Goal: Task Accomplishment & Management: Complete application form

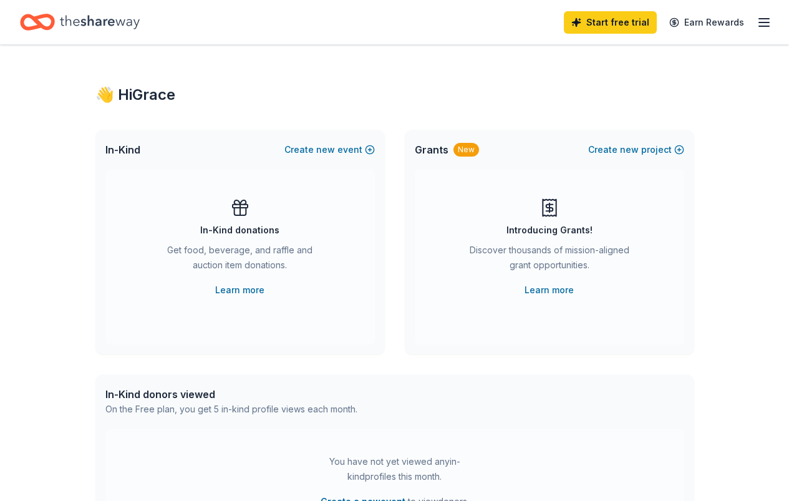
click at [467, 154] on div "New" at bounding box center [467, 150] width 26 height 14
click at [435, 147] on span "Grants" at bounding box center [432, 149] width 34 height 15
click at [557, 231] on div "Introducing Grants!" at bounding box center [550, 230] width 86 height 15
click at [550, 293] on link "Learn more" at bounding box center [549, 290] width 49 height 15
click at [764, 20] on div "Start free trial Earn Rewards" at bounding box center [394, 22] width 789 height 44
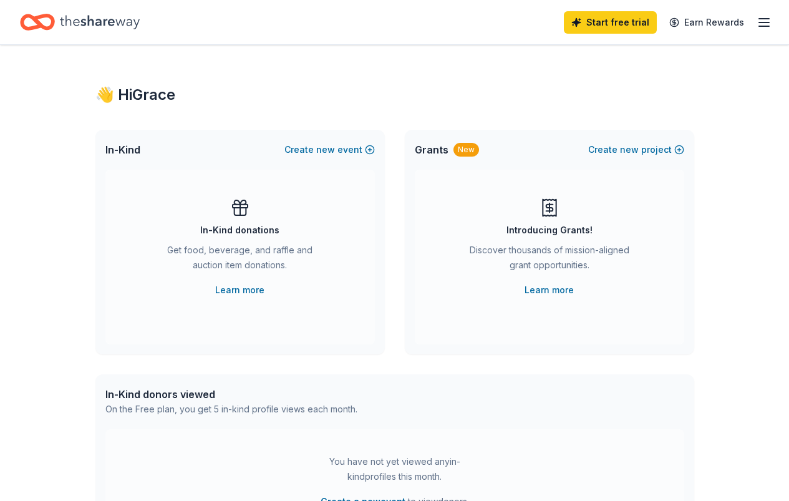
click at [757, 20] on icon "button" at bounding box center [764, 22] width 15 height 15
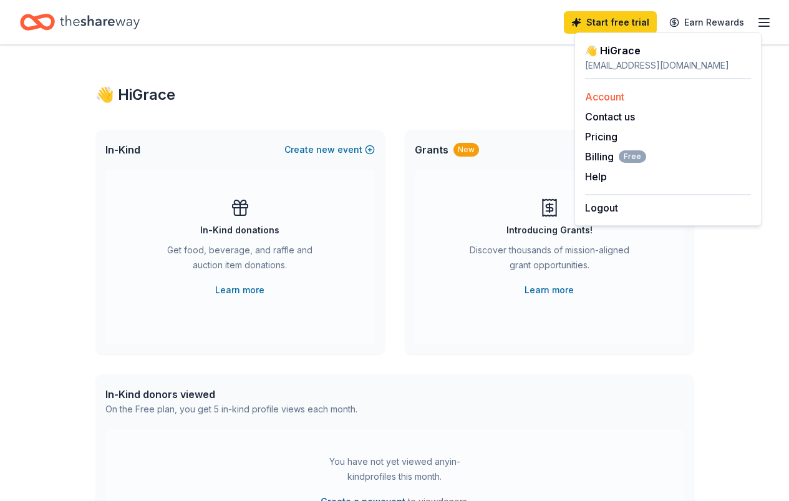
click at [600, 96] on link "Account" at bounding box center [604, 96] width 39 height 12
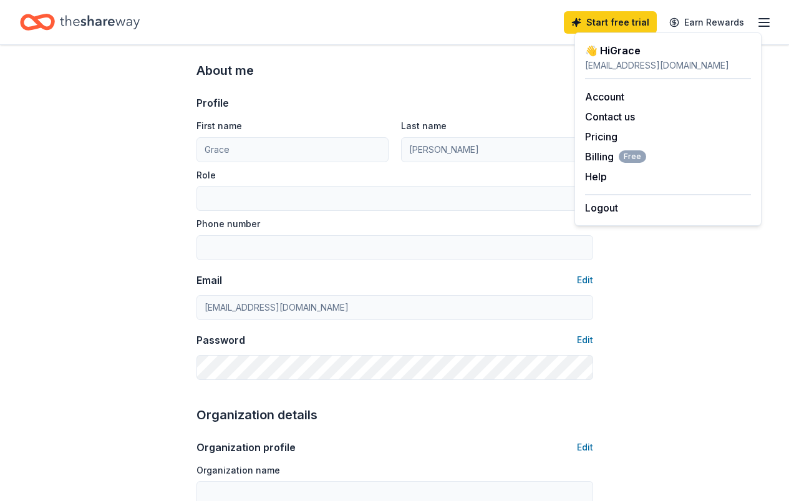
scroll to position [125, 0]
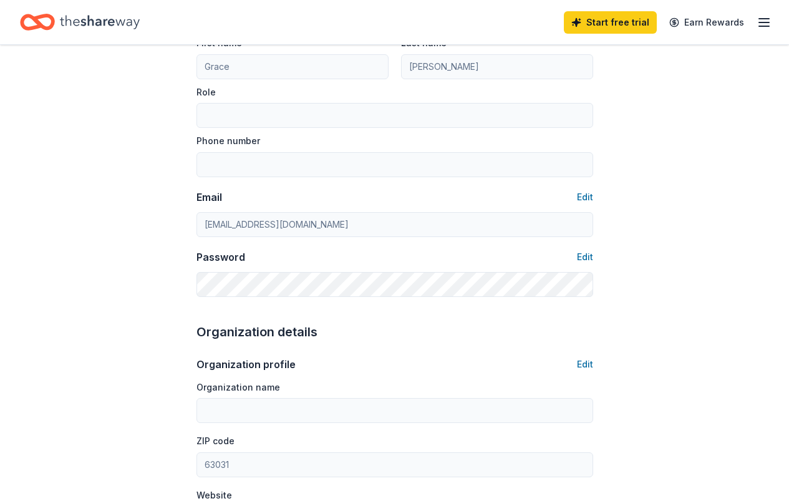
click at [301, 147] on div "Phone number" at bounding box center [395, 155] width 397 height 44
drag, startPoint x: 258, startPoint y: 82, endPoint x: 260, endPoint y: 102, distance: 20.1
click at [258, 82] on div "First name Grace Last name Greer Role Phone number" at bounding box center [395, 106] width 397 height 142
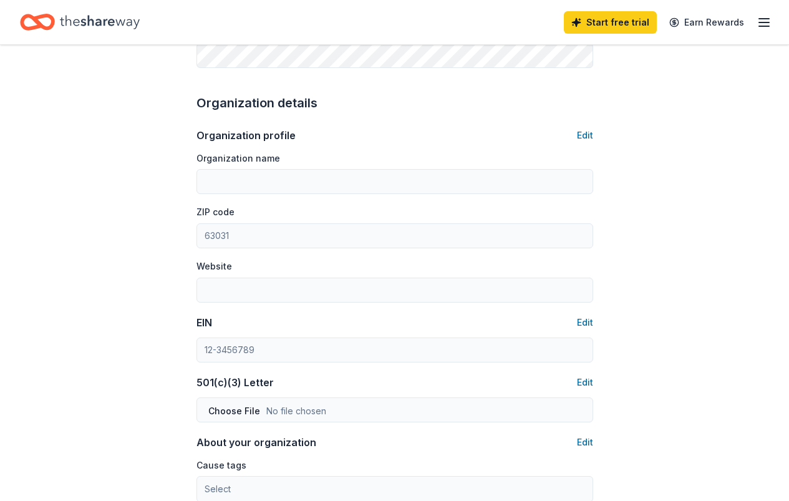
scroll to position [374, 0]
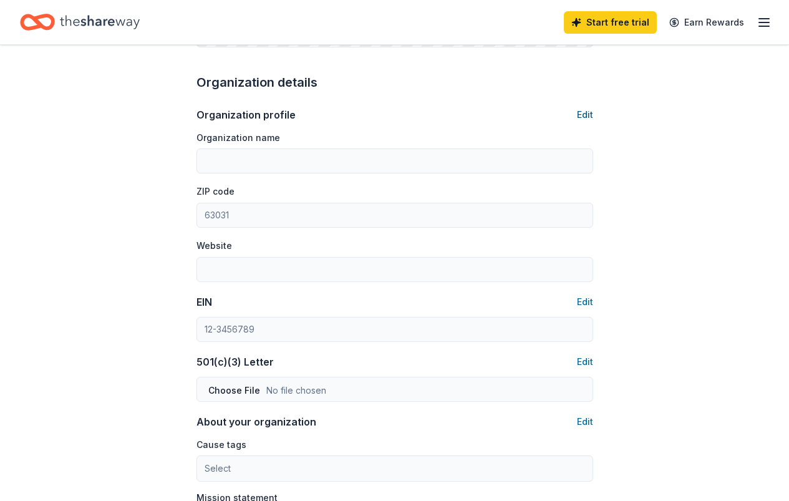
click at [583, 117] on button "Edit" at bounding box center [585, 114] width 16 height 15
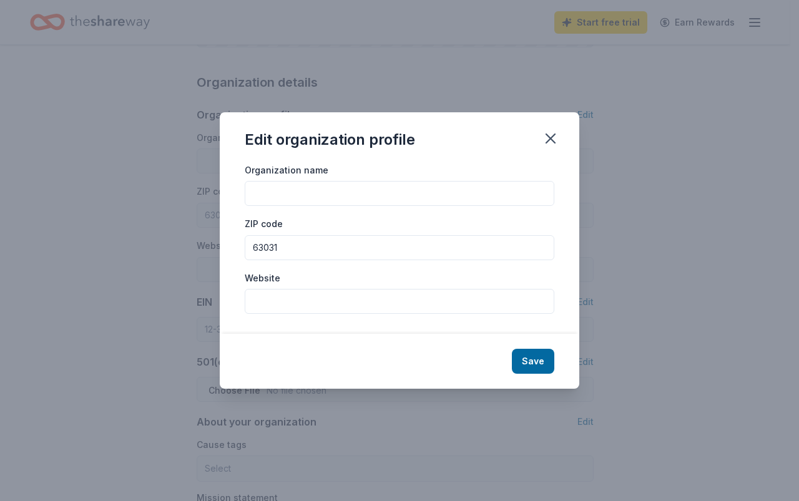
click at [306, 188] on input "Organization name" at bounding box center [400, 193] width 310 height 25
type input "No One Fights Alone"
click at [527, 360] on button "Save" at bounding box center [533, 361] width 42 height 25
click at [554, 141] on icon "button" at bounding box center [550, 138] width 9 height 9
click at [553, 138] on icon "button" at bounding box center [550, 138] width 17 height 17
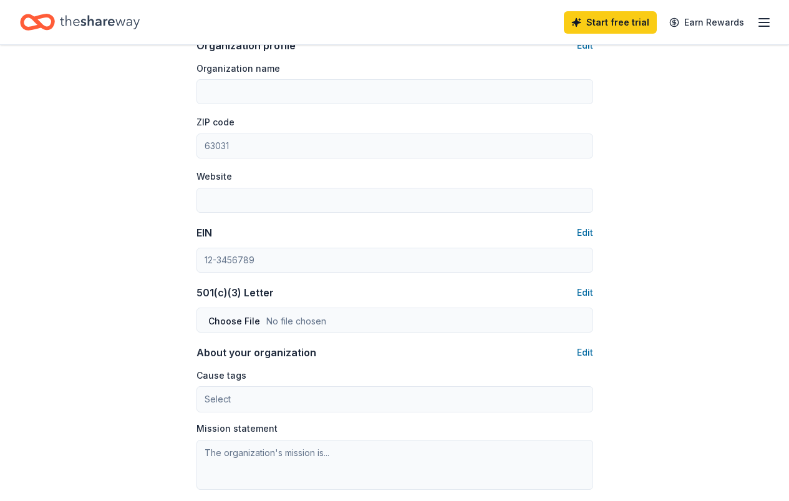
scroll to position [437, 0]
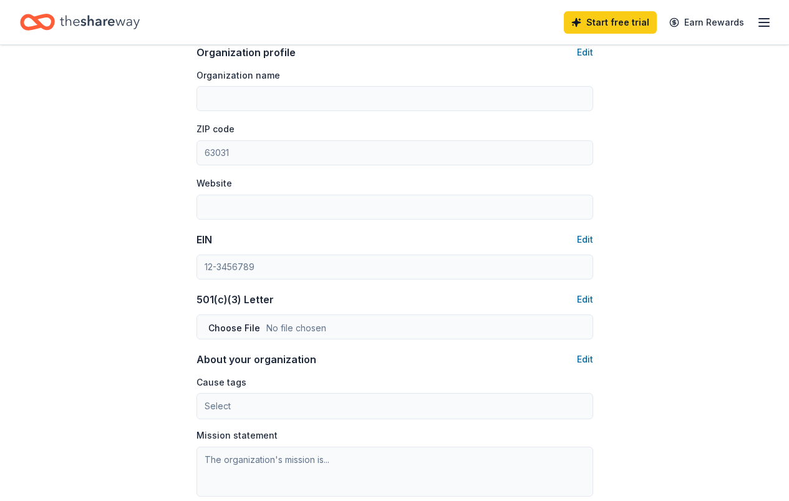
type input "No One Fights Alone"
click at [580, 239] on button "Edit" at bounding box center [585, 239] width 16 height 15
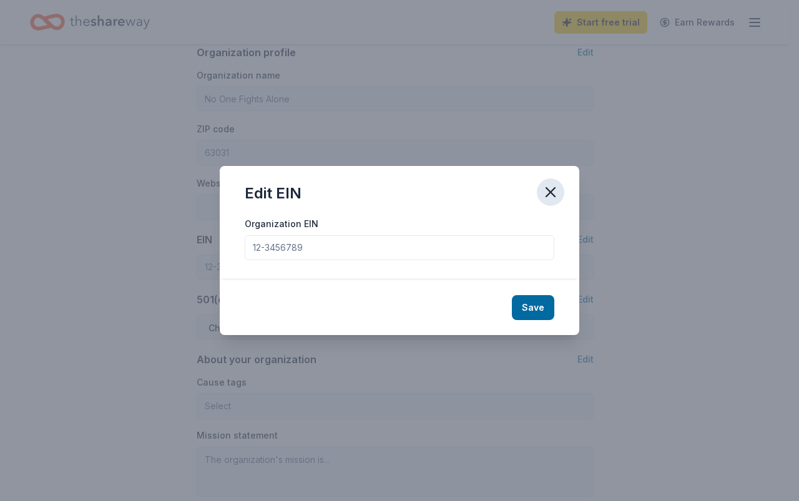
click at [547, 190] on icon "button" at bounding box center [550, 191] width 17 height 17
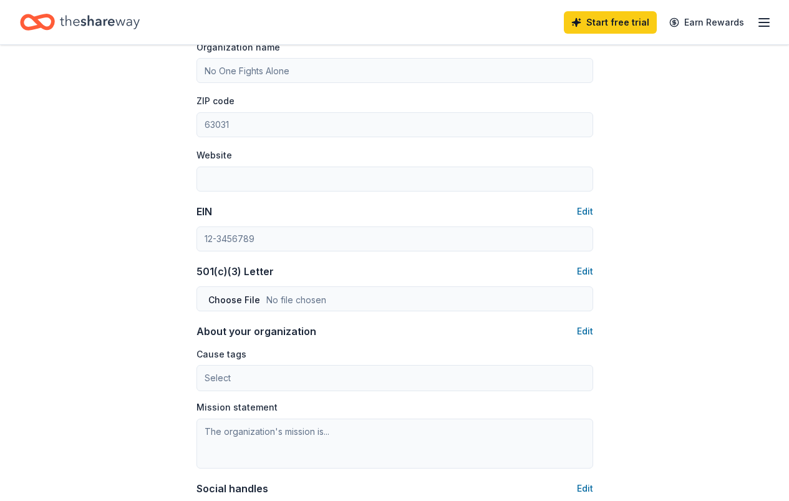
scroll to position [311, 0]
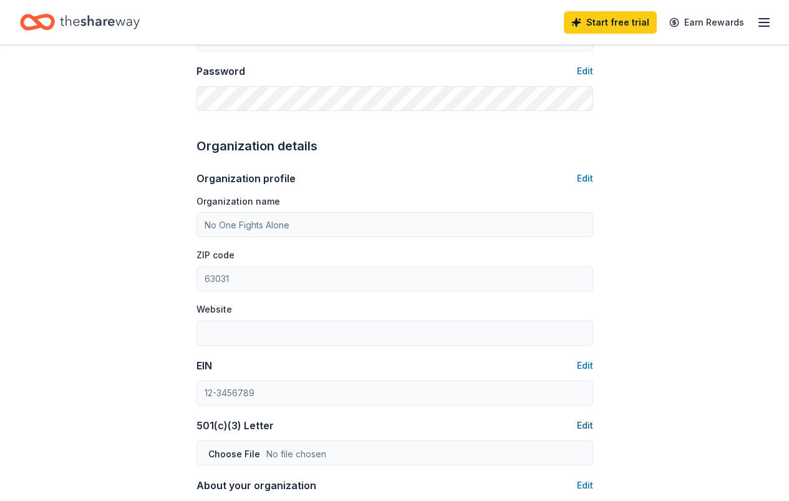
click at [583, 421] on button "Edit" at bounding box center [585, 425] width 16 height 15
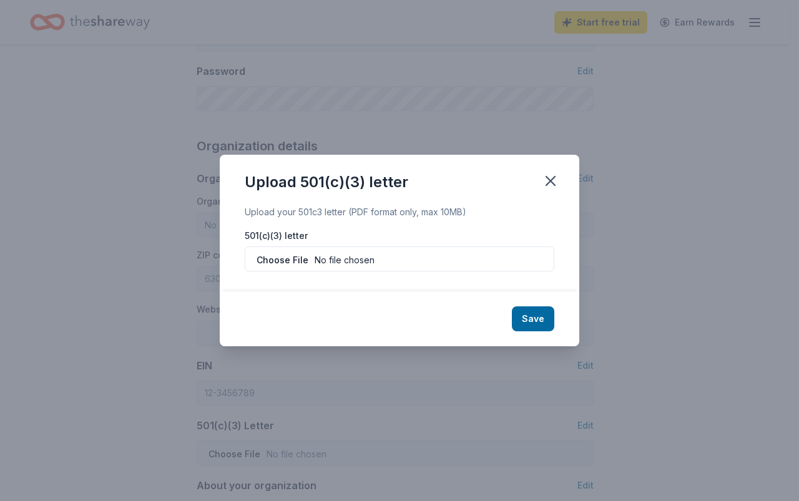
click at [275, 232] on label "501(c)(3) letter" at bounding box center [400, 236] width 310 height 12
click at [550, 177] on icon "button" at bounding box center [550, 180] width 17 height 17
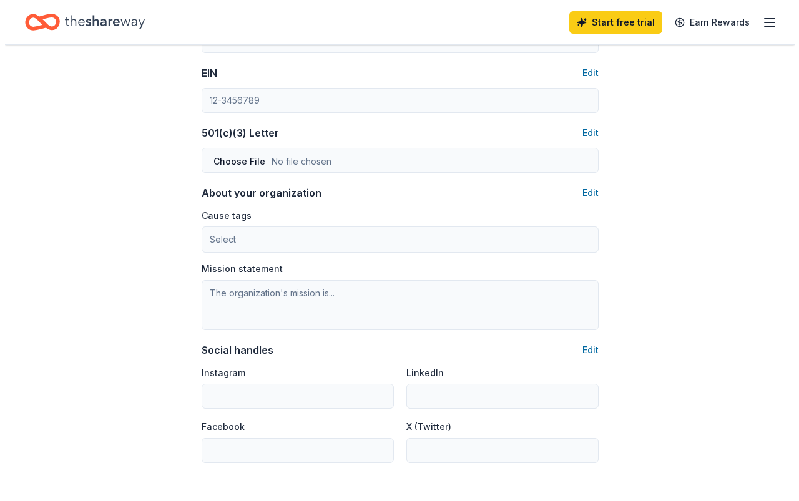
scroll to position [623, 0]
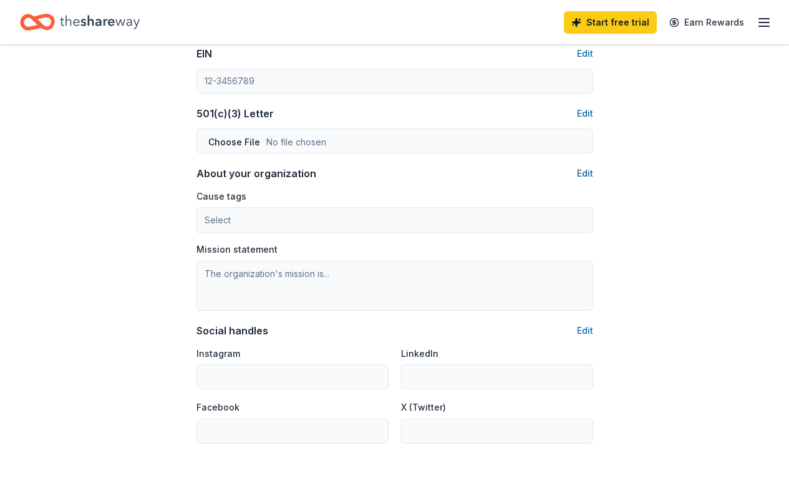
click at [583, 175] on button "Edit" at bounding box center [585, 173] width 16 height 15
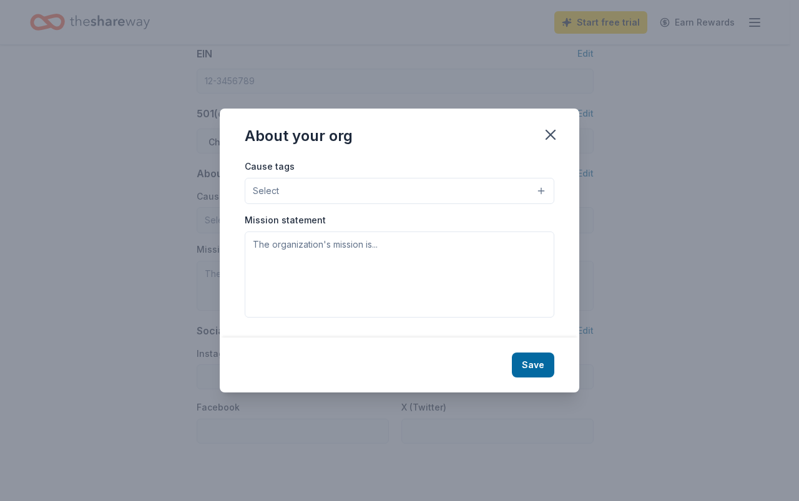
click at [311, 186] on button "Select" at bounding box center [400, 191] width 310 height 26
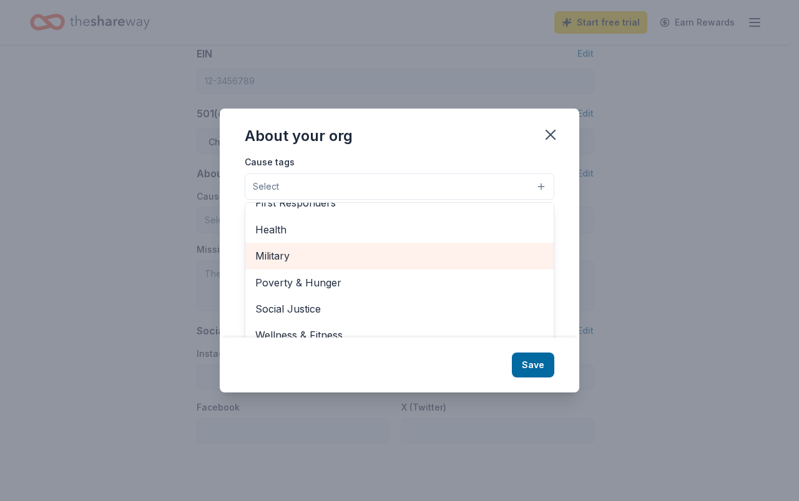
scroll to position [0, 0]
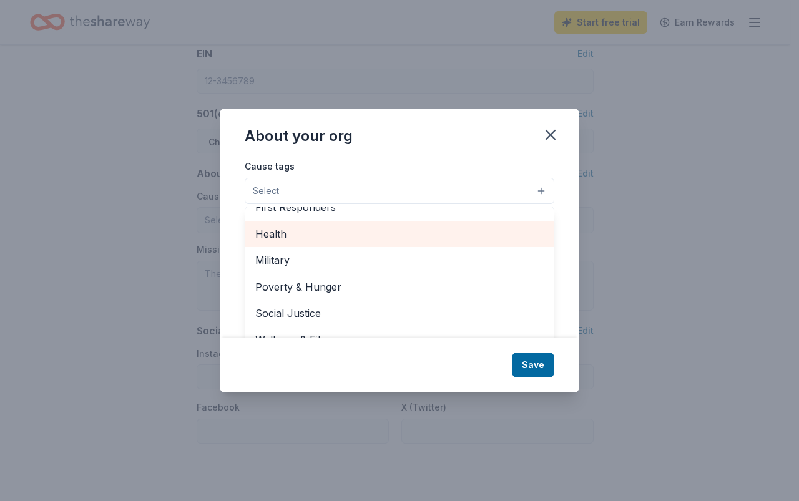
click at [288, 233] on span "Health" at bounding box center [399, 234] width 288 height 16
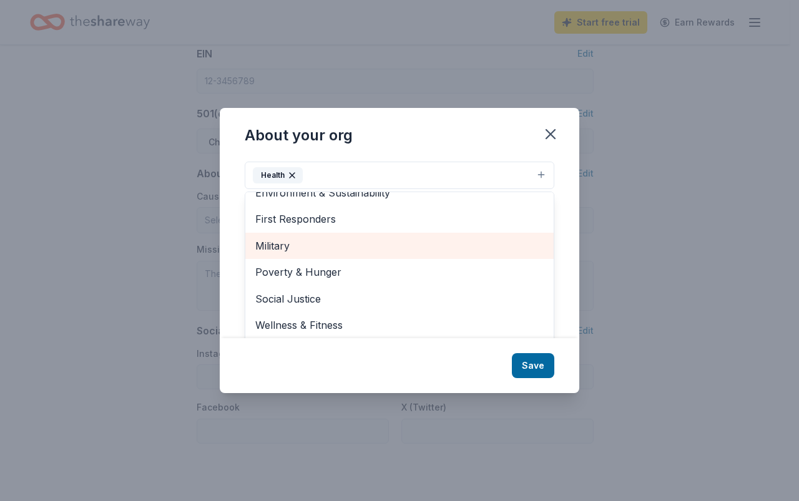
scroll to position [19, 0]
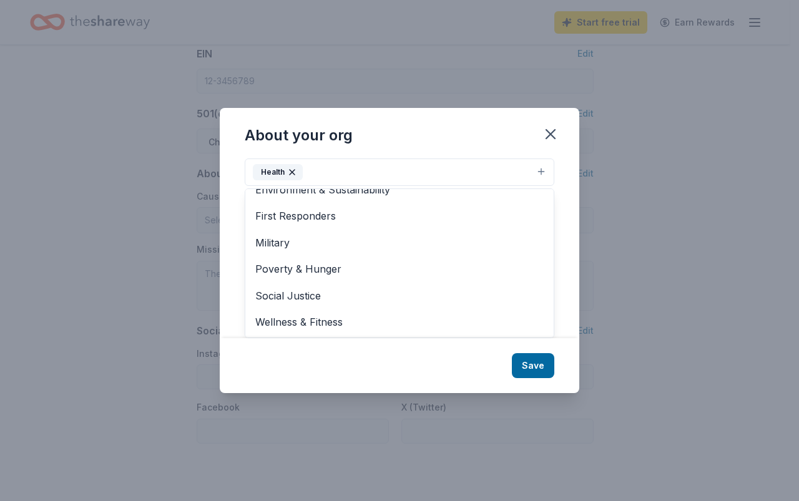
click at [391, 354] on div "About your org Cause tags Health Animals Art & Culture Children Disaster Relief…" at bounding box center [399, 250] width 359 height 285
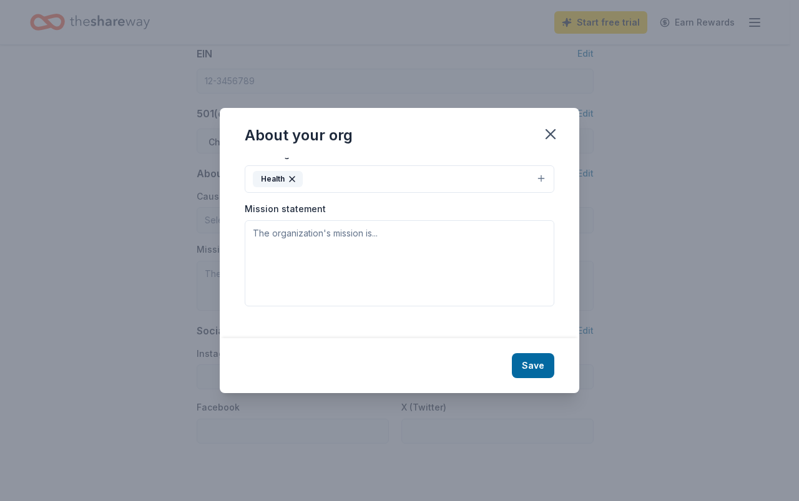
scroll to position [0, 0]
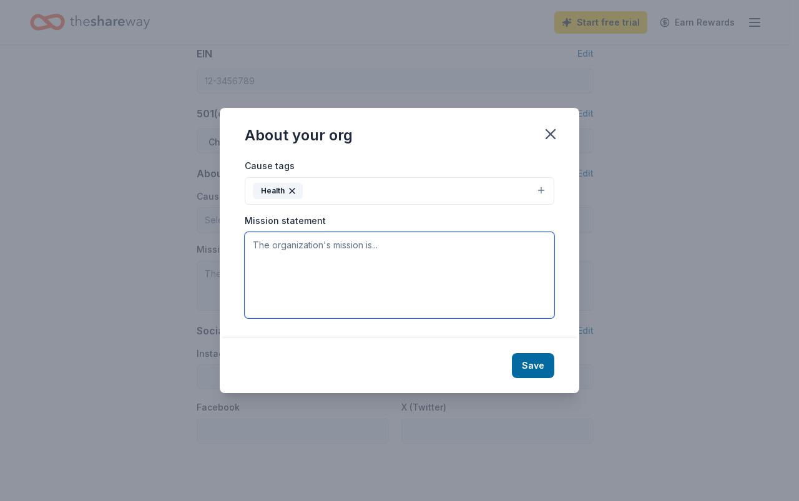
click at [406, 259] on textarea at bounding box center [400, 275] width 310 height 86
paste textarea "Dear [Recipient's Name], I hope this message finds you well. My name is Grace G…"
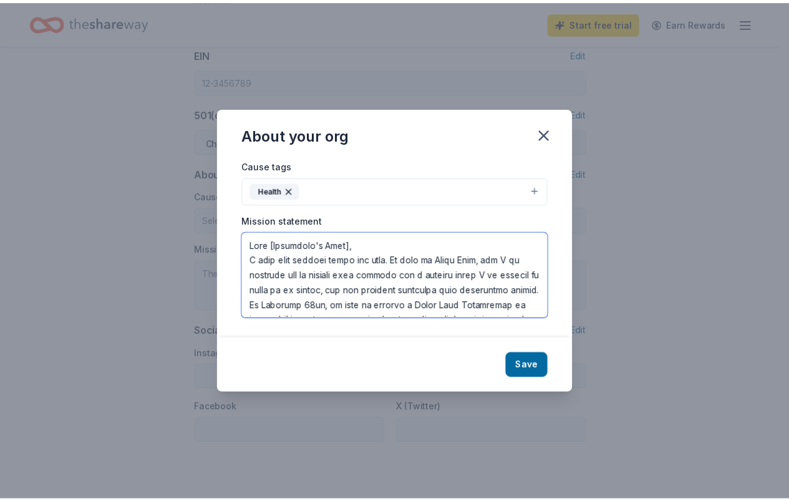
scroll to position [262, 0]
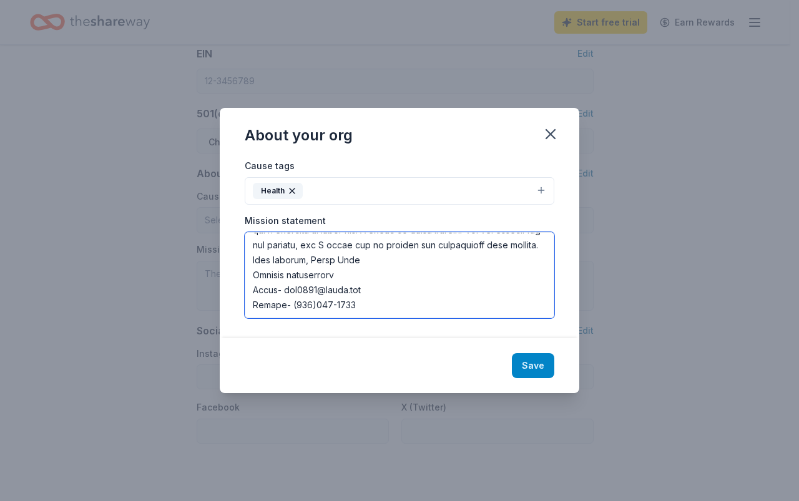
type textarea "Dear [Recipient's Name], I hope this message finds you well. My name is Grace G…"
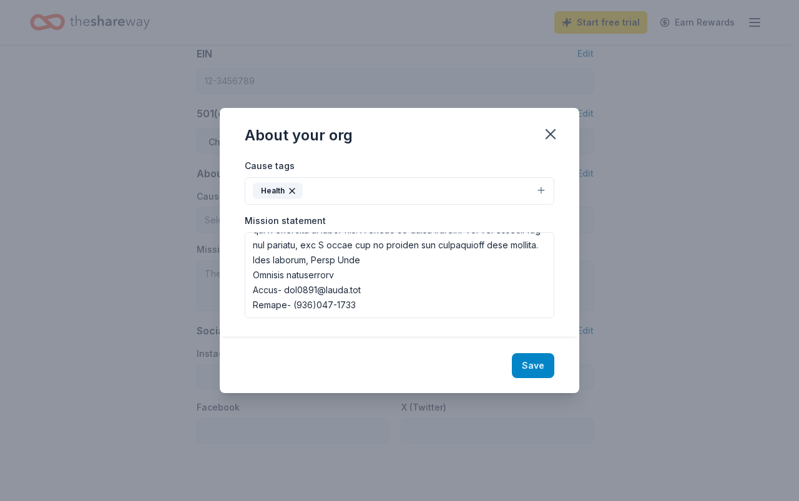
click at [531, 371] on button "Save" at bounding box center [533, 365] width 42 height 25
type textarea "Dear [Recipient's Name], I hope this message finds you well. My name is Grace G…"
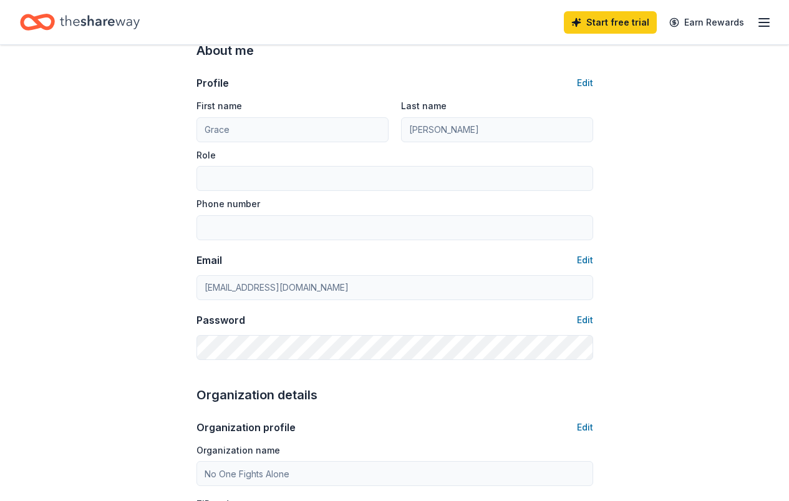
scroll to position [0, 0]
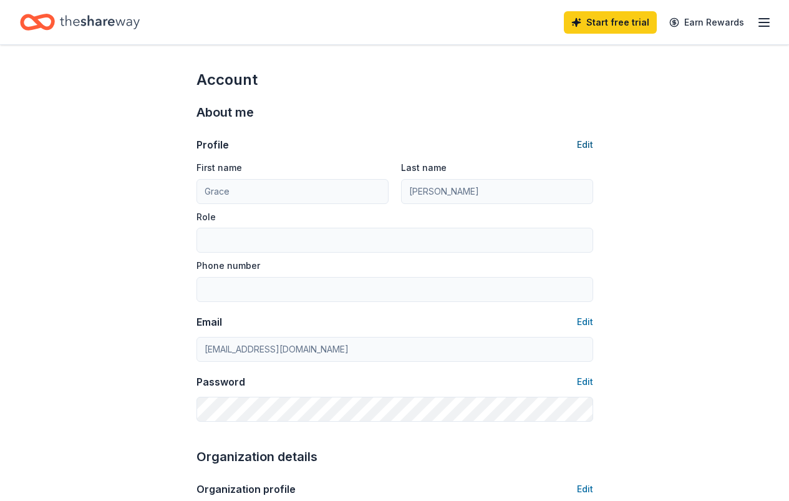
click at [581, 142] on button "Edit" at bounding box center [585, 144] width 16 height 15
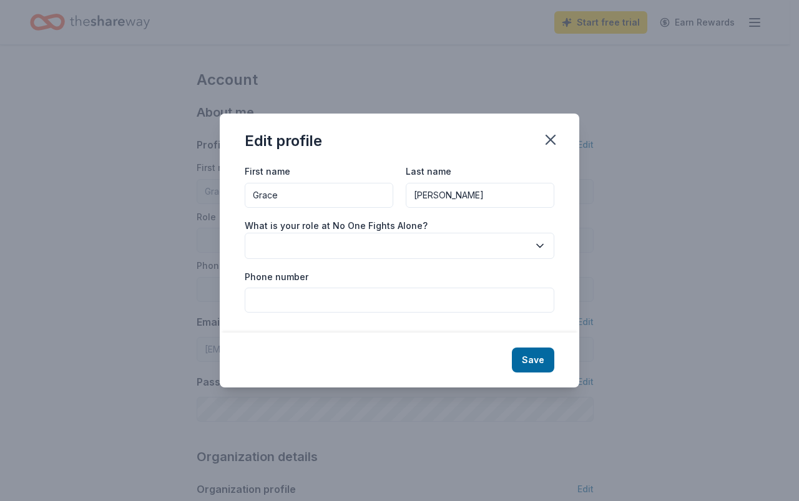
click at [333, 280] on div "Phone number" at bounding box center [400, 291] width 310 height 44
click at [301, 327] on div "First name Grace Last name Greer What is your role at No One Fights Alone? Phon…" at bounding box center [399, 248] width 359 height 169
click at [296, 249] on button "button" at bounding box center [400, 246] width 310 height 26
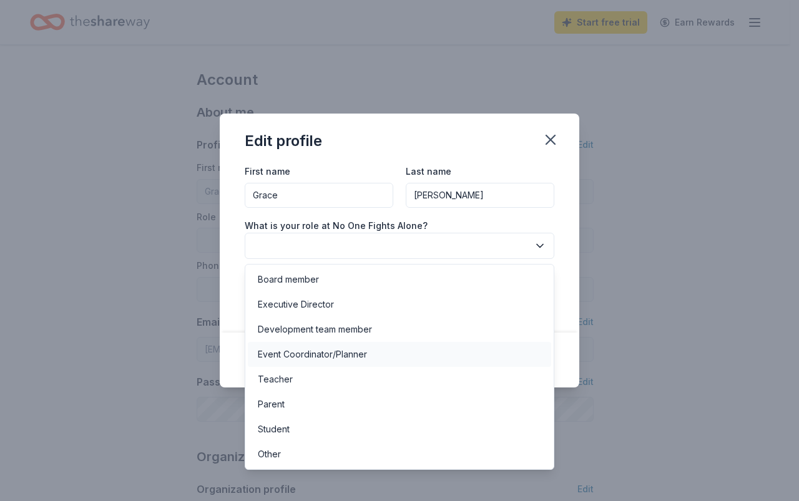
click at [310, 354] on div "Event Coordinator/Planner" at bounding box center [312, 354] width 109 height 15
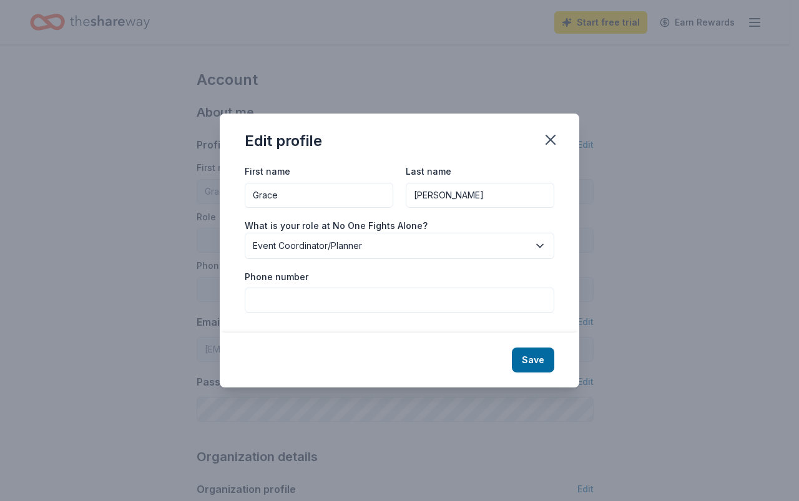
click at [357, 334] on div "Save" at bounding box center [399, 360] width 359 height 55
click at [508, 296] on input "Phone number" at bounding box center [400, 300] width 310 height 25
type input "1"
type input "3149154353"
click at [534, 354] on button "Save" at bounding box center [533, 360] width 42 height 25
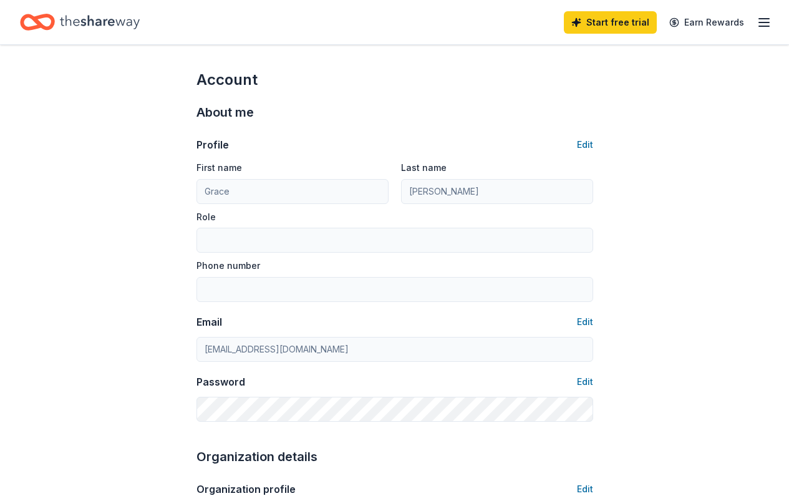
type input "Event Coordinator/Planner"
type input "3149154353"
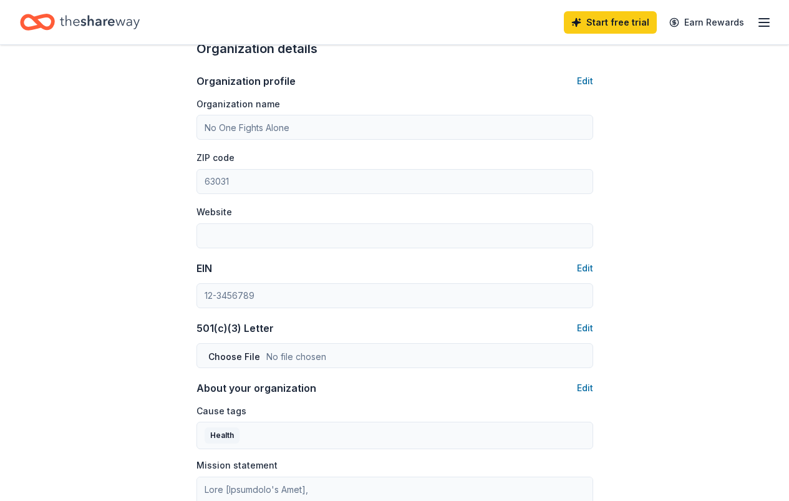
scroll to position [312, 0]
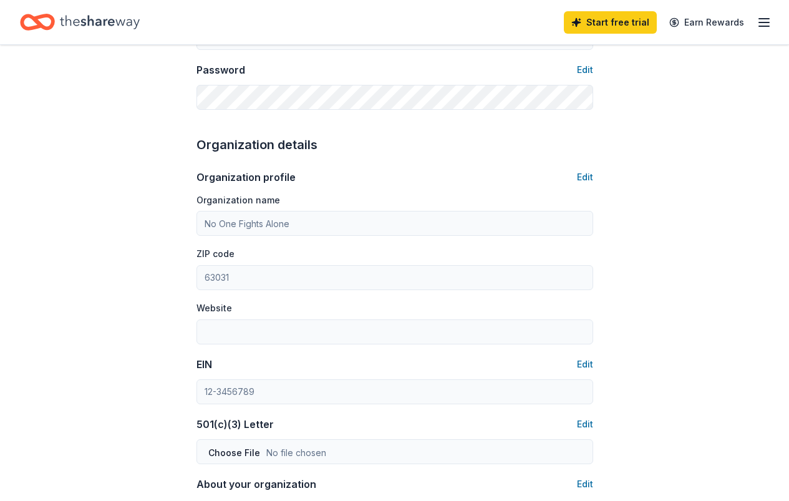
click at [759, 19] on line "button" at bounding box center [764, 19] width 10 height 0
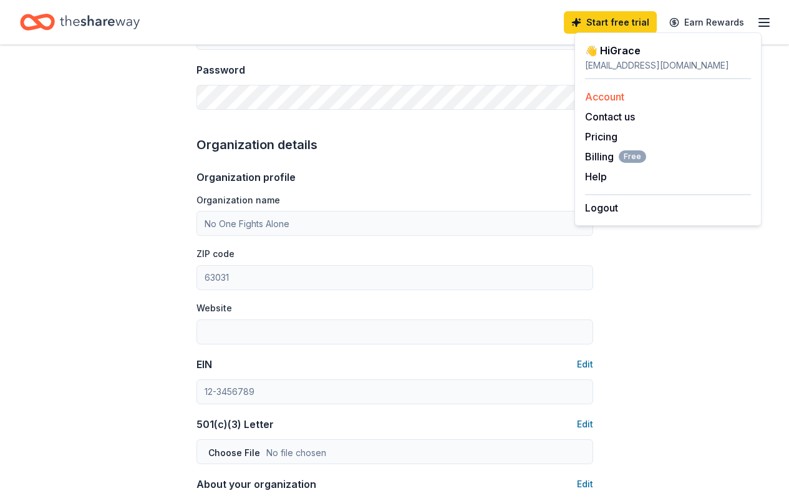
click at [593, 92] on link "Account" at bounding box center [604, 96] width 39 height 12
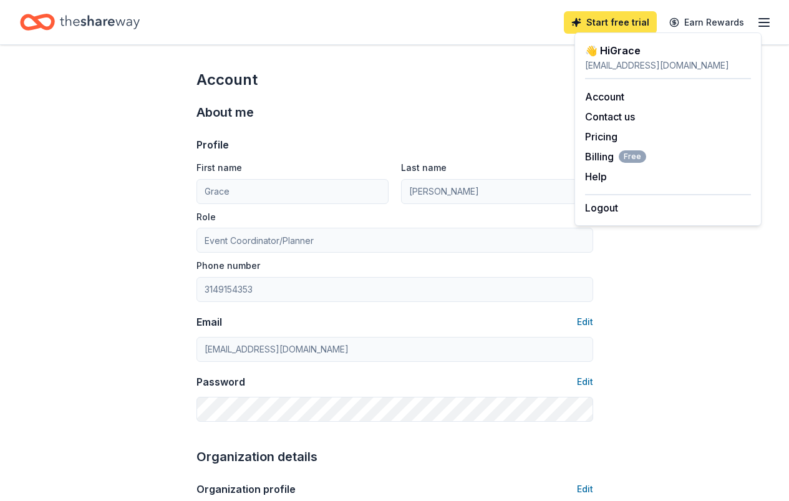
click at [617, 22] on link "Start free trial" at bounding box center [610, 22] width 93 height 22
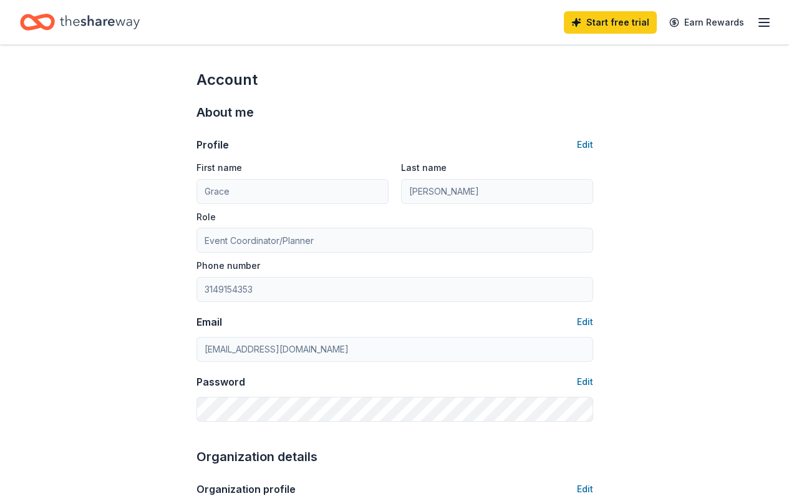
click at [588, 34] on div "Start free trial Earn Rewards" at bounding box center [668, 21] width 208 height 29
click at [598, 24] on link "Start free trial" at bounding box center [610, 22] width 93 height 22
click at [608, 25] on link "Start free trial" at bounding box center [610, 22] width 93 height 22
click at [106, 22] on icon "Home" at bounding box center [100, 22] width 80 height 14
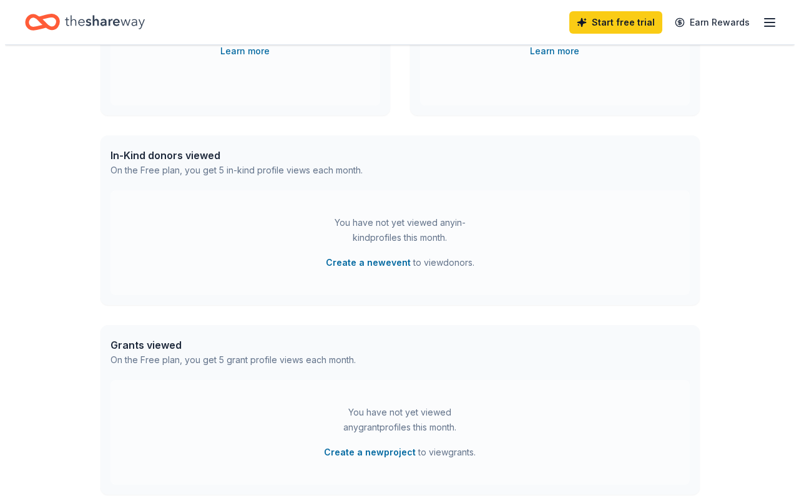
scroll to position [250, 0]
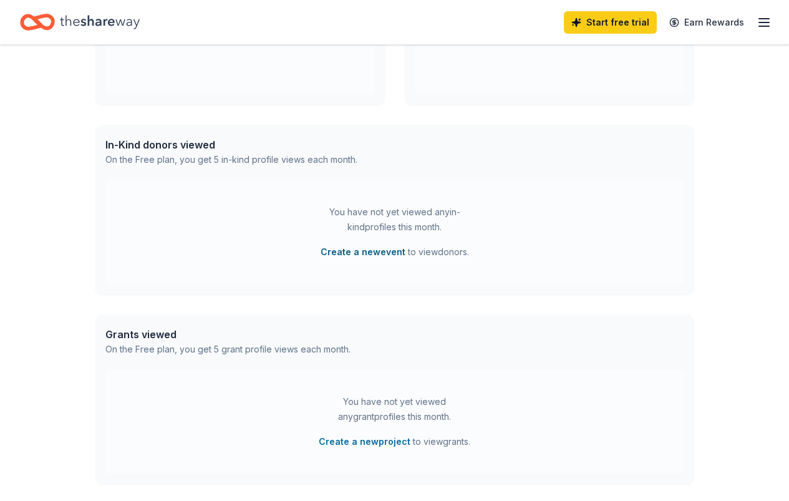
click at [363, 253] on button "Create a new event" at bounding box center [363, 252] width 85 height 15
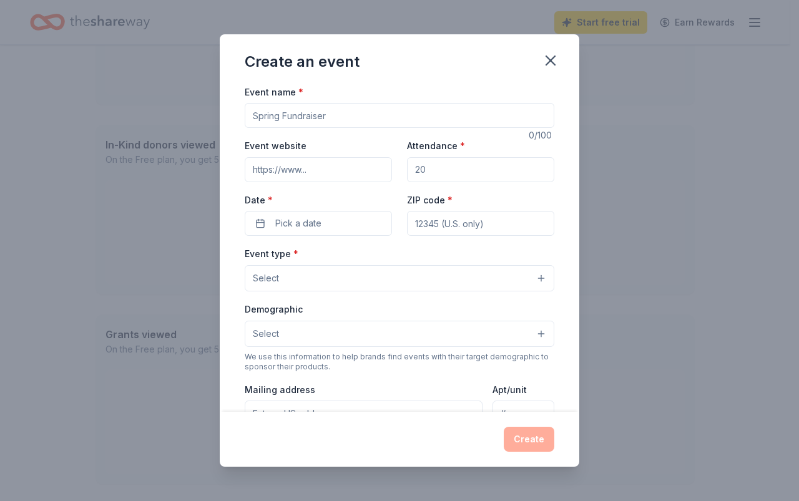
click at [346, 118] on input "Event name *" at bounding box center [400, 115] width 310 height 25
type input "No One Fight Alone"
click at [432, 178] on input "Attendance *" at bounding box center [480, 169] width 147 height 25
type input "40"
click at [459, 210] on div "ZIP code *" at bounding box center [480, 214] width 147 height 44
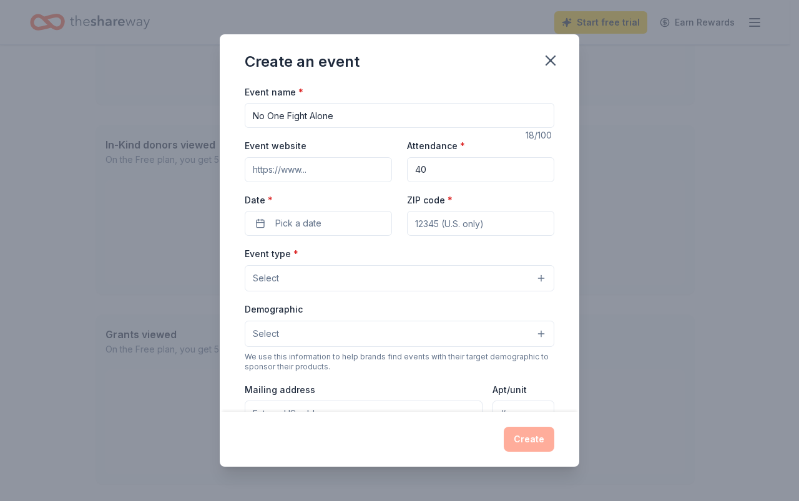
click at [462, 223] on input "ZIP code *" at bounding box center [480, 223] width 147 height 25
type input "63031"
click at [301, 227] on span "Pick a date" at bounding box center [298, 223] width 46 height 15
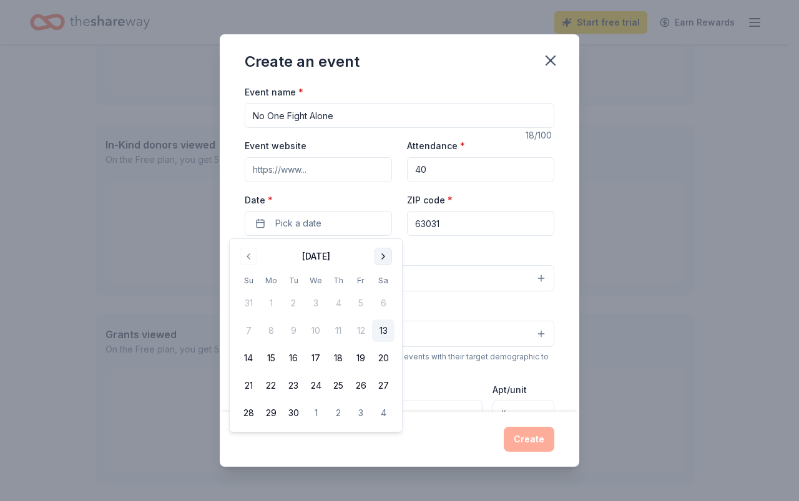
click at [388, 258] on button "Go to next month" at bounding box center [382, 256] width 17 height 17
click at [388, 389] on button "22" at bounding box center [383, 385] width 22 height 22
click at [615, 376] on div "Create an event Event name * No One Fight Alone 18 /100 Event website Attendanc…" at bounding box center [399, 250] width 799 height 501
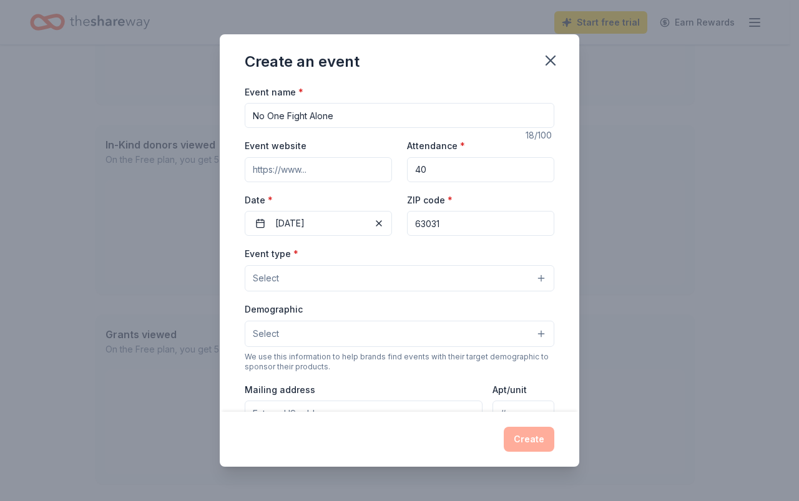
click at [310, 283] on button "Select" at bounding box center [400, 278] width 310 height 26
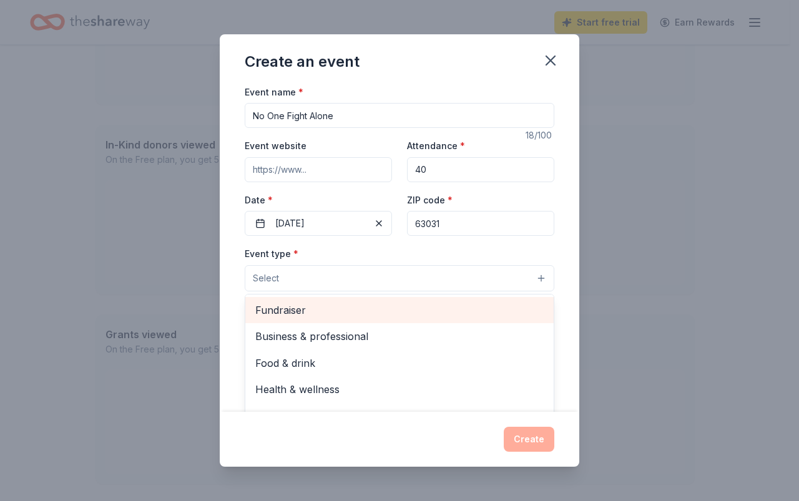
click at [302, 303] on span "Fundraiser" at bounding box center [399, 310] width 288 height 16
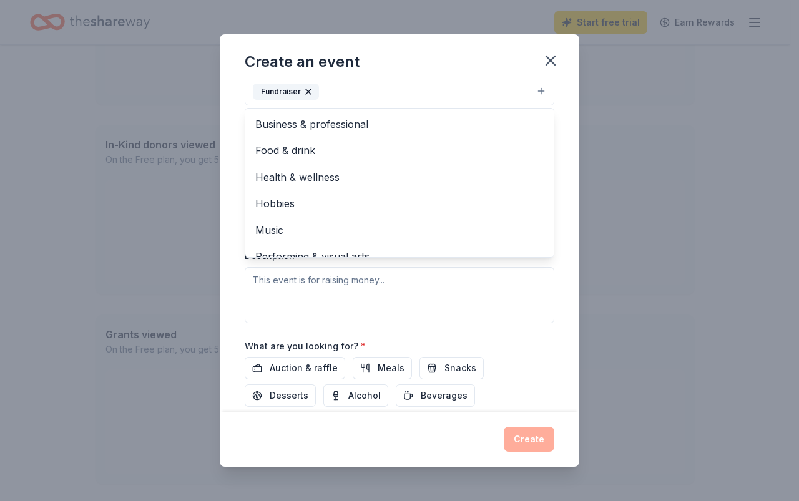
scroll to position [15, 0]
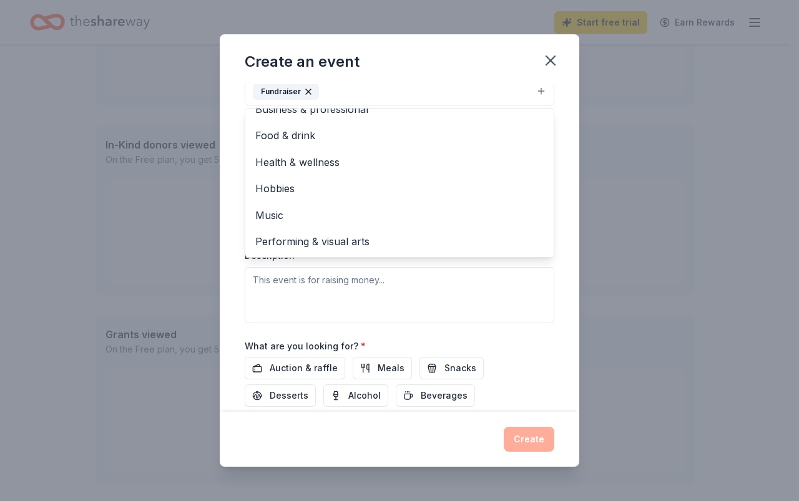
click at [766, 268] on div "Create an event Event name * No One Fight Alone 18 /100 Event website Attendanc…" at bounding box center [399, 250] width 799 height 501
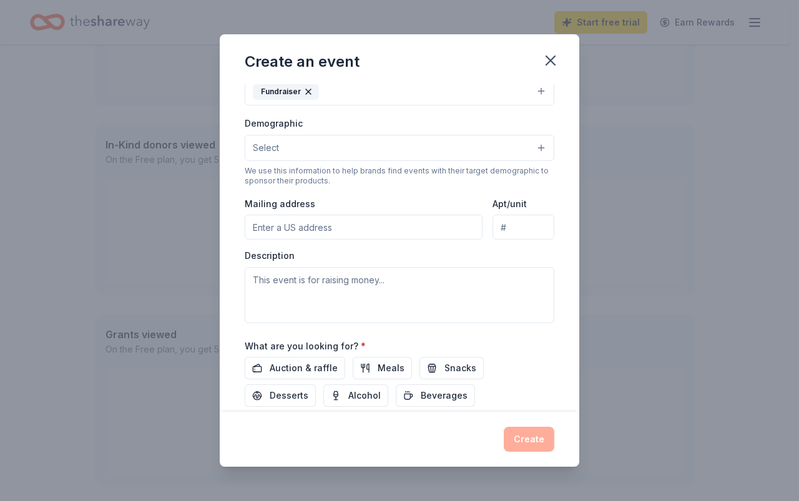
scroll to position [181, 0]
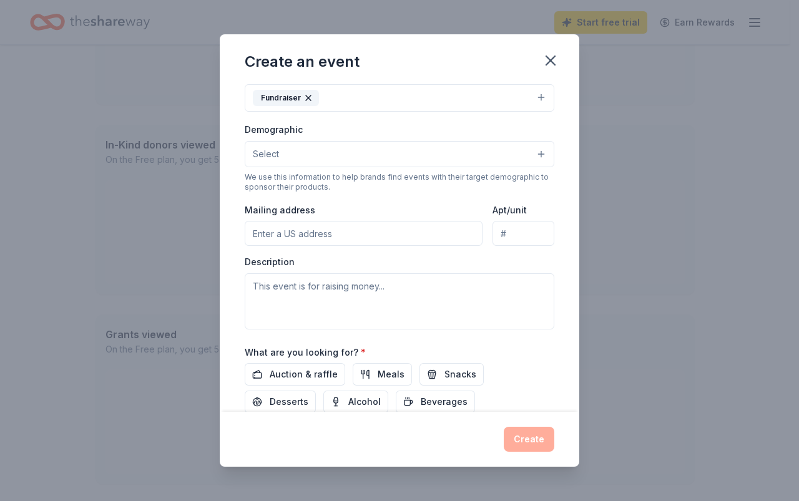
click at [359, 177] on div "We use this information to help brands find events with their target demographi…" at bounding box center [400, 182] width 310 height 20
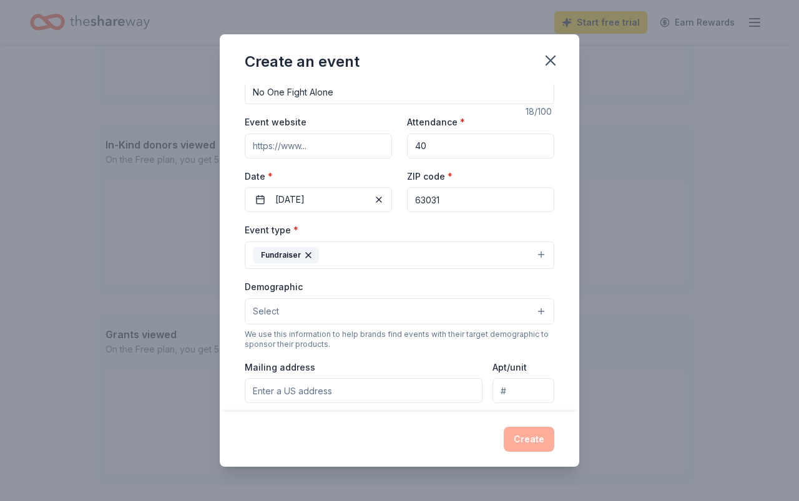
scroll to position [62, 0]
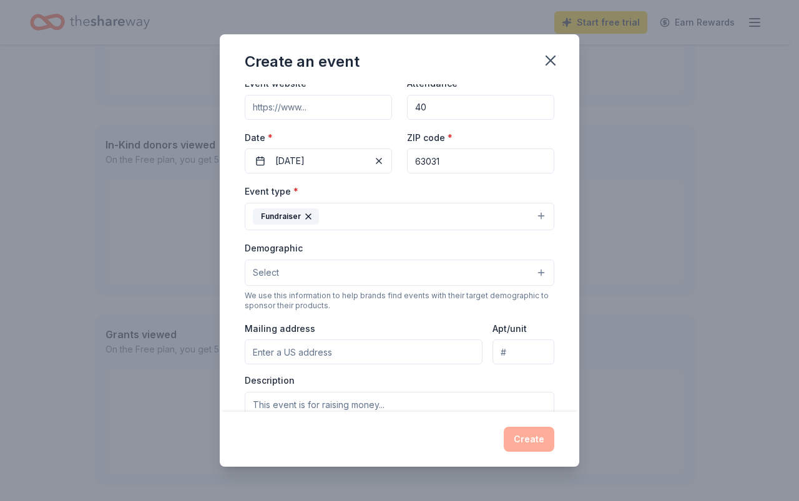
click at [315, 268] on button "Select" at bounding box center [400, 273] width 310 height 26
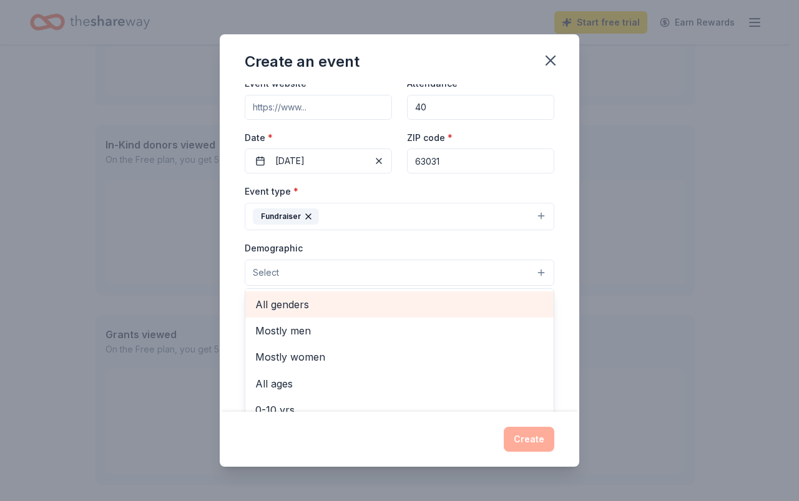
click at [296, 305] on span "All genders" at bounding box center [399, 304] width 288 height 16
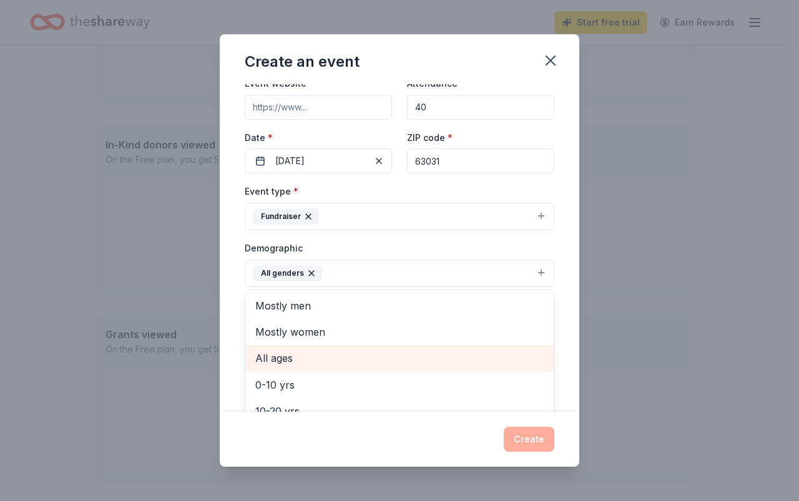
click at [272, 360] on span "All ages" at bounding box center [399, 358] width 288 height 16
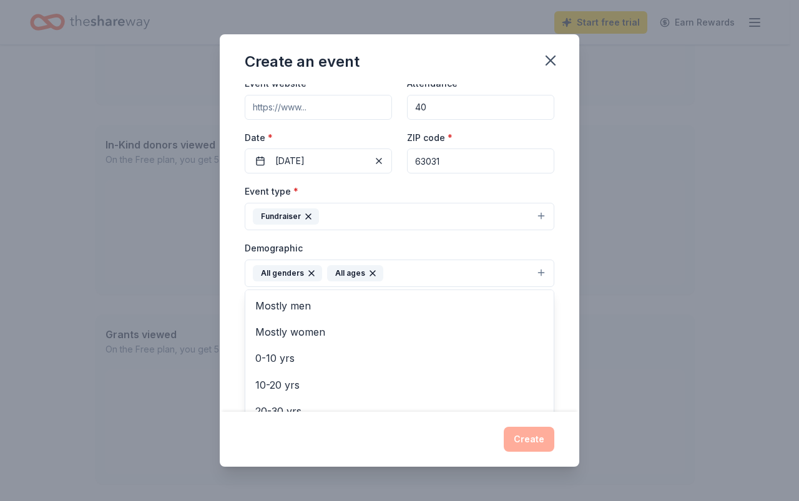
click at [488, 240] on div "Demographic All genders All ages Mostly men Mostly women 0-10 yrs 10-20 yrs 20-…" at bounding box center [400, 263] width 310 height 47
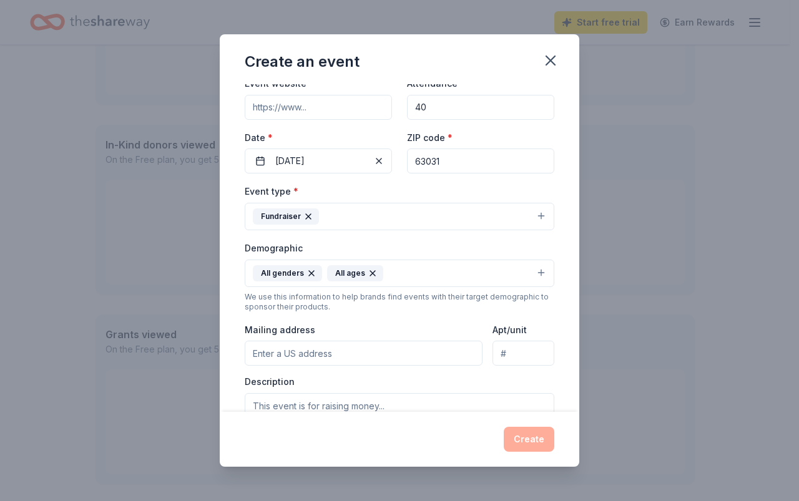
click at [304, 364] on input "Mailing address" at bounding box center [364, 353] width 238 height 25
type input "2800 North Waterford Drive, Florissant, MO, 63033"
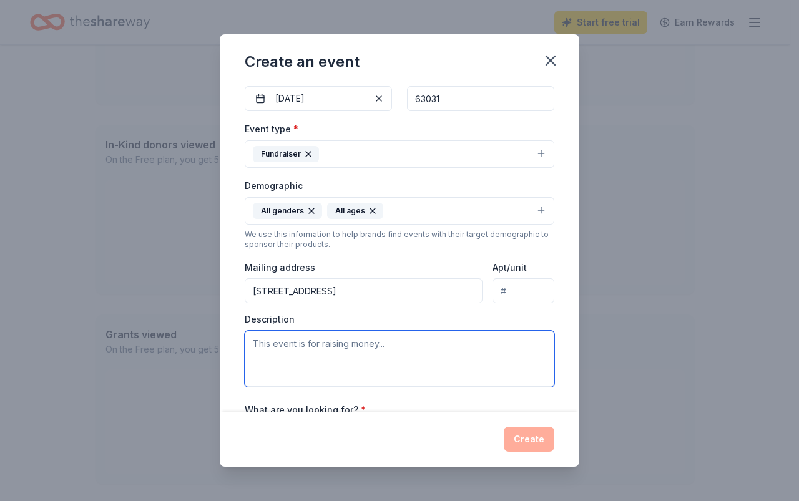
click at [384, 371] on textarea at bounding box center [400, 359] width 310 height 56
paste textarea "Dear [Recipient's Name], I hope this message finds you well. My name is Grace G…"
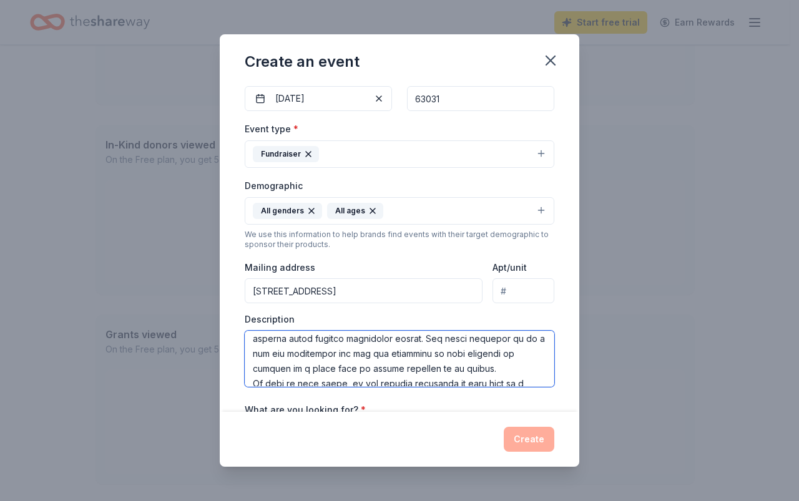
scroll to position [0, 0]
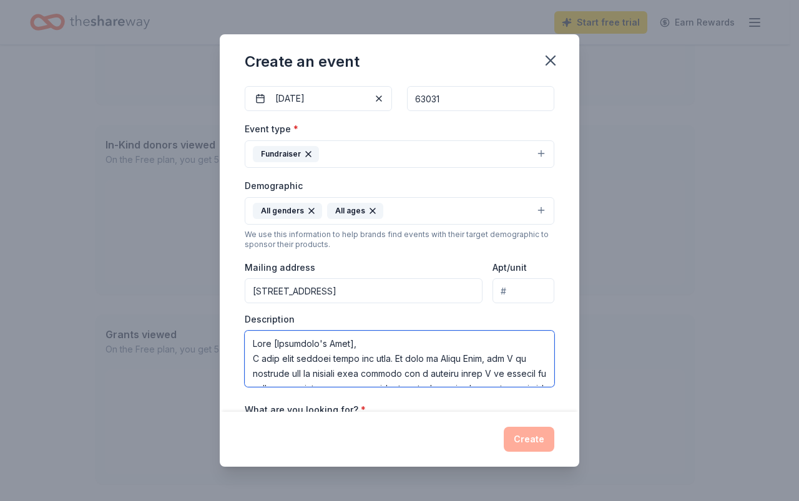
click at [373, 341] on textarea at bounding box center [400, 359] width 310 height 56
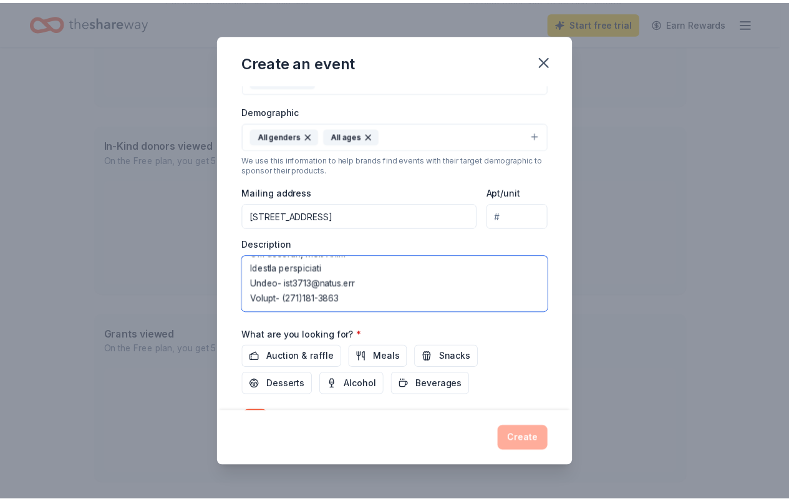
scroll to position [271, 0]
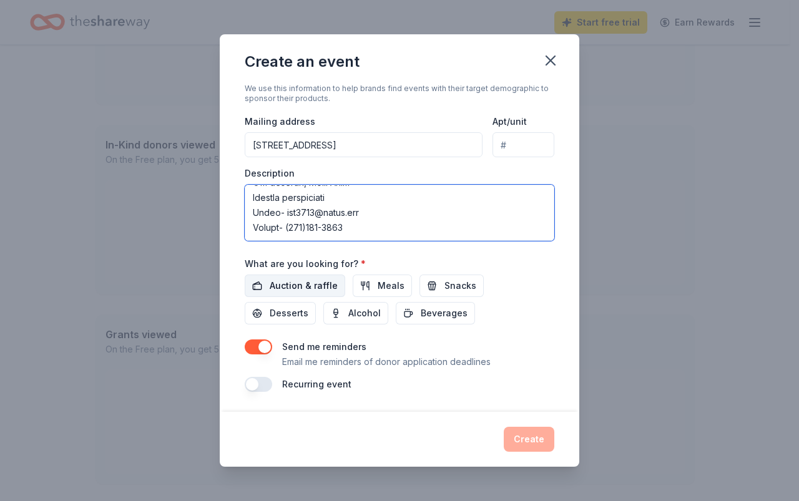
type textarea "I hope this message finds you well. My name is Grace Geer, and I am reaching ou…"
click at [306, 286] on span "Auction & raffle" at bounding box center [304, 285] width 68 height 15
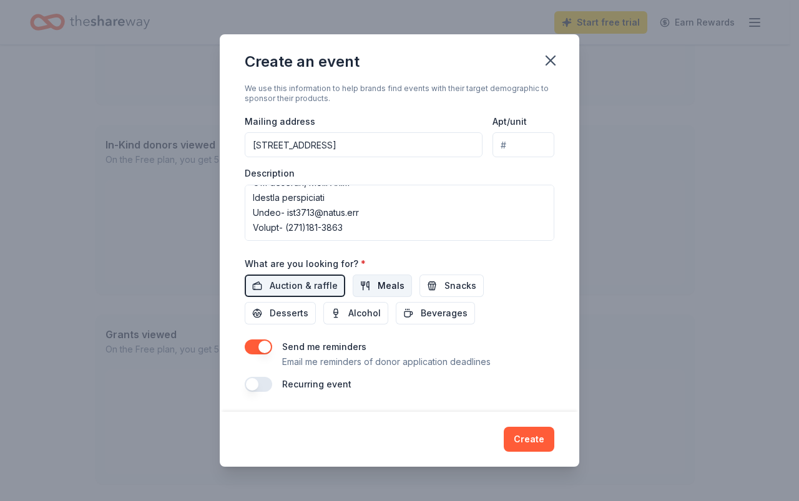
click at [369, 283] on button "Meals" at bounding box center [382, 286] width 59 height 22
click at [431, 284] on button "Snacks" at bounding box center [451, 286] width 64 height 22
click at [426, 312] on span "Beverages" at bounding box center [444, 313] width 47 height 15
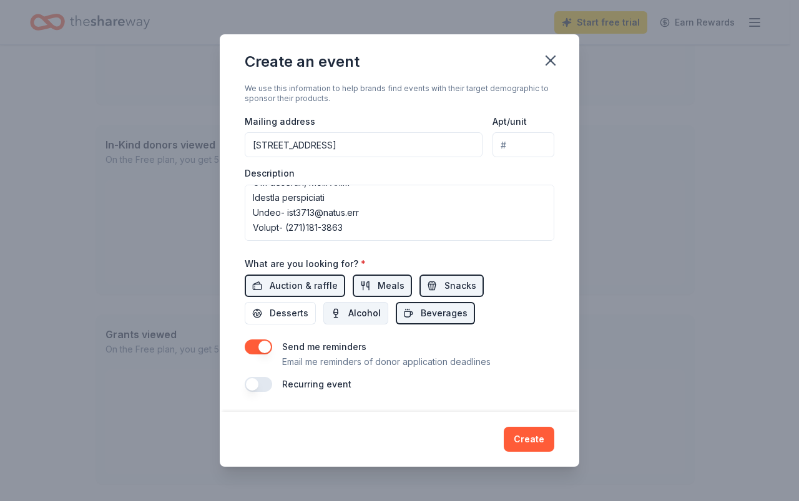
click at [354, 312] on span "Alcohol" at bounding box center [364, 313] width 32 height 15
click at [280, 311] on span "Desserts" at bounding box center [289, 313] width 39 height 15
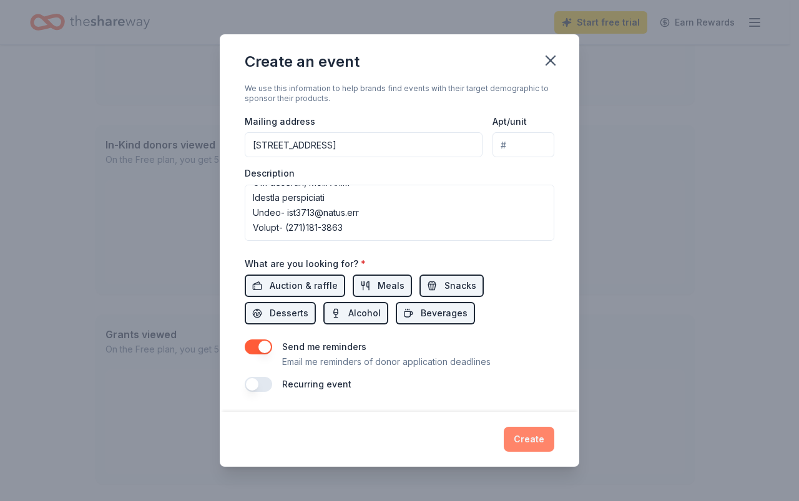
click at [517, 434] on button "Create" at bounding box center [529, 439] width 51 height 25
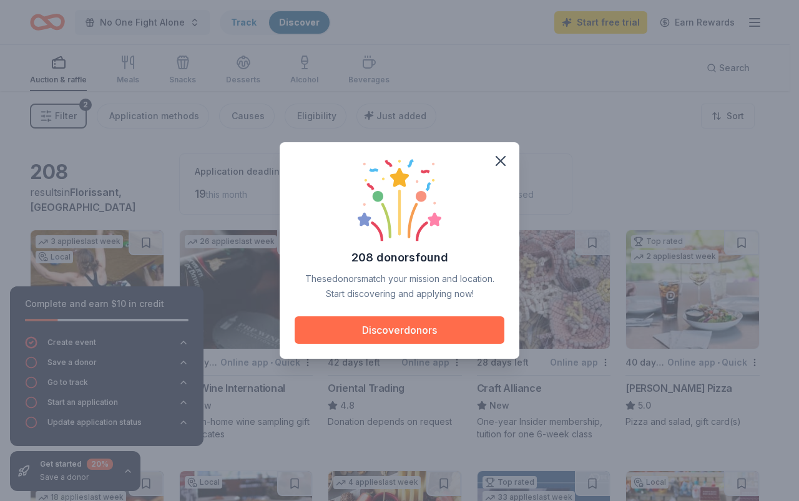
click at [447, 324] on button "Discover donors" at bounding box center [400, 329] width 210 height 27
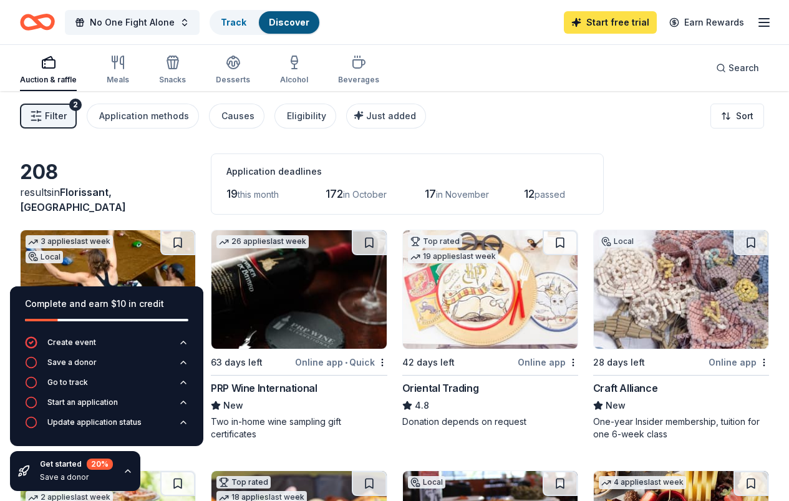
click at [596, 26] on link "Start free trial" at bounding box center [610, 22] width 93 height 22
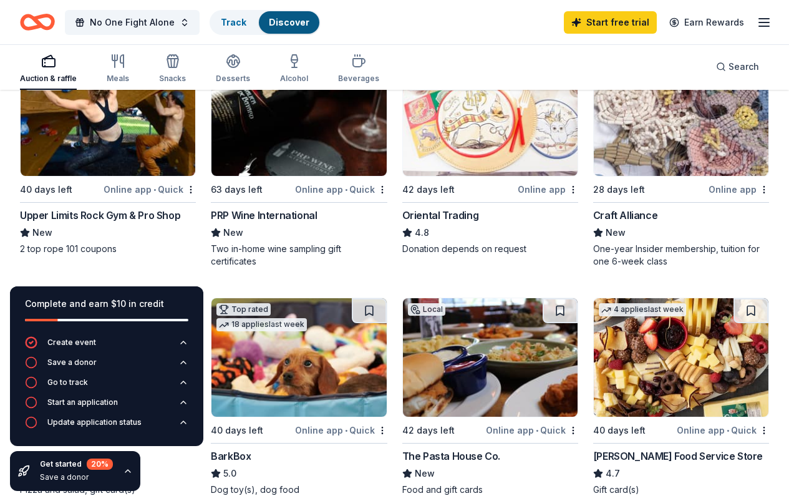
scroll to position [187, 0]
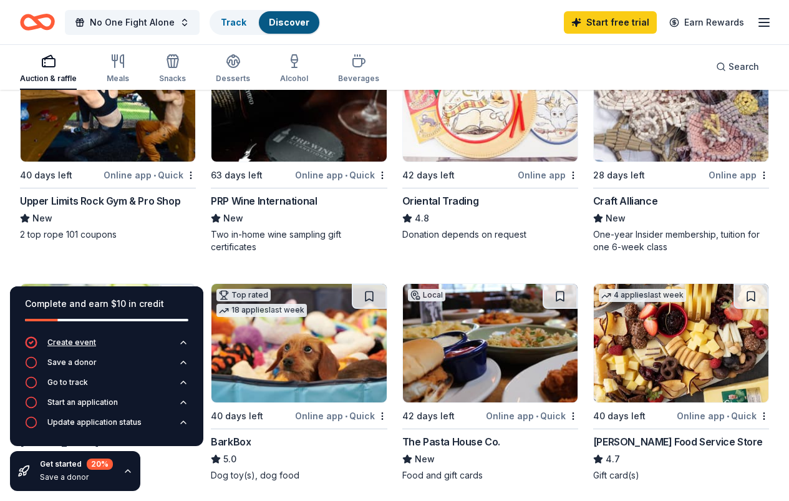
click at [80, 346] on div "Create event" at bounding box center [71, 343] width 49 height 10
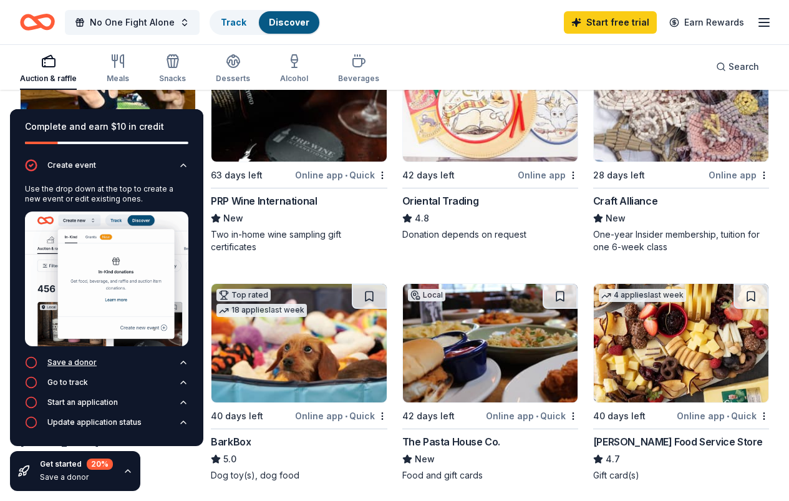
click at [77, 368] on div "Save a donor" at bounding box center [61, 362] width 72 height 12
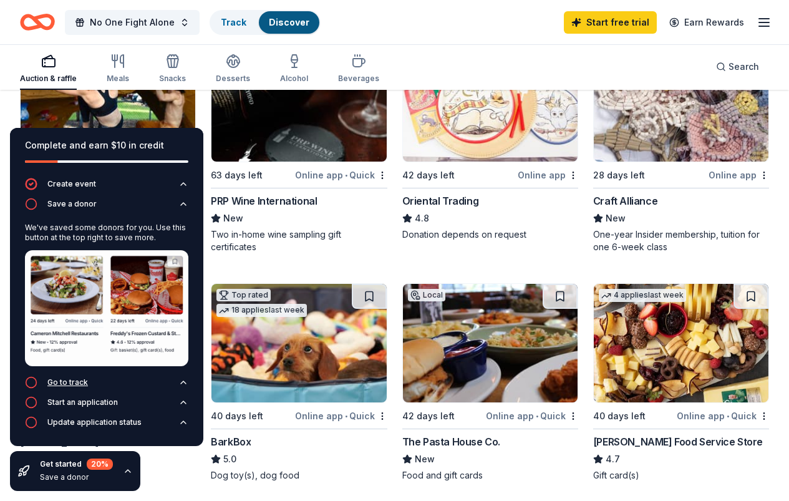
click at [87, 380] on button "Go to track" at bounding box center [107, 386] width 164 height 20
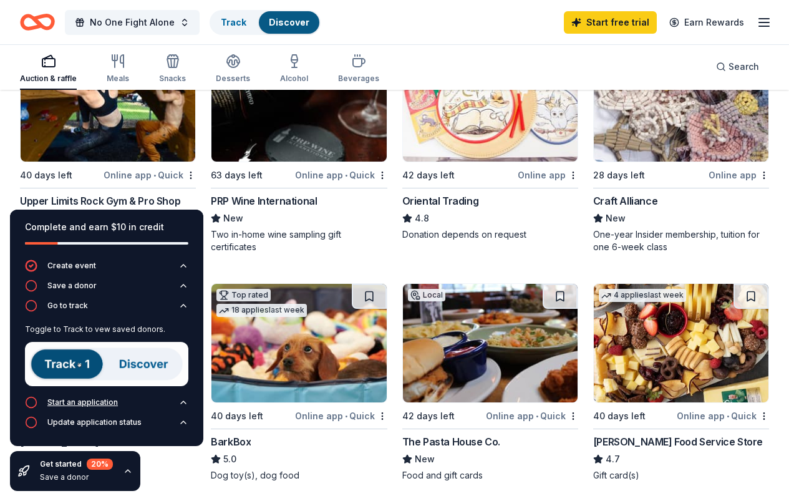
click at [85, 400] on div "Start an application" at bounding box center [82, 403] width 71 height 10
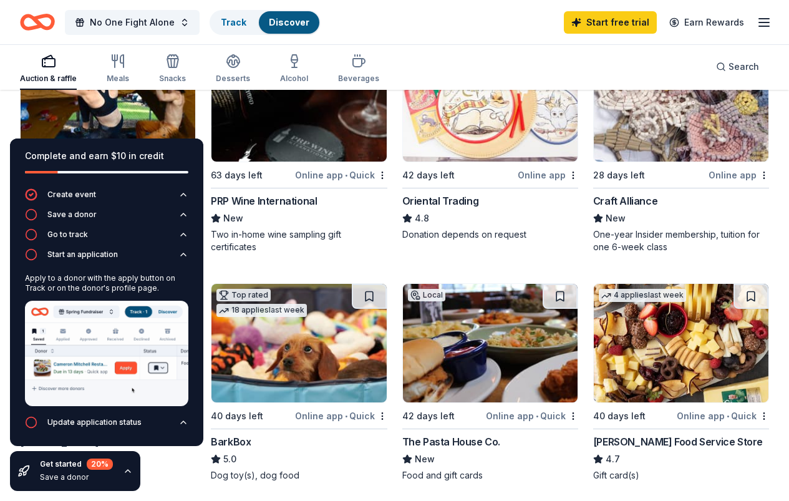
click at [403, 240] on div "Donation depends on request" at bounding box center [491, 234] width 176 height 12
click at [403, 253] on div "Top rated 19 applies last week 42 days left Online app Oriental Trading 4.8 Don…" at bounding box center [491, 147] width 176 height 211
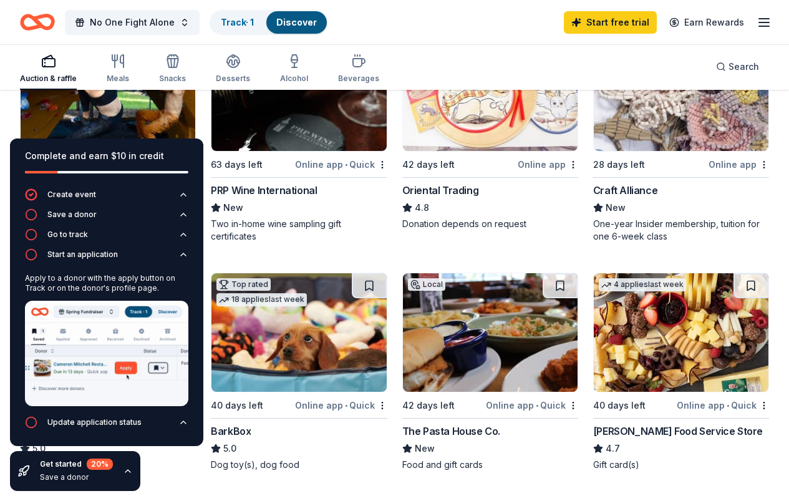
scroll to position [250, 0]
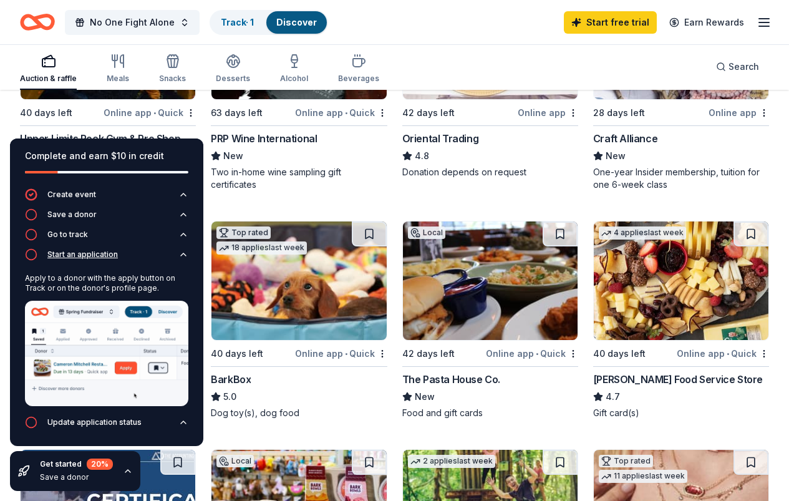
click at [185, 252] on icon "button" at bounding box center [183, 255] width 10 height 10
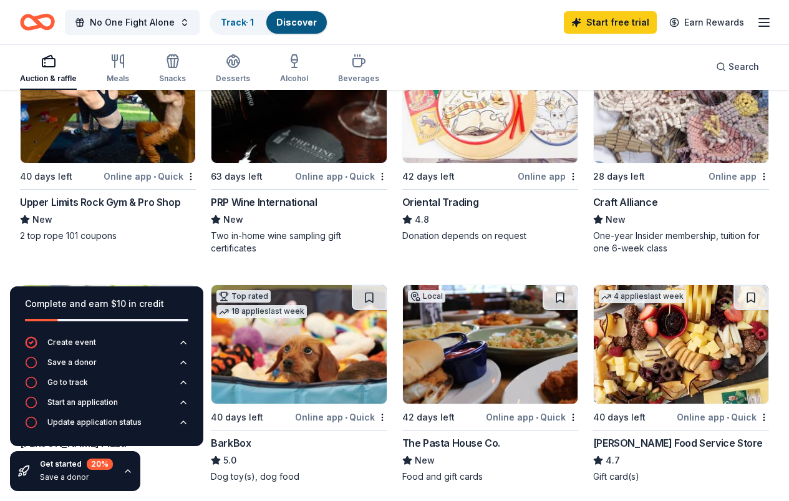
scroll to position [187, 0]
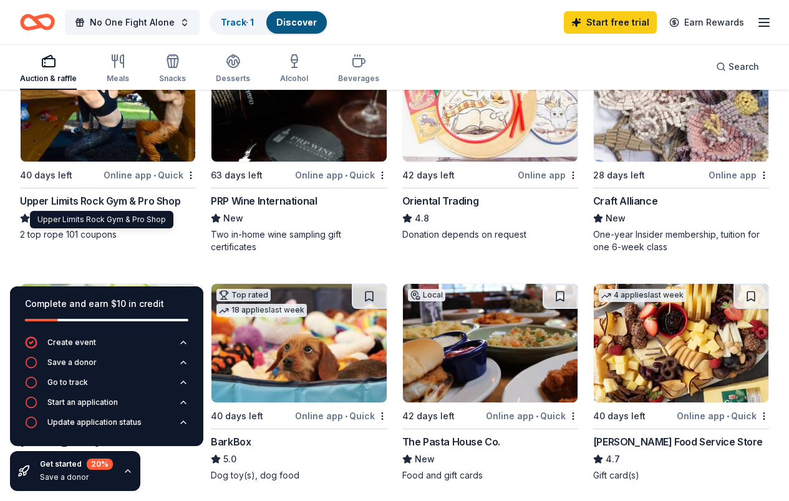
click at [92, 203] on div "Upper Limits Rock Gym & Pro Shop" at bounding box center [100, 200] width 160 height 15
click at [127, 19] on span "No One Fight Alone" at bounding box center [132, 22] width 85 height 15
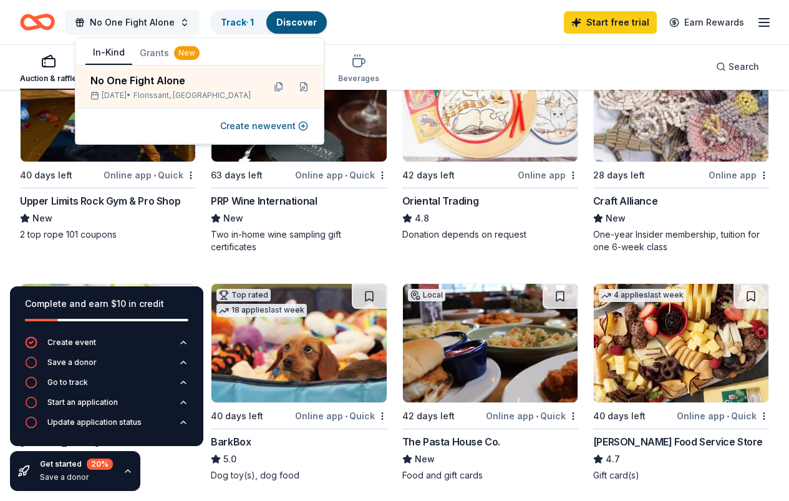
click at [127, 19] on span "No One Fight Alone" at bounding box center [132, 22] width 85 height 15
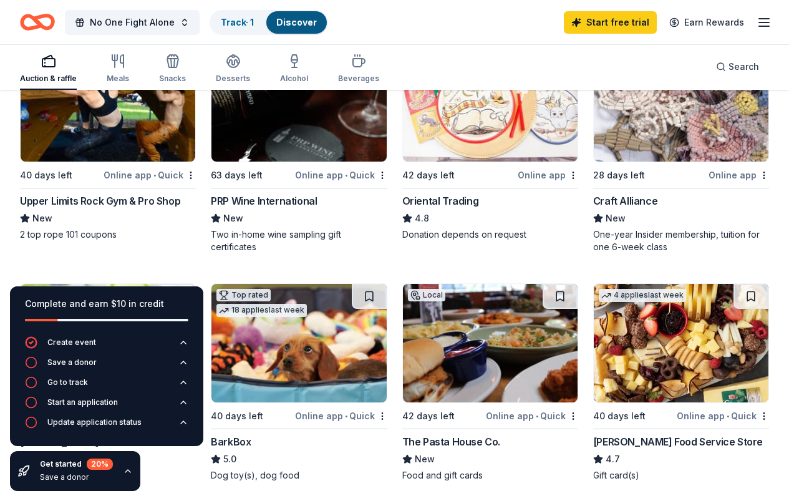
click at [44, 22] on icon "Home" at bounding box center [37, 21] width 35 height 29
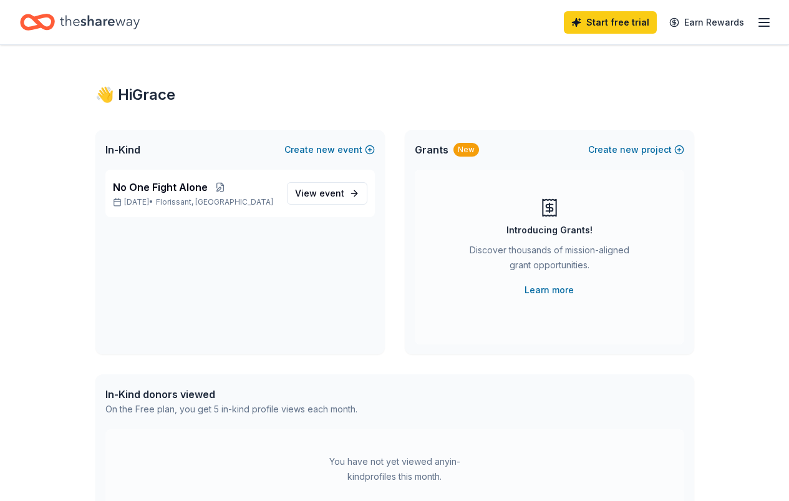
click at [757, 25] on icon "button" at bounding box center [764, 22] width 15 height 15
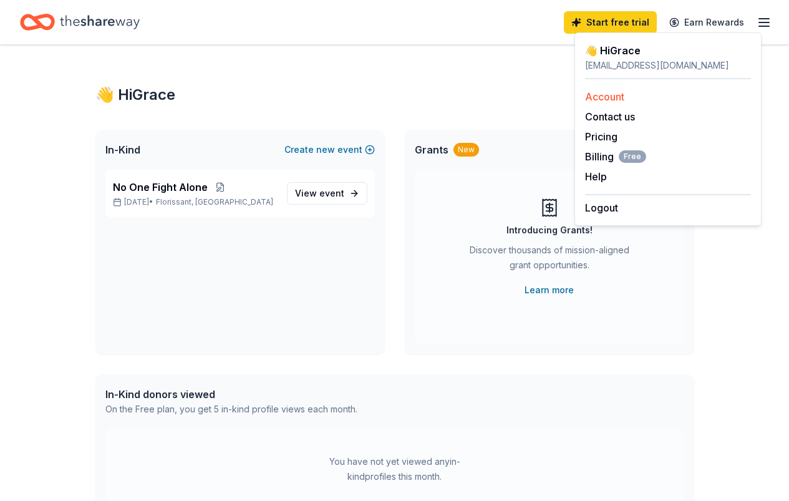
click at [599, 89] on div "Account" at bounding box center [668, 96] width 166 height 15
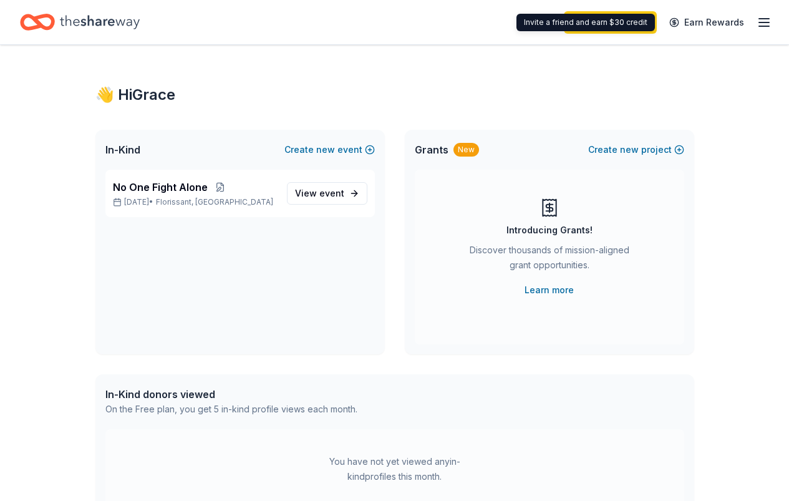
click at [744, 22] on div "Start free trial Earn Rewards" at bounding box center [668, 21] width 208 height 29
click at [757, 27] on icon "button" at bounding box center [764, 22] width 15 height 15
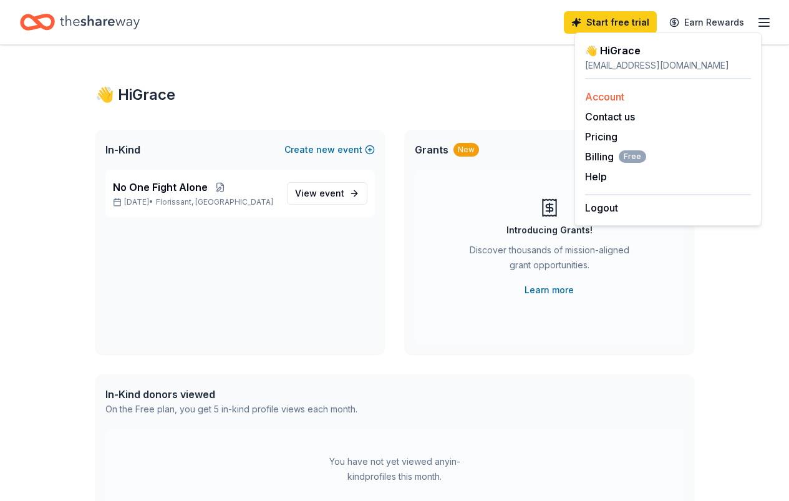
click at [603, 95] on link "Account" at bounding box center [604, 96] width 39 height 12
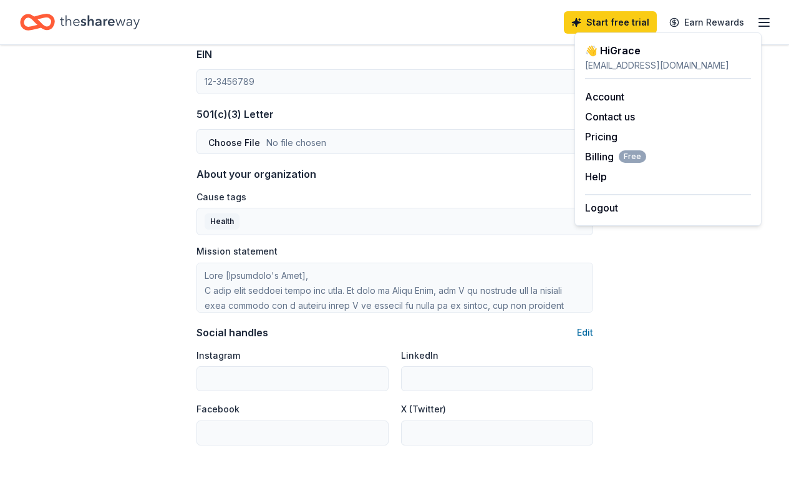
scroll to position [686, 0]
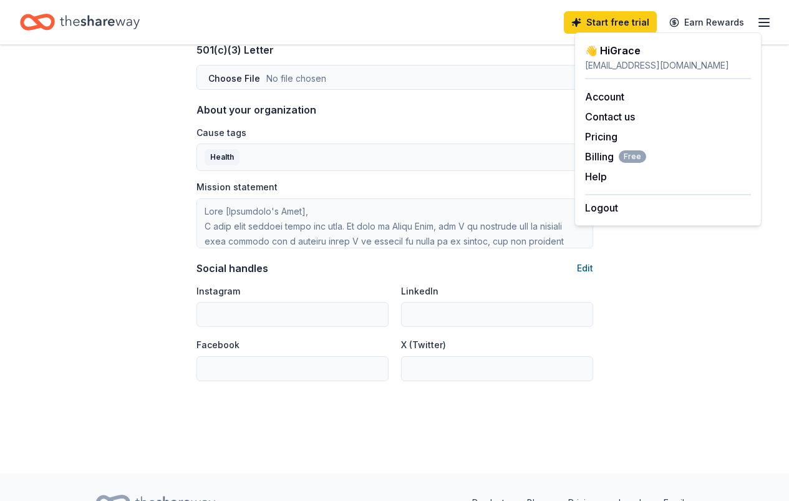
click at [588, 270] on button "Edit" at bounding box center [585, 268] width 16 height 15
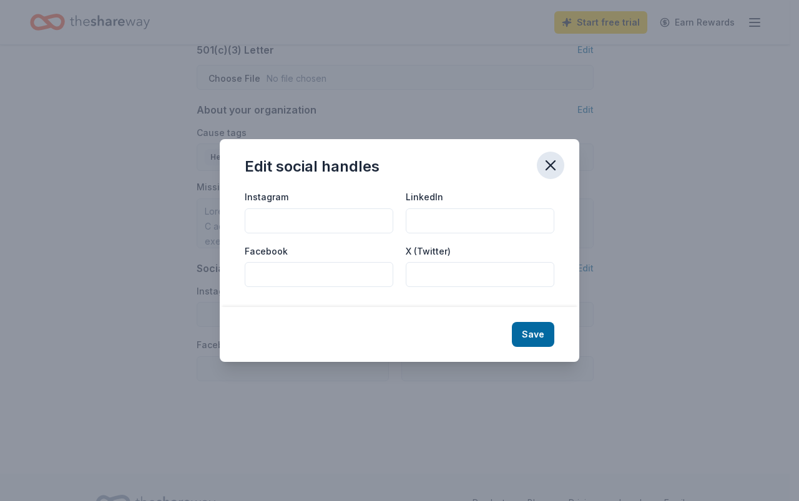
click at [546, 163] on icon "button" at bounding box center [550, 165] width 17 height 17
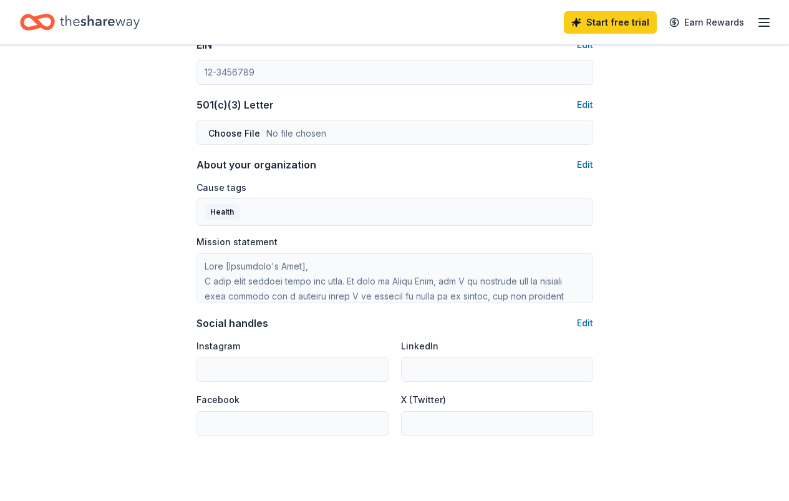
scroll to position [562, 0]
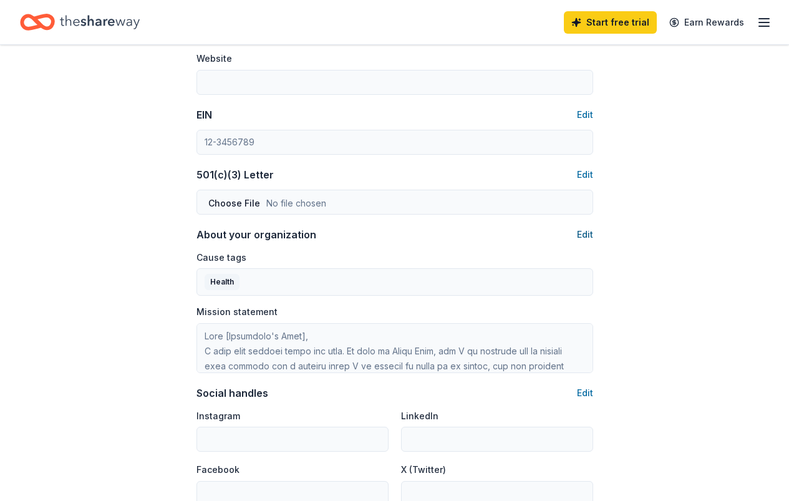
click at [585, 235] on button "Edit" at bounding box center [585, 234] width 16 height 15
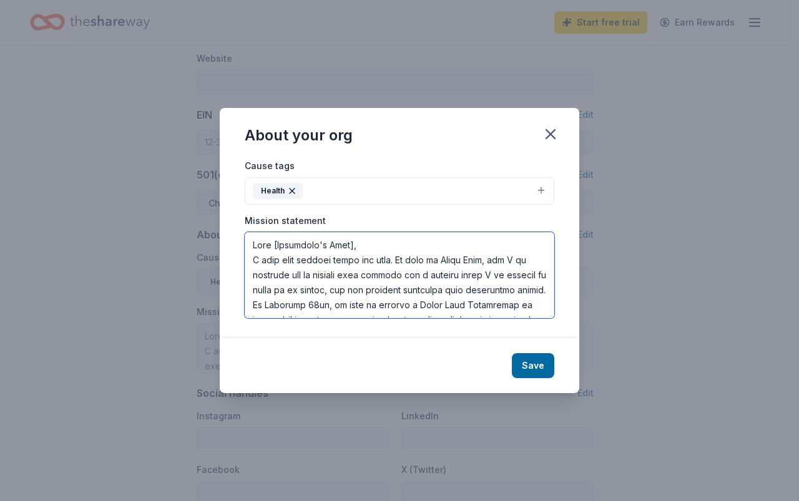
drag, startPoint x: 356, startPoint y: 246, endPoint x: 229, endPoint y: 237, distance: 127.7
click at [230, 240] on div "Cause tags Health Mission statement" at bounding box center [399, 248] width 359 height 180
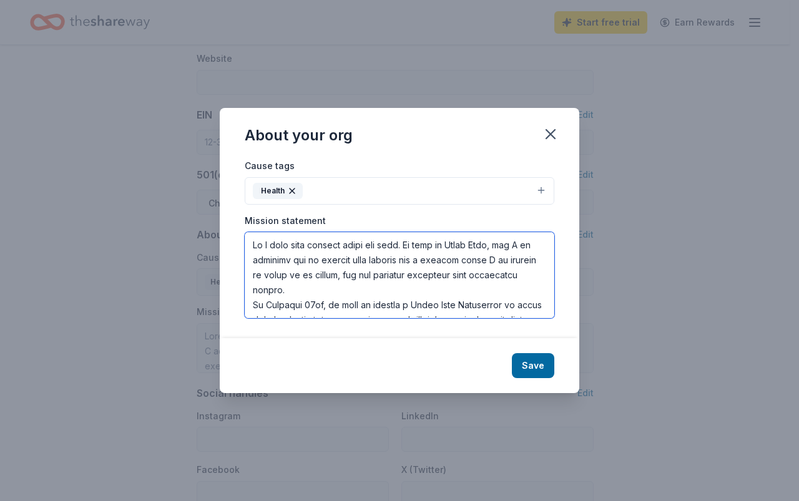
click at [261, 240] on textarea at bounding box center [400, 275] width 310 height 86
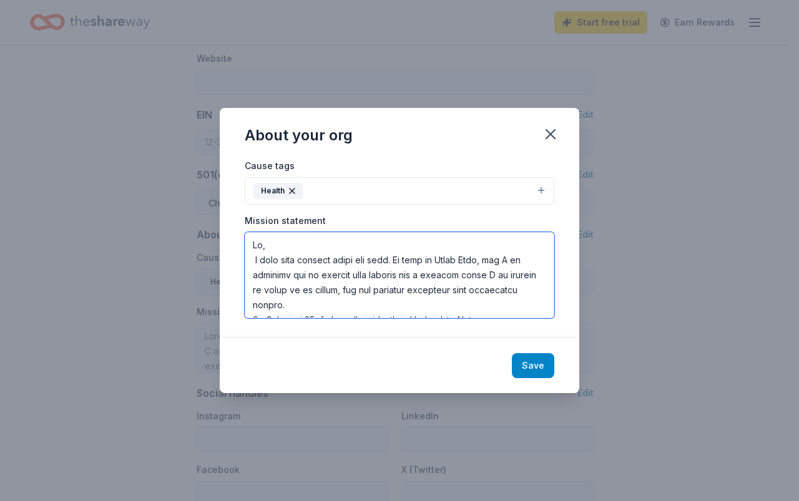
type textarea "Hi, I hope this message finds you well. My name is Grace Geer, and I am reachin…"
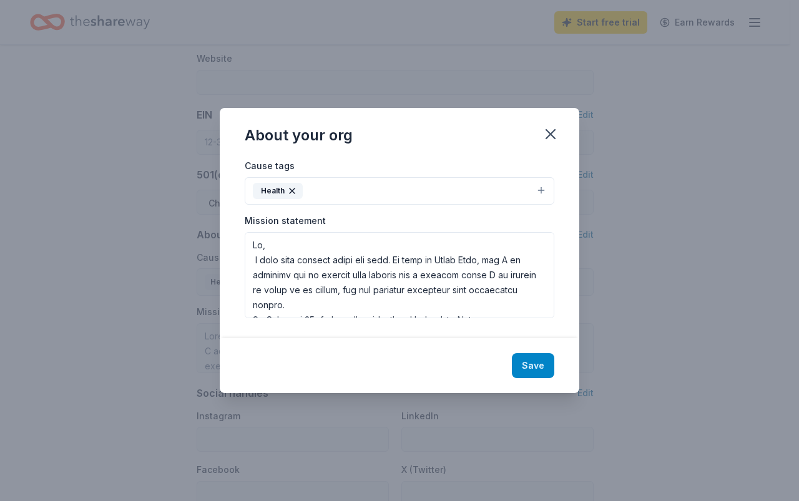
click at [533, 364] on button "Save" at bounding box center [533, 365] width 42 height 25
click at [550, 135] on icon "button" at bounding box center [550, 134] width 9 height 9
type textarea "Hi, I hope this message finds you well. My name is Grace Geer, and I am reachin…"
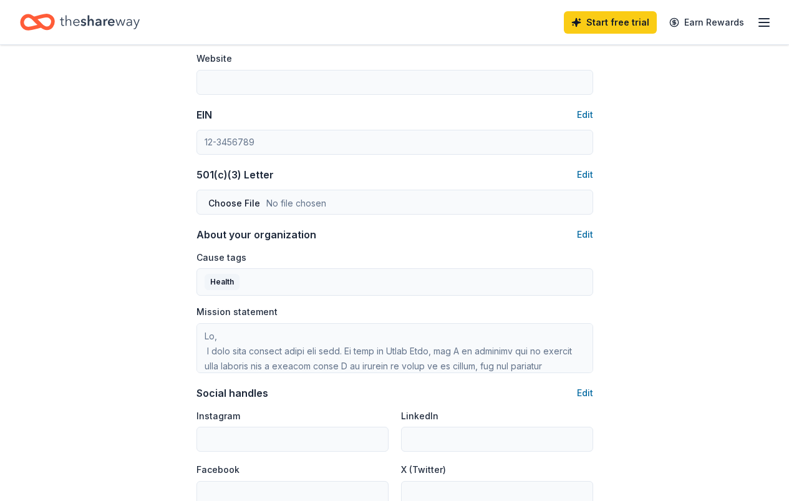
click at [95, 29] on icon "Home" at bounding box center [100, 22] width 80 height 26
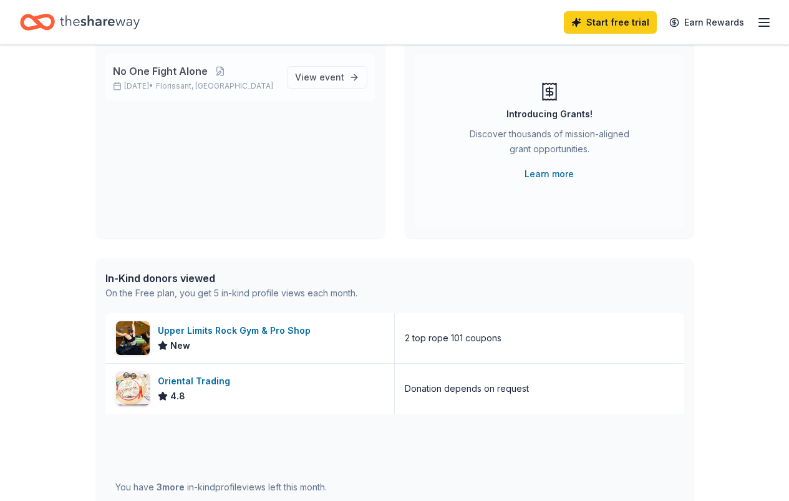
scroll to position [125, 0]
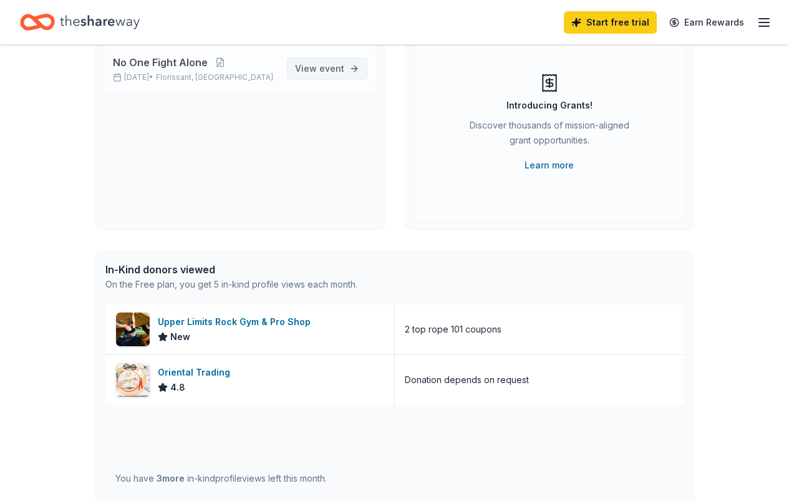
click at [336, 62] on span "View event" at bounding box center [319, 68] width 49 height 15
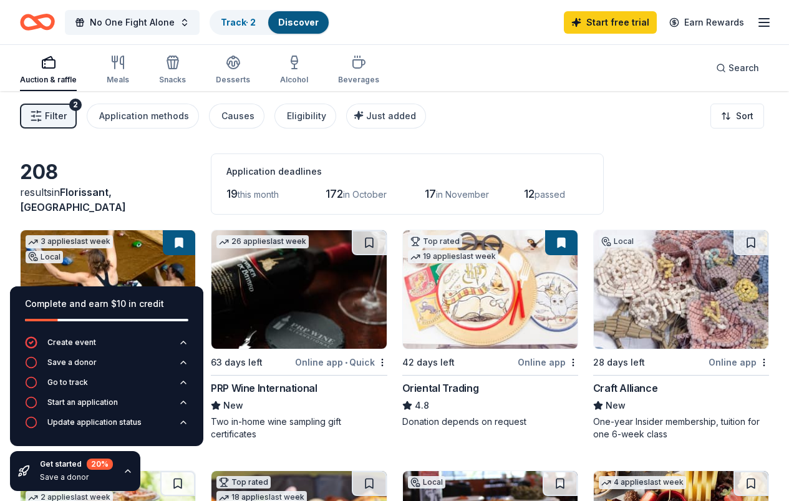
scroll to position [125, 0]
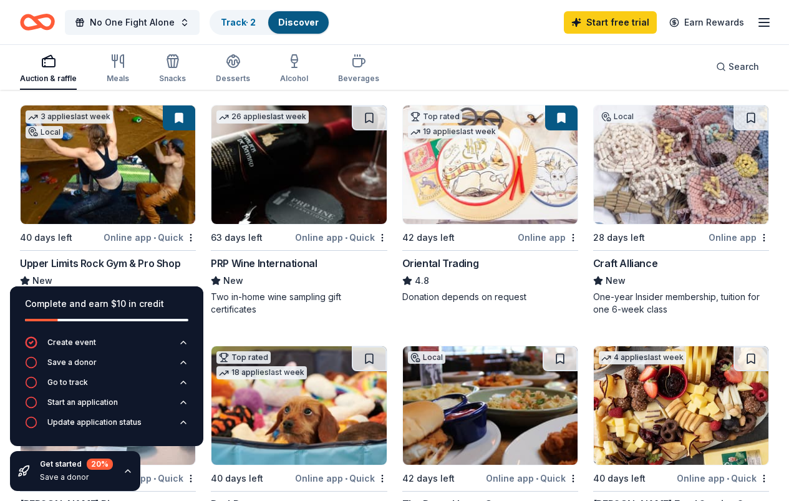
click at [228, 176] on img at bounding box center [299, 164] width 175 height 119
click at [594, 198] on img at bounding box center [681, 164] width 175 height 119
click at [195, 346] on img at bounding box center [108, 405] width 175 height 119
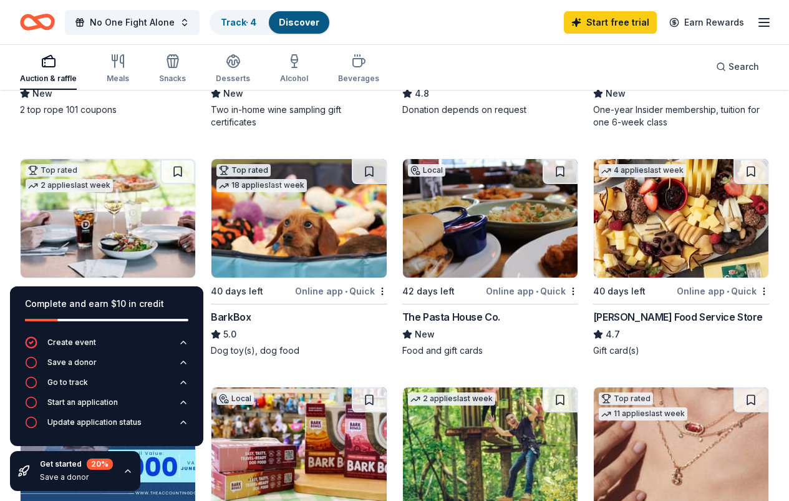
scroll to position [374, 0]
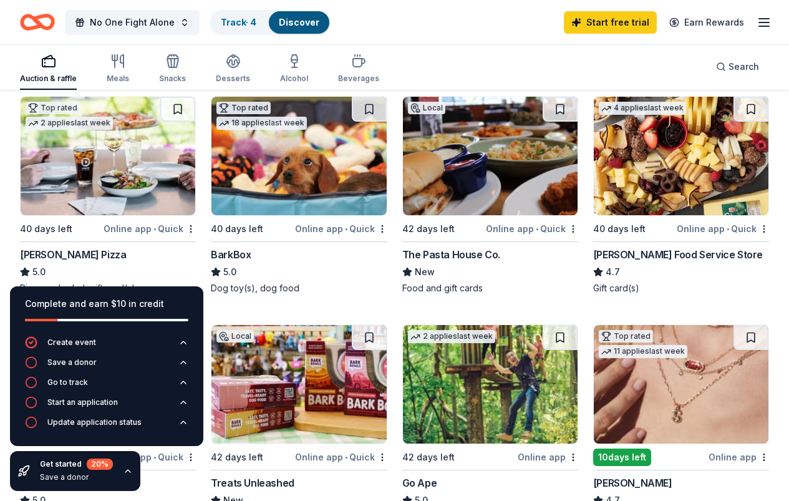
click at [212, 201] on img at bounding box center [299, 156] width 175 height 119
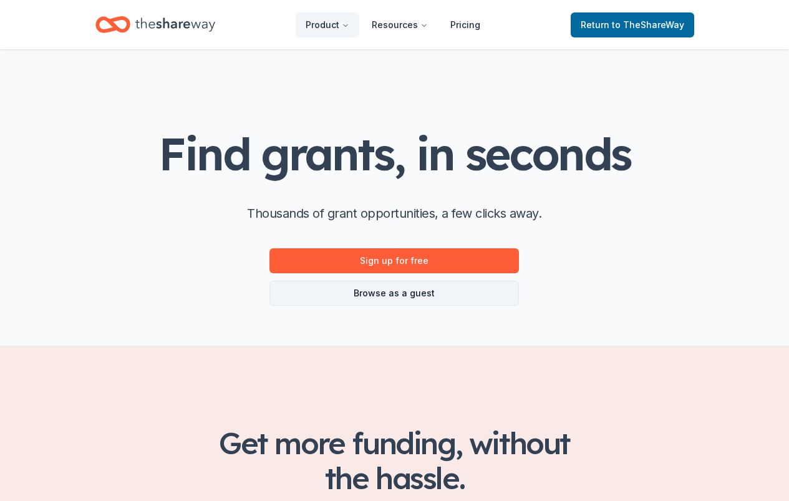
click at [390, 291] on link "Browse as a guest" at bounding box center [395, 293] width 250 height 25
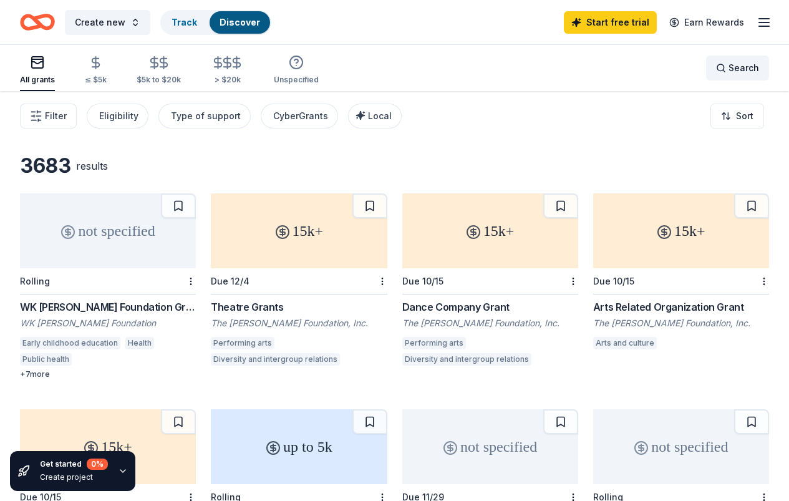
click at [716, 67] on div "Search" at bounding box center [737, 68] width 43 height 15
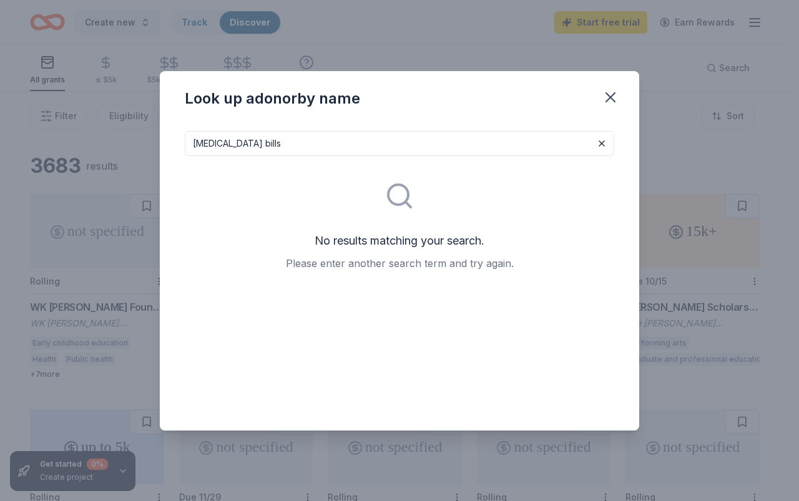
click at [334, 145] on input "cancer bills" at bounding box center [399, 143] width 429 height 25
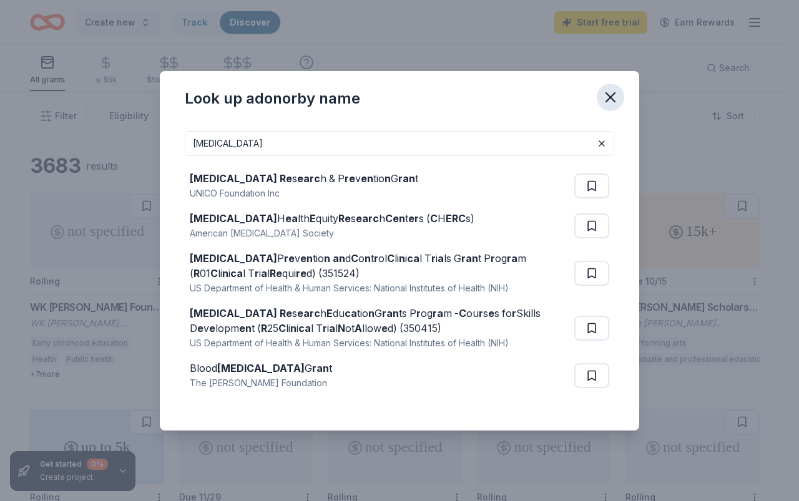
type input "cancer"
click at [610, 95] on icon "button" at bounding box center [610, 97] width 17 height 17
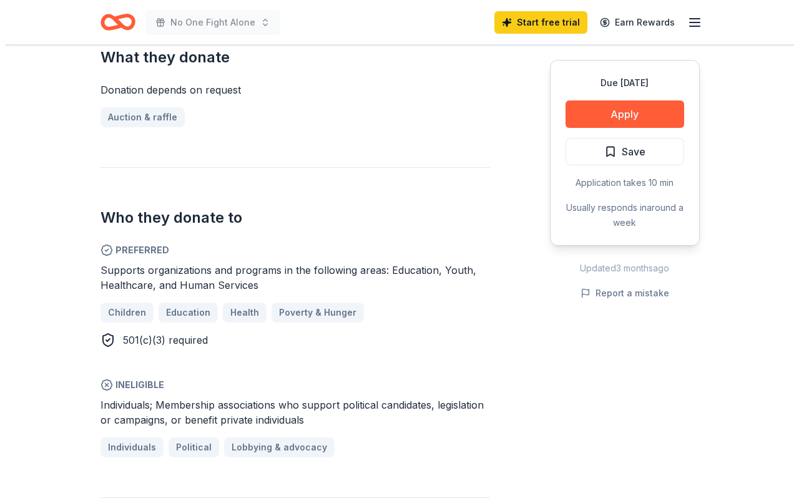
scroll to position [499, 0]
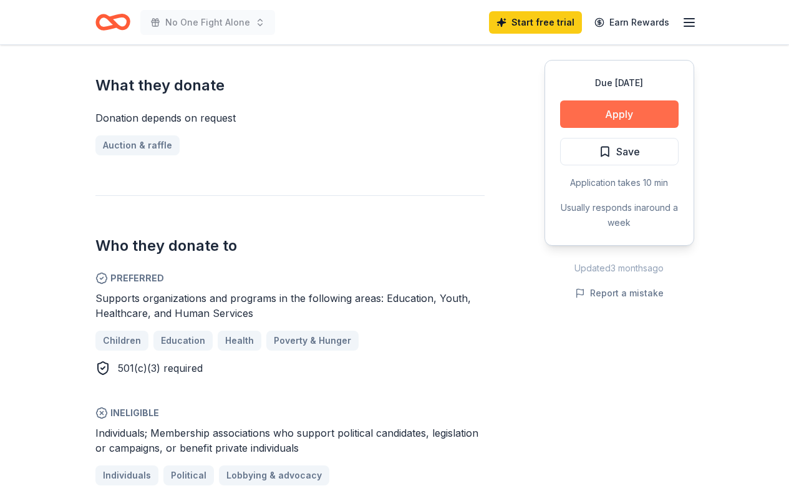
click at [585, 117] on button "Apply" at bounding box center [619, 113] width 119 height 27
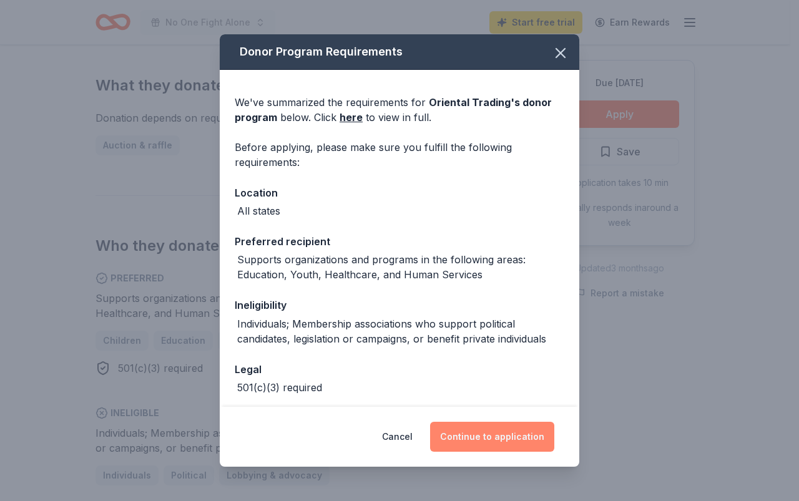
click at [479, 442] on button "Continue to application" at bounding box center [492, 437] width 124 height 30
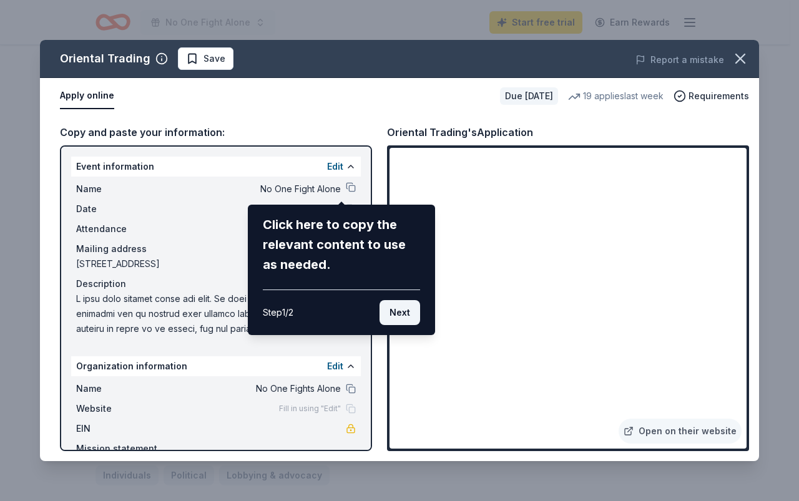
click at [396, 315] on button "Next" at bounding box center [399, 312] width 41 height 25
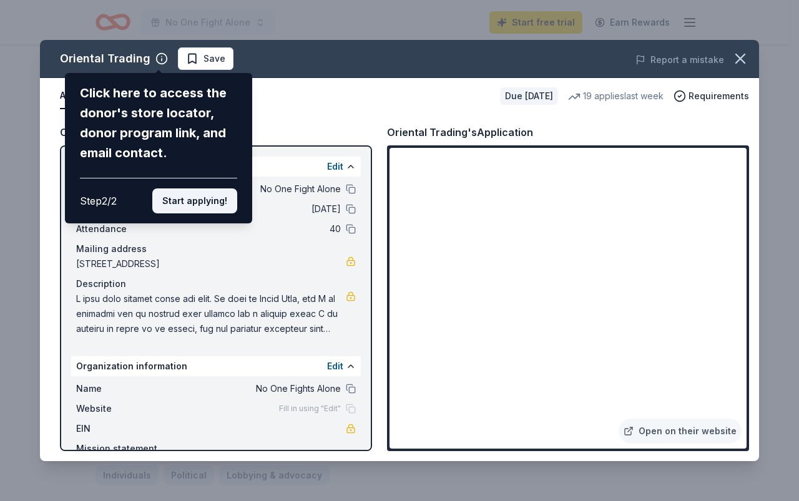
click at [220, 203] on button "Start applying!" at bounding box center [194, 200] width 85 height 25
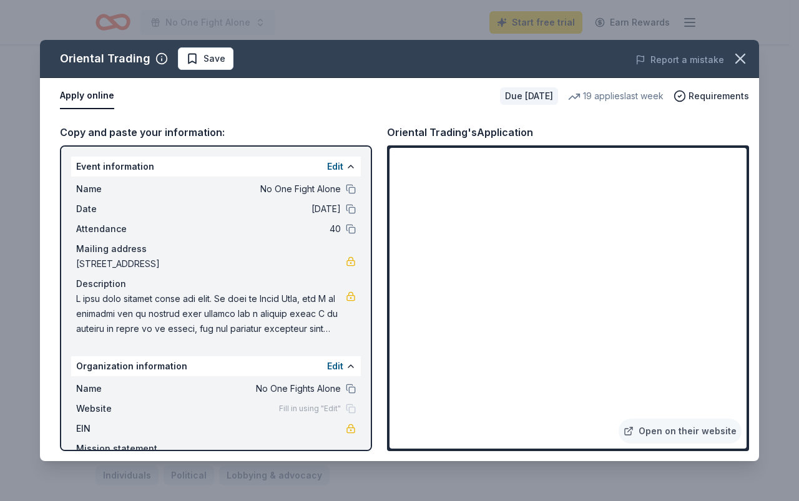
click at [674, 434] on div "Oriental Trading Save Report a mistake Apply online Due in 42 days 19 applies l…" at bounding box center [399, 250] width 719 height 421
click at [217, 59] on span "Save" at bounding box center [214, 58] width 22 height 15
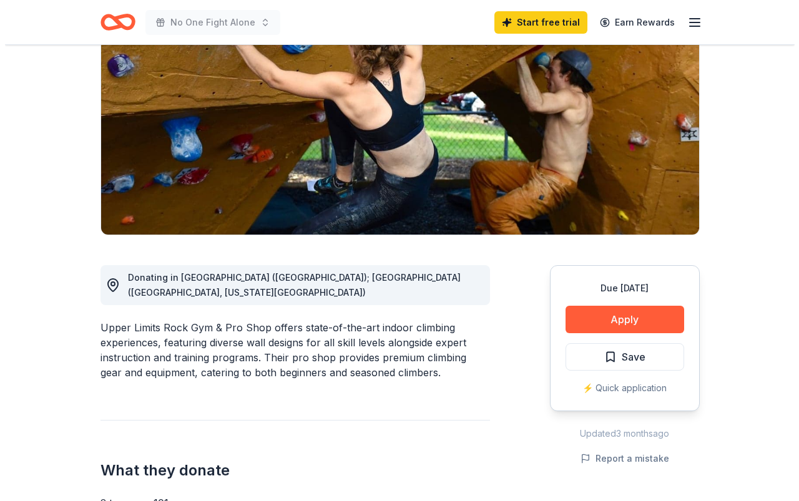
scroll to position [187, 0]
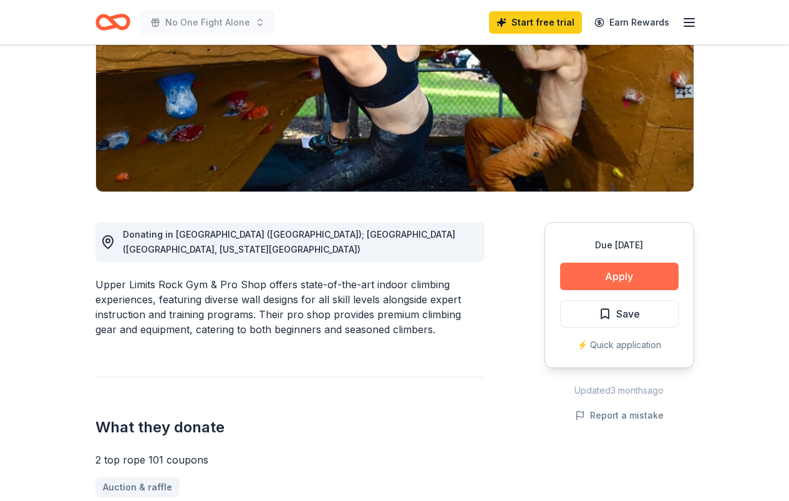
click at [636, 273] on button "Apply" at bounding box center [619, 276] width 119 height 27
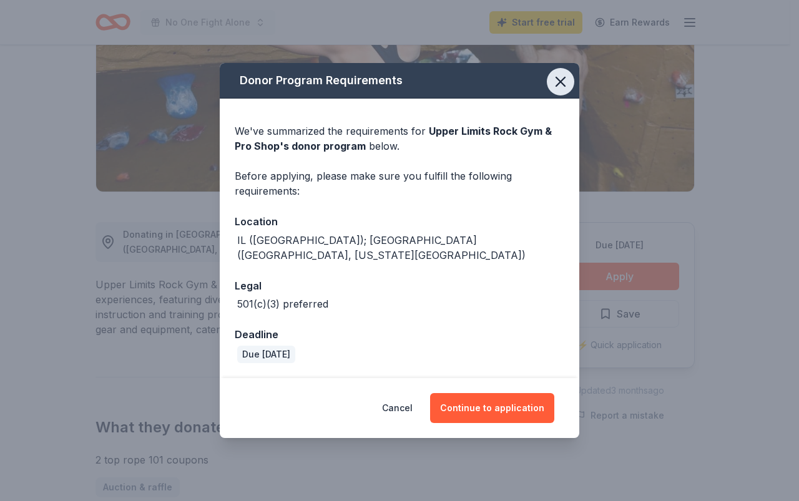
click at [555, 90] on icon "button" at bounding box center [560, 81] width 17 height 17
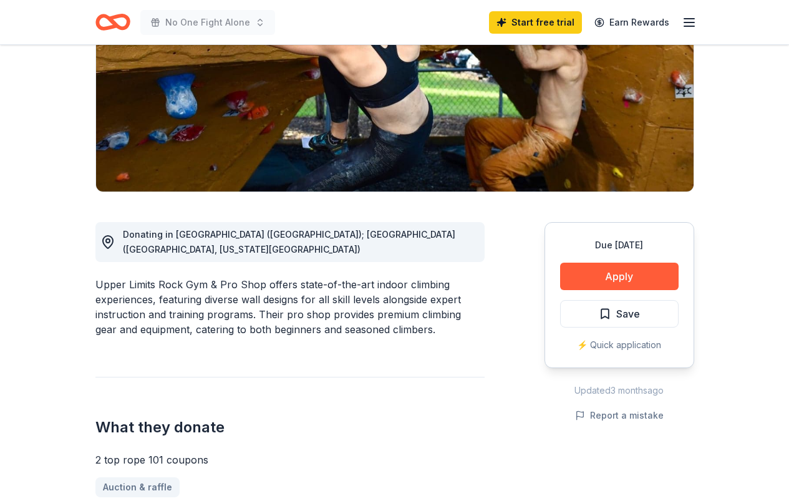
click at [612, 351] on div "⚡️ Quick application" at bounding box center [619, 345] width 119 height 15
click at [611, 346] on div "⚡️ Quick application" at bounding box center [619, 345] width 119 height 15
click at [618, 271] on button "Apply" at bounding box center [619, 276] width 119 height 27
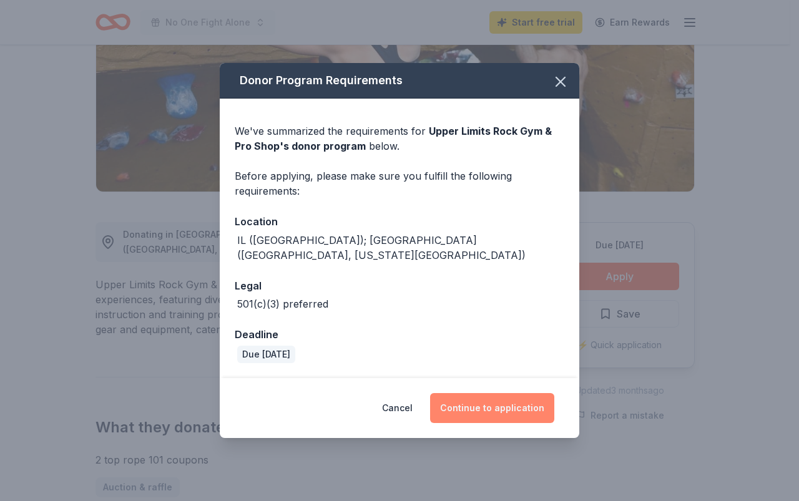
click at [504, 407] on button "Continue to application" at bounding box center [492, 408] width 124 height 30
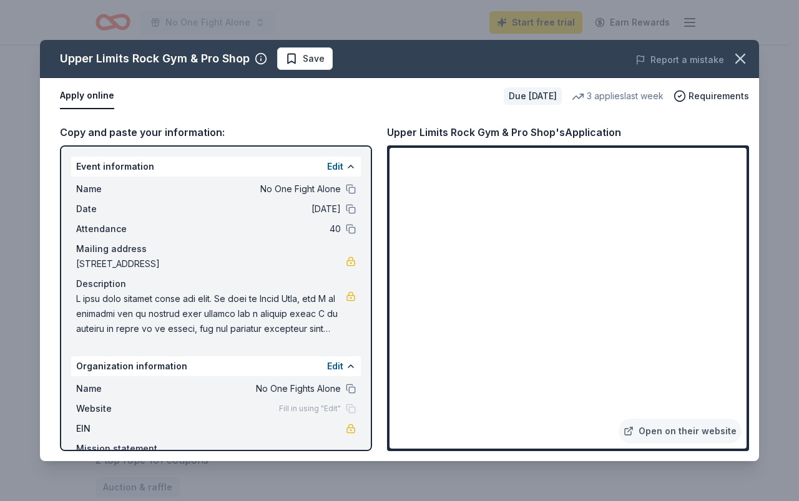
scroll to position [66, 0]
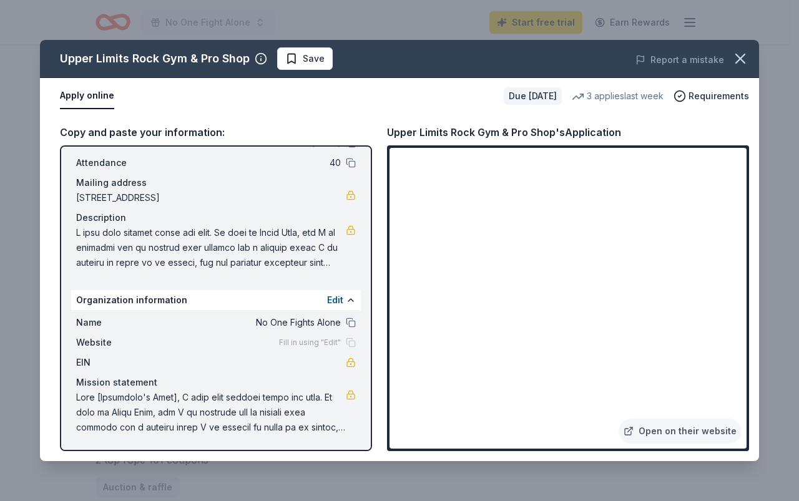
click at [179, 393] on span at bounding box center [211, 412] width 270 height 45
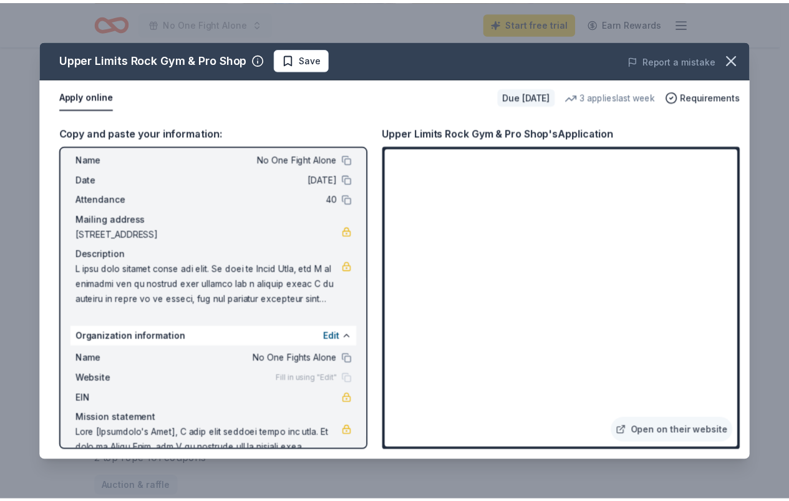
scroll to position [0, 0]
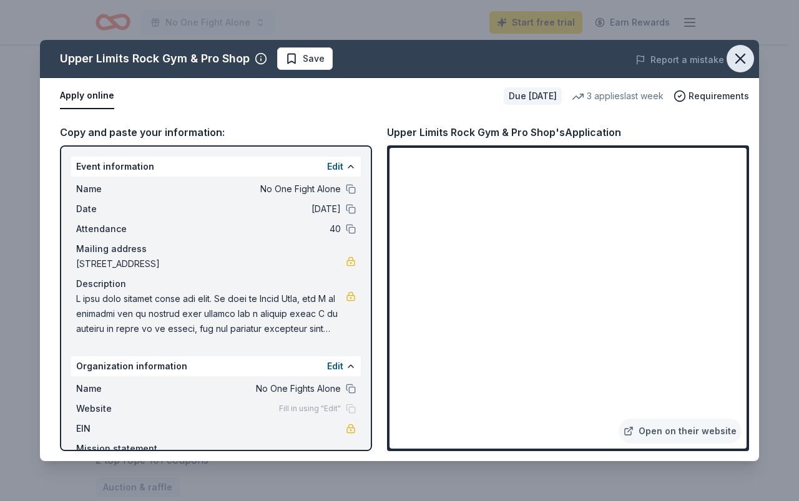
click at [743, 58] on icon "button" at bounding box center [739, 58] width 17 height 17
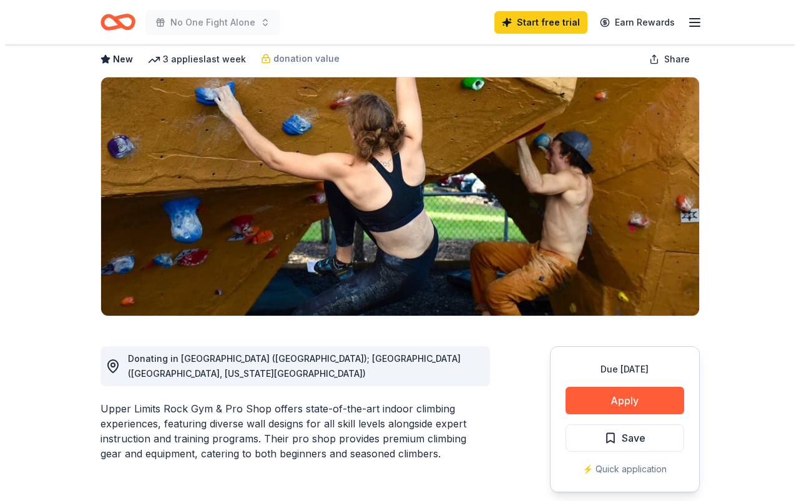
scroll to position [187, 0]
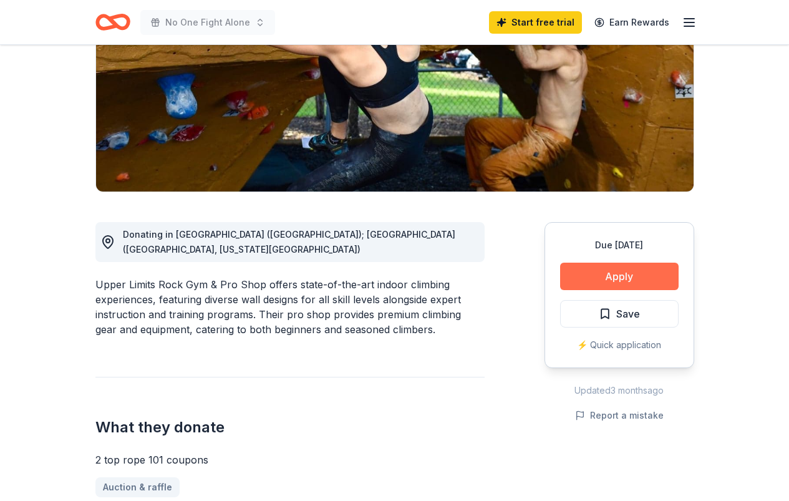
click at [653, 282] on button "Apply" at bounding box center [619, 276] width 119 height 27
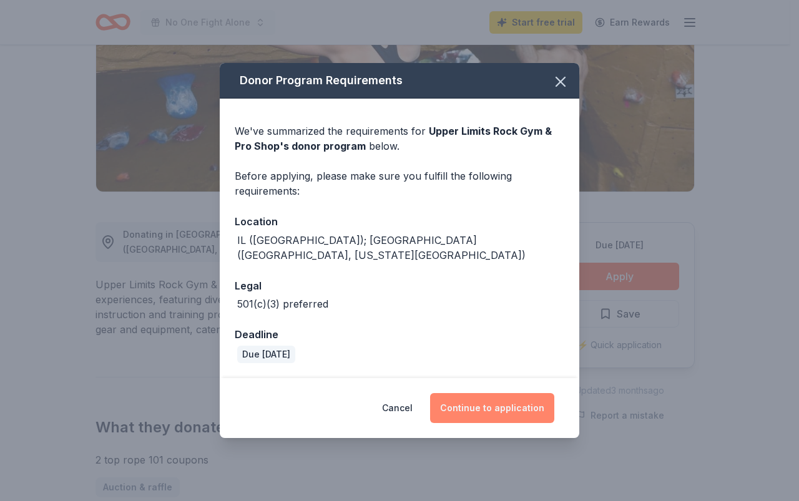
click at [509, 400] on button "Continue to application" at bounding box center [492, 408] width 124 height 30
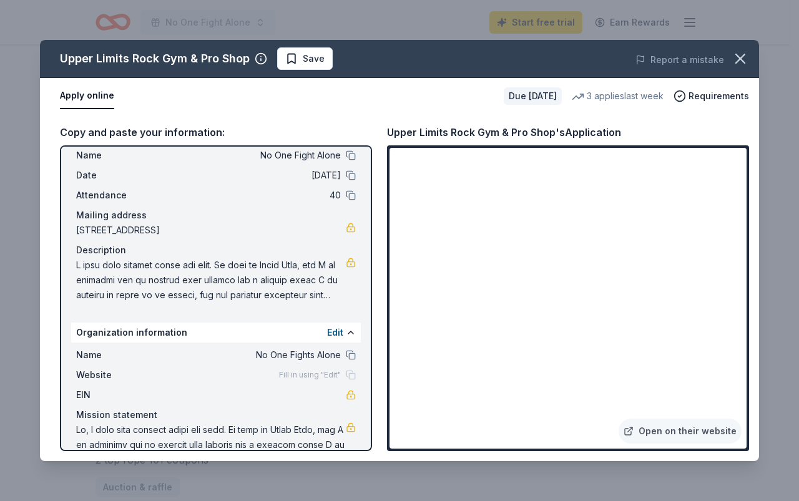
scroll to position [66, 0]
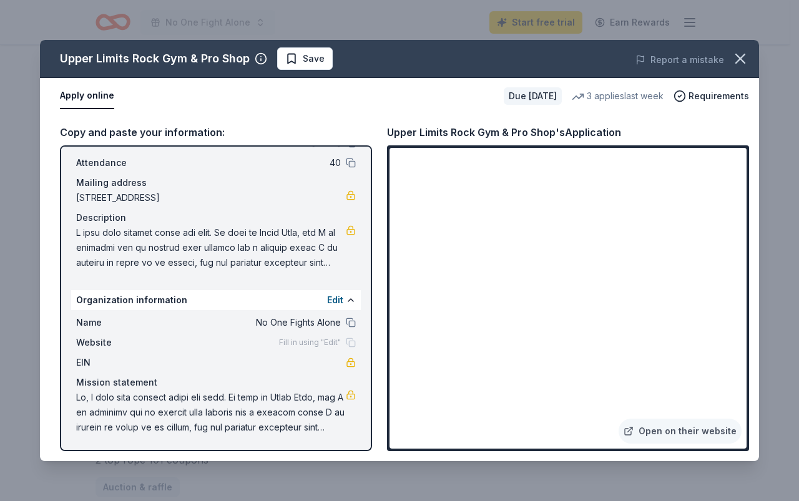
click at [81, 98] on button "Apply online" at bounding box center [87, 96] width 54 height 26
click at [303, 57] on span "Save" at bounding box center [314, 58] width 22 height 15
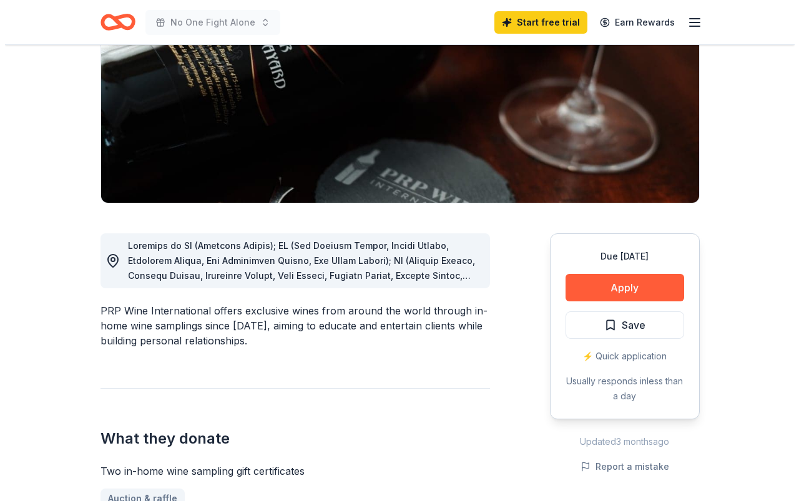
scroll to position [187, 0]
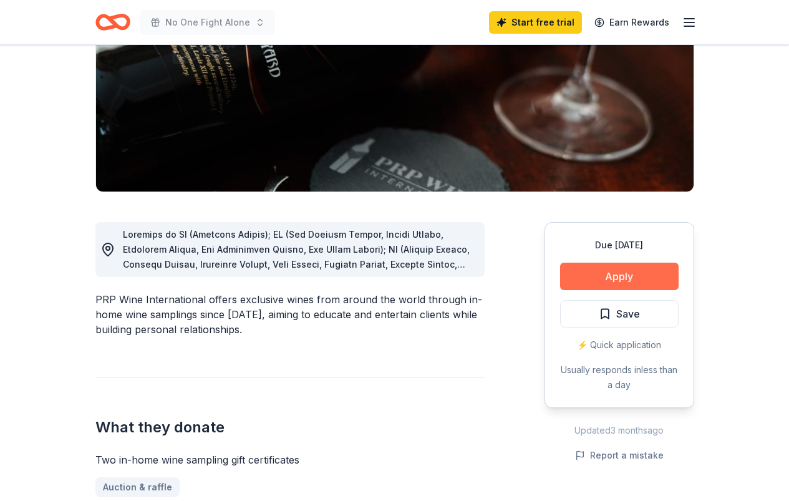
click at [616, 275] on button "Apply" at bounding box center [619, 276] width 119 height 27
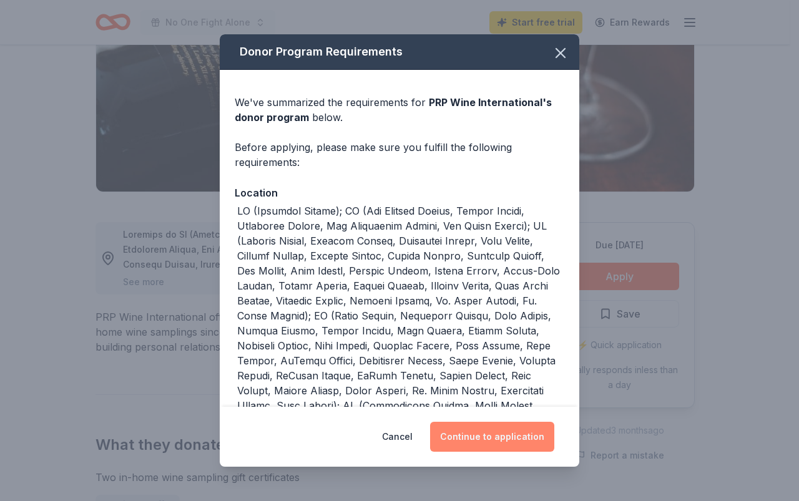
click at [474, 437] on button "Continue to application" at bounding box center [492, 437] width 124 height 30
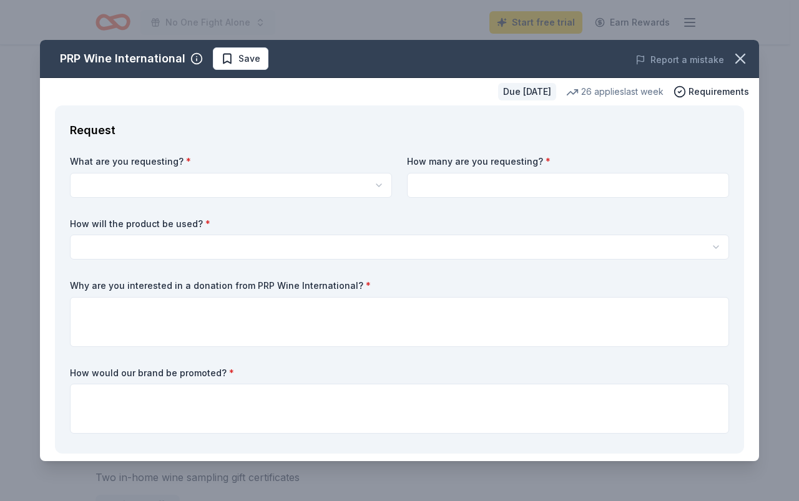
click at [169, 165] on label "What are you requesting? *" at bounding box center [231, 161] width 322 height 12
click at [332, 164] on label "What are you requesting? *" at bounding box center [231, 161] width 322 height 12
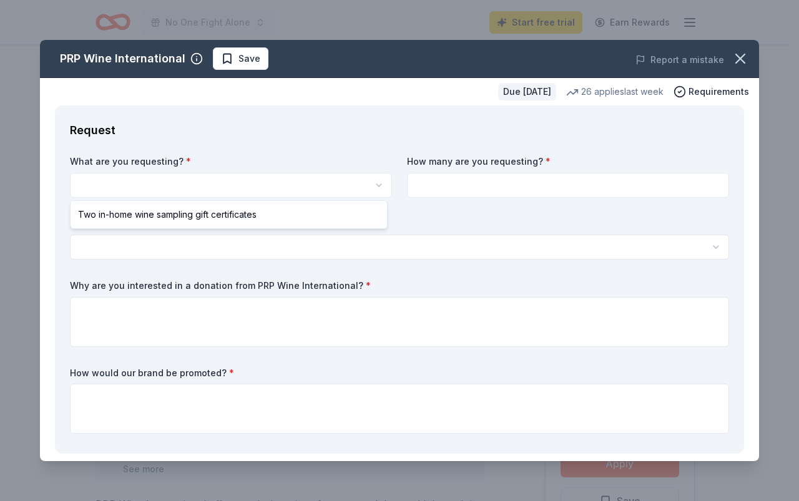
scroll to position [0, 0]
click at [183, 180] on html "No One Fight Alone Start free trial Earn Rewards Due [DATE] Share PRP Wine Inte…" at bounding box center [399, 250] width 799 height 501
click at [207, 179] on html "No One Fight Alone Start free trial Earn Rewards Due [DATE] Share PRP Wine Inte…" at bounding box center [399, 250] width 799 height 501
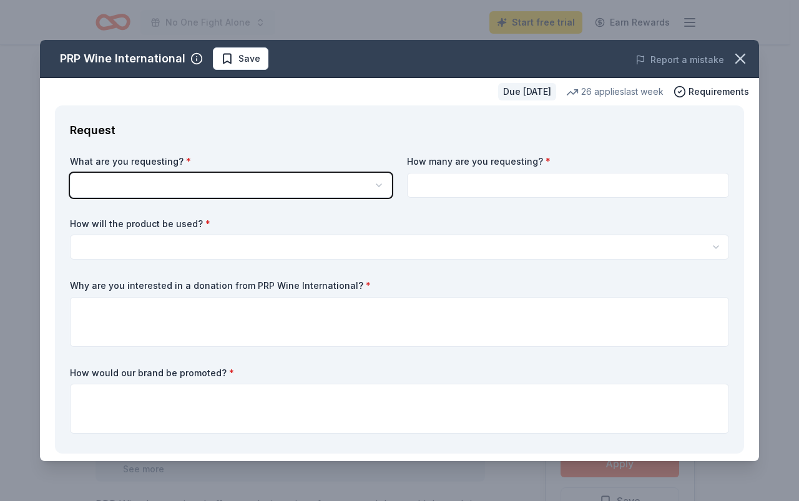
click at [207, 179] on html "No One Fight Alone Start free trial Earn Rewards Due in 63 days Share PRP Wine …" at bounding box center [399, 250] width 799 height 501
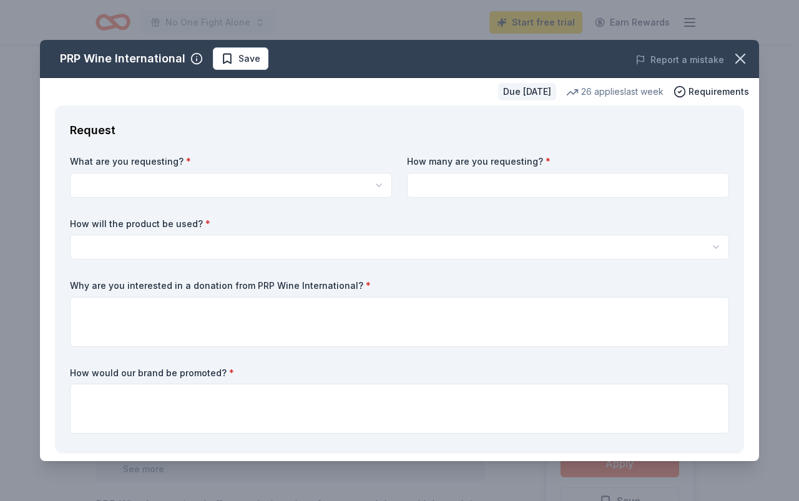
click at [265, 191] on html "No One Fight Alone Start free trial Earn Rewards Due in 63 days Share PRP Wine …" at bounding box center [399, 250] width 799 height 501
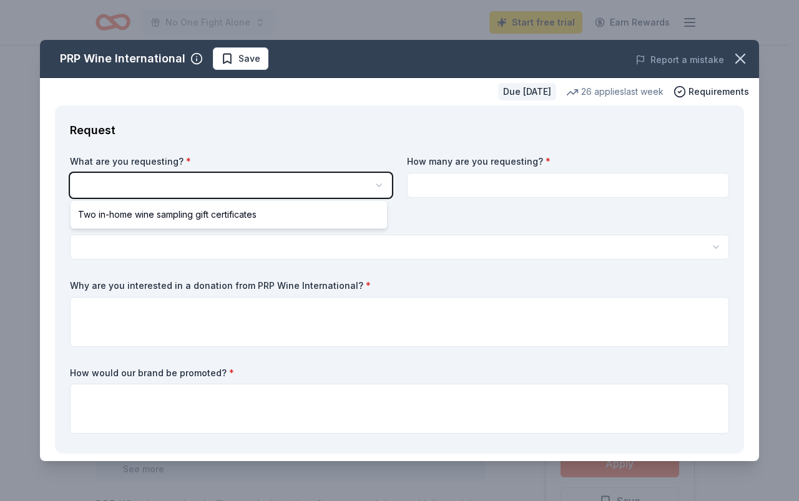
click at [265, 191] on html "No One Fight Alone Start free trial Earn Rewards Due in 63 days Share PRP Wine …" at bounding box center [399, 250] width 799 height 501
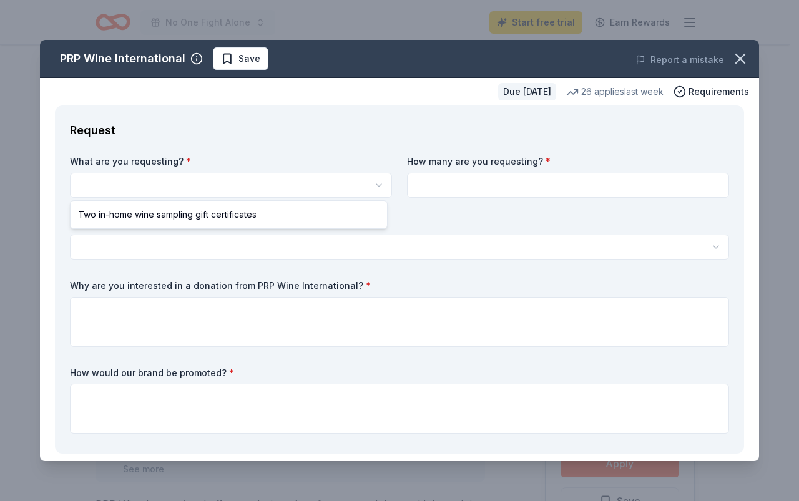
click at [366, 185] on html "No One Fight Alone Start free trial Earn Rewards Due in 63 days Share PRP Wine …" at bounding box center [399, 250] width 799 height 501
select select "Two in-home wine sampling gift certificates"
click at [334, 185] on html "No One Fight Alone Start free trial Earn Rewards Due in 63 days Share PRP Wine …" at bounding box center [399, 250] width 799 height 501
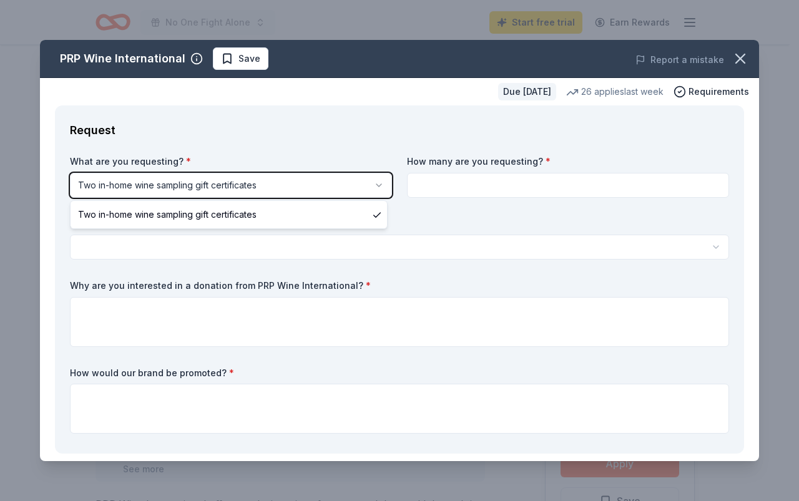
click at [334, 185] on html "No One Fight Alone Start free trial Earn Rewards Due in 63 days Share PRP Wine …" at bounding box center [399, 250] width 799 height 501
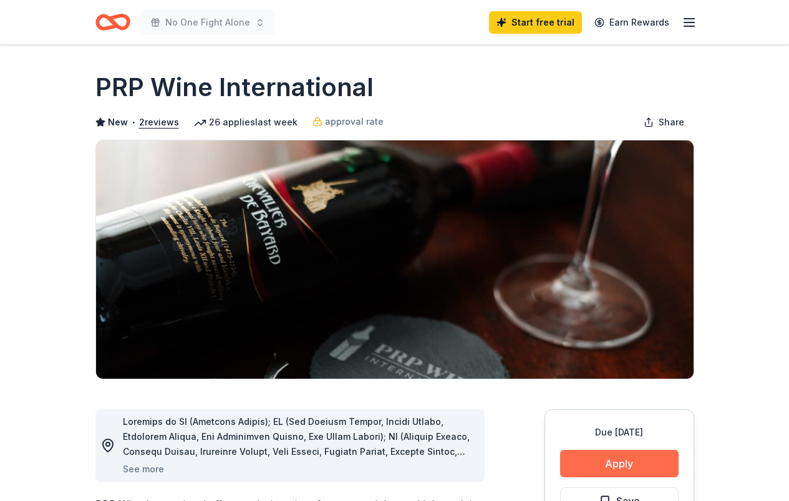
click at [610, 464] on button "Apply" at bounding box center [619, 463] width 119 height 27
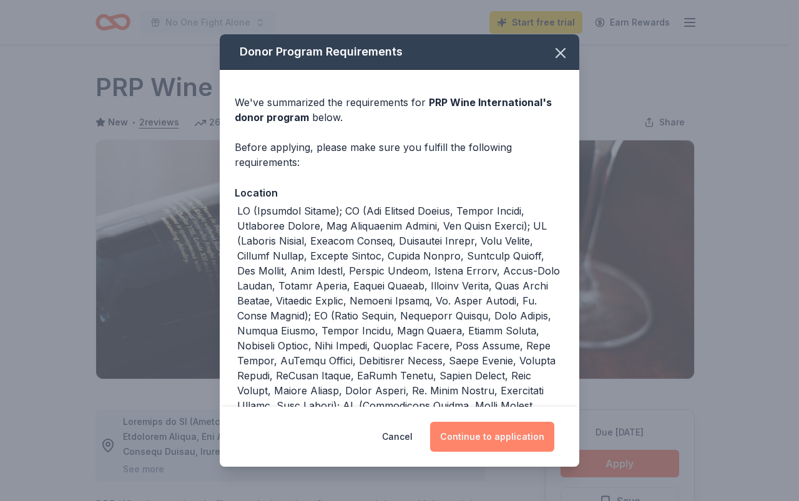
click at [501, 432] on button "Continue to application" at bounding box center [492, 437] width 124 height 30
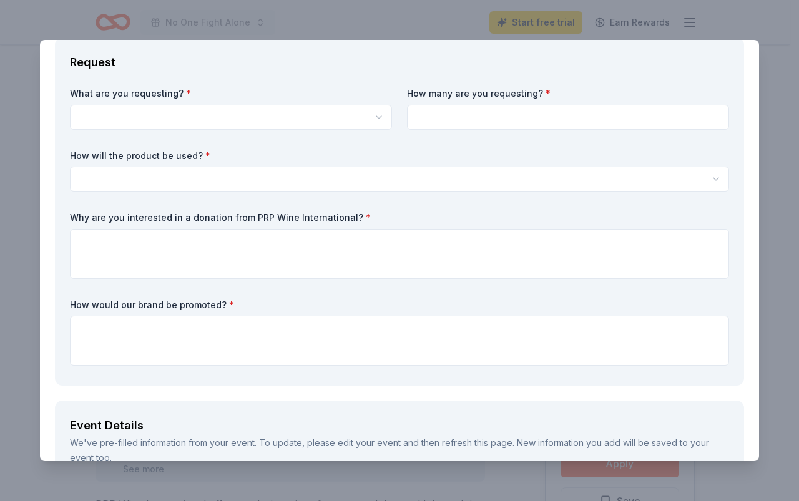
scroll to position [62, 0]
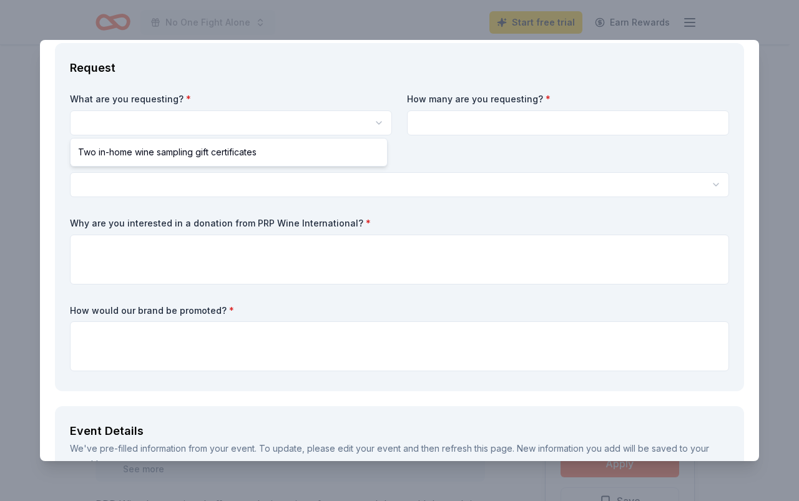
click at [208, 123] on html "No One Fight Alone Start free trial Earn Rewards Due in 63 days Share PRP Wine …" at bounding box center [399, 250] width 799 height 501
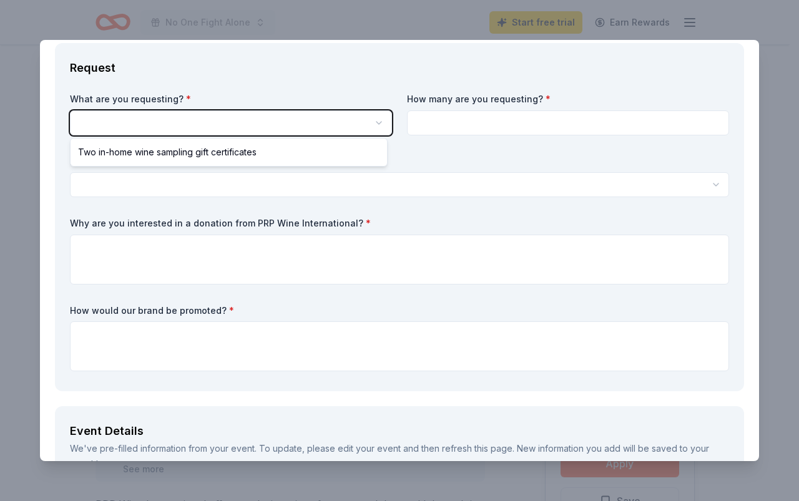
click at [144, 118] on html "No One Fight Alone Start free trial Earn Rewards Due in 63 days Share PRP Wine …" at bounding box center [399, 250] width 799 height 501
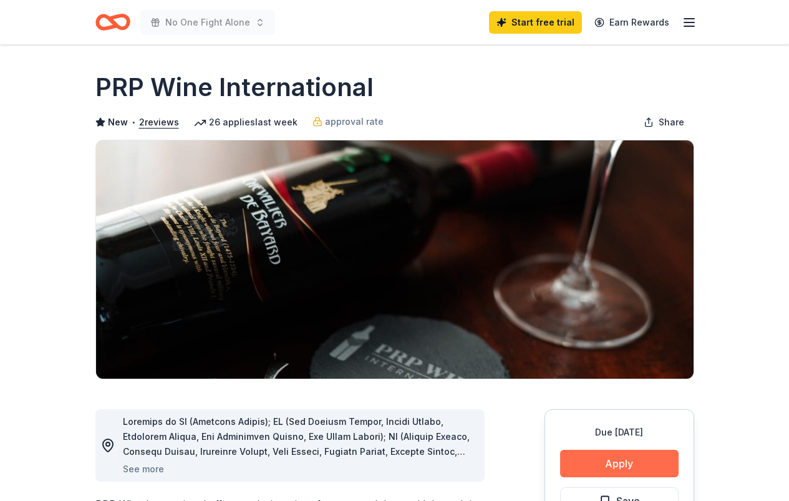
click at [625, 457] on button "Apply" at bounding box center [619, 463] width 119 height 27
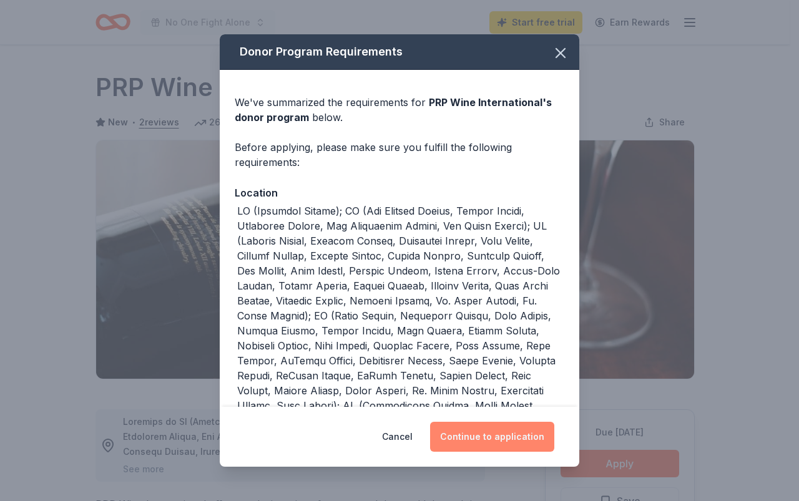
click at [510, 441] on button "Continue to application" at bounding box center [492, 437] width 124 height 30
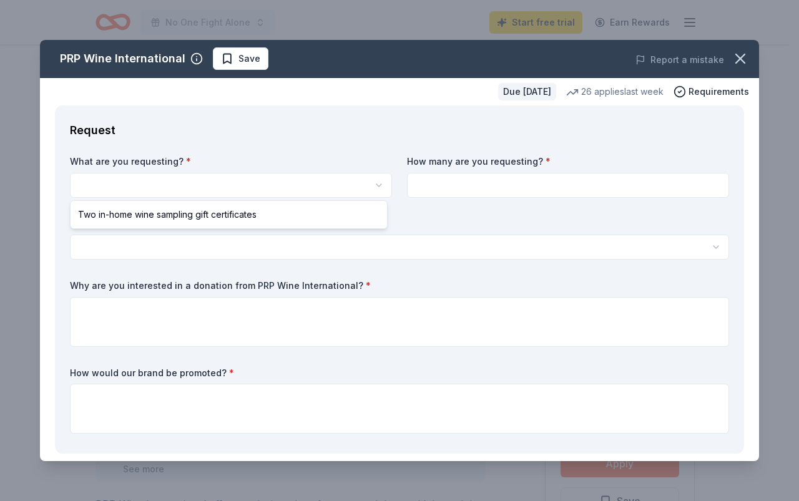
click at [153, 179] on html "No One Fight Alone Start free trial Earn Rewards Due in 63 days Share PRP Wine …" at bounding box center [399, 250] width 799 height 501
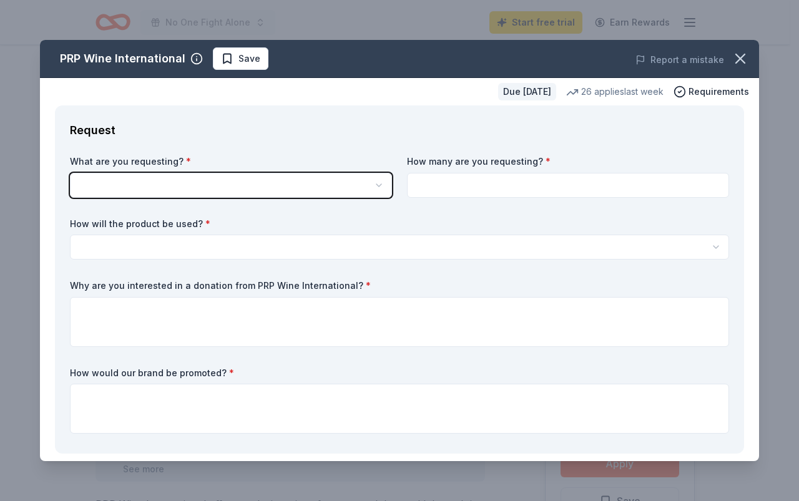
click at [264, 236] on html "No One Fight Alone Start free trial Earn Rewards Due in 63 days Share PRP Wine …" at bounding box center [399, 250] width 799 height 501
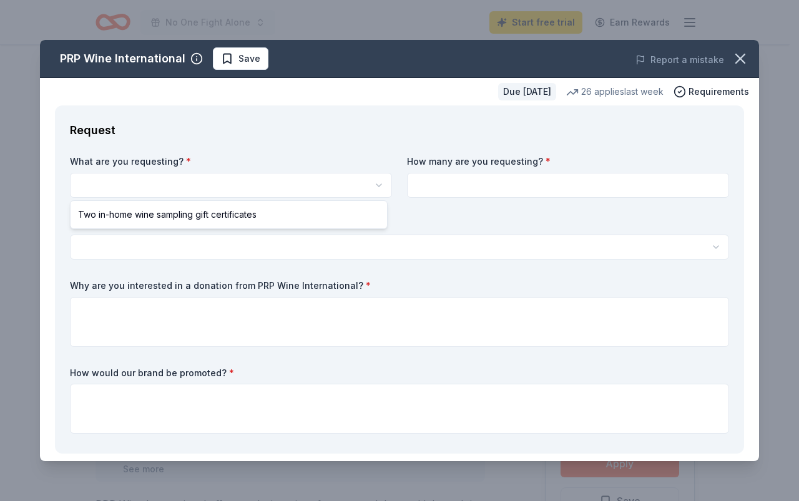
click at [374, 185] on html "No One Fight Alone Start free trial Earn Rewards Due in 63 days Share PRP Wine …" at bounding box center [399, 250] width 799 height 501
select select "Two in-home wine sampling gift certificates"
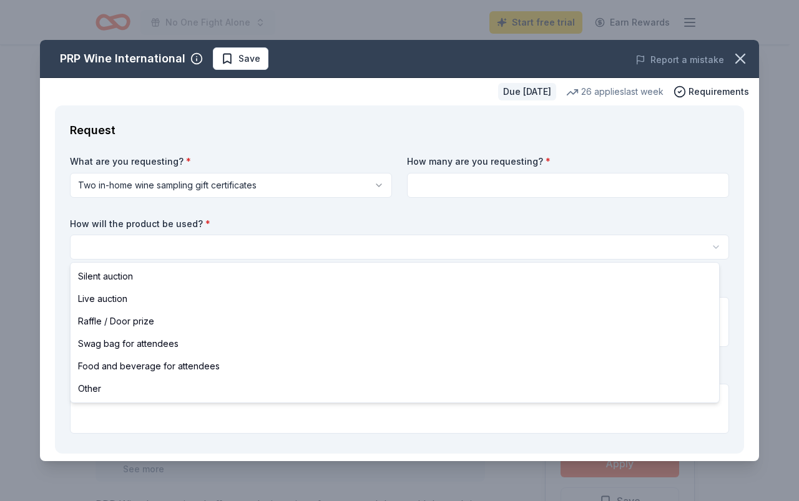
click at [253, 245] on html "No One Fight Alone Start free trial Earn Rewards Due in 63 days Share PRP Wine …" at bounding box center [399, 250] width 799 height 501
select select "raffleDoorPrize"
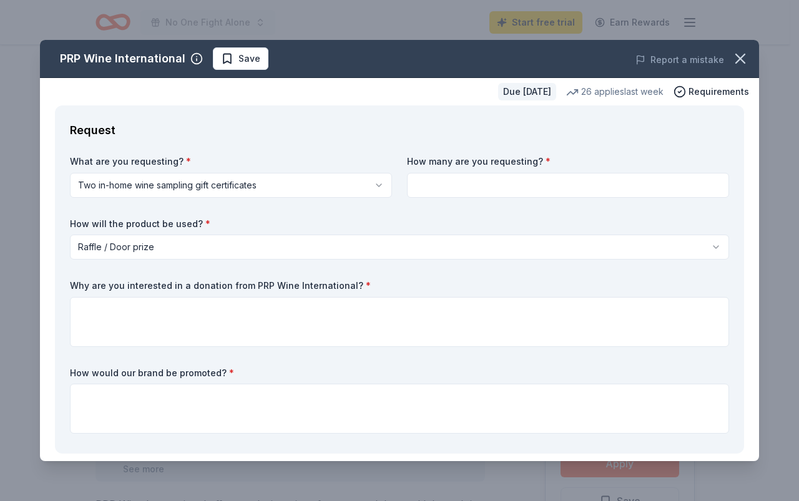
click at [335, 285] on label "Why are you interested in a donation from PRP Wine International? *" at bounding box center [399, 286] width 659 height 12
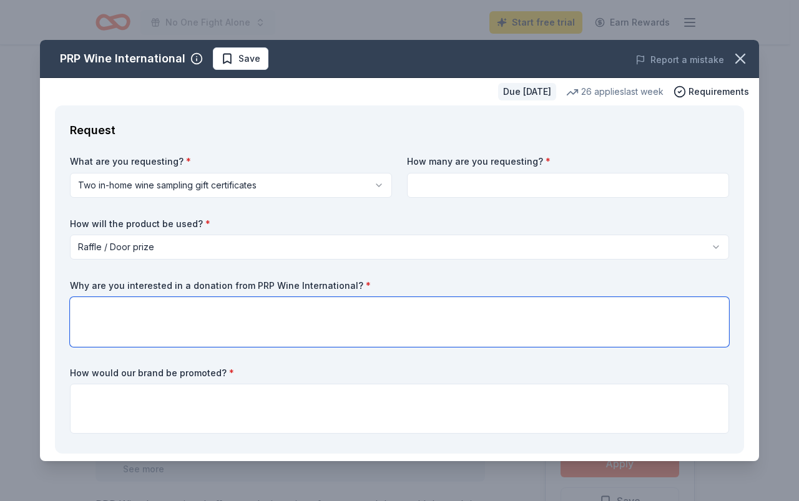
click at [343, 306] on textarea at bounding box center [399, 322] width 659 height 50
click at [252, 325] on textarea at bounding box center [399, 322] width 659 height 50
paste textarea "I hope this message finds you well. My name is Grace Geer, and I am reaching ou…"
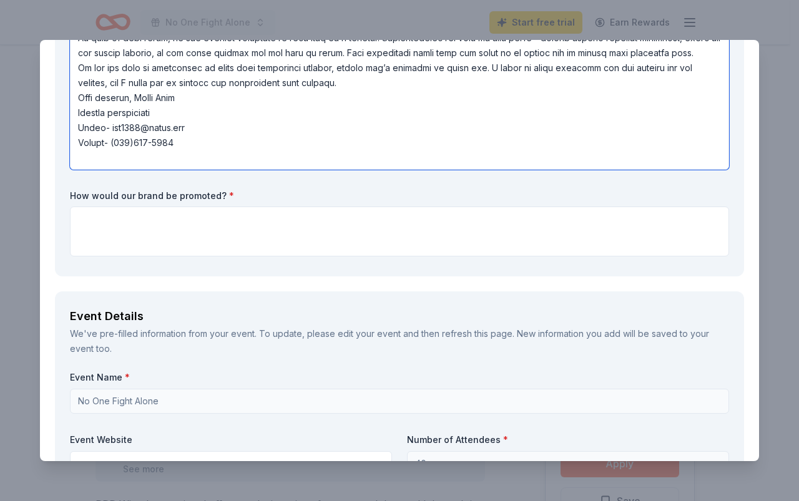
scroll to position [361, 0]
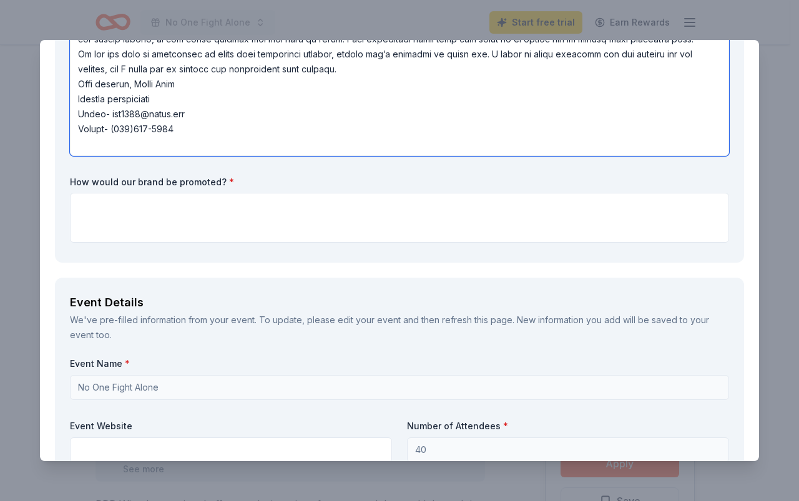
type textarea "I hope this message finds you well. My name is Grace Geer, and I am reaching ou…"
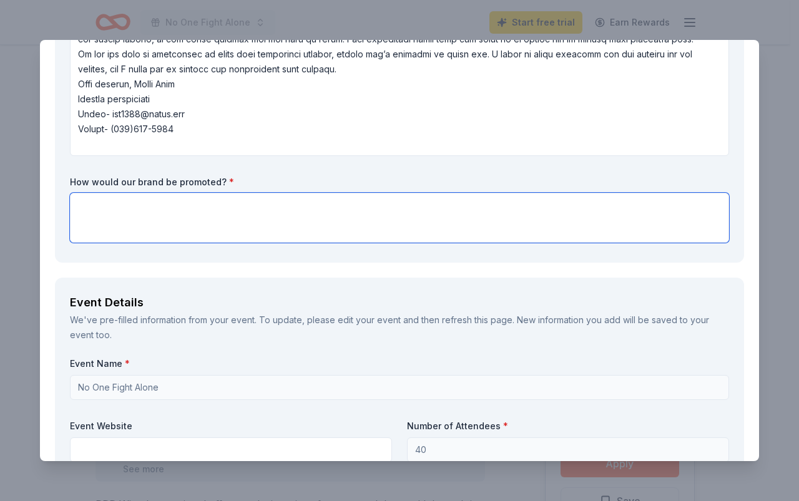
click at [187, 229] on textarea at bounding box center [399, 218] width 659 height 50
type textarea "t"
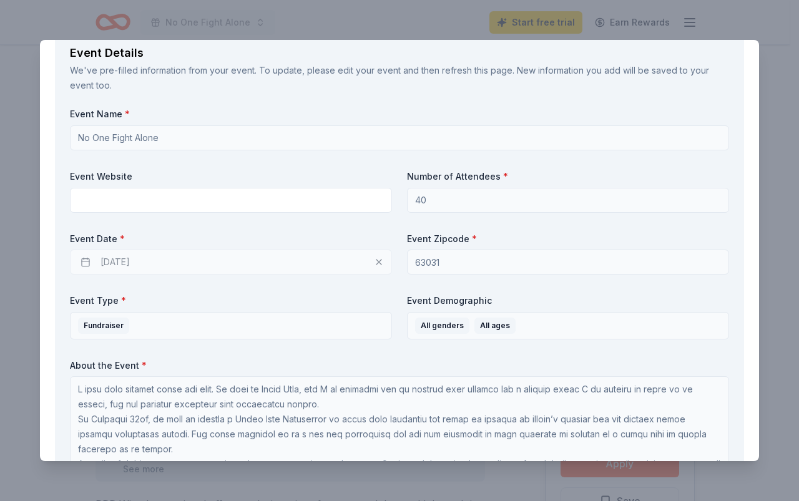
scroll to position [673, 0]
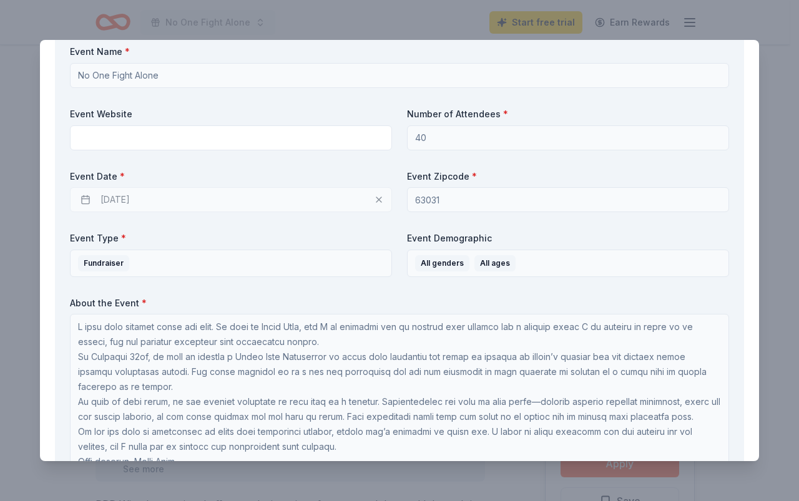
type textarea "There will be a thank you sign for all who donate."
click at [140, 197] on div "11/21/2025" at bounding box center [231, 199] width 322 height 25
click at [92, 201] on div "11/21/2025" at bounding box center [231, 199] width 322 height 25
drag, startPoint x: 125, startPoint y: 183, endPoint x: 135, endPoint y: 195, distance: 16.4
click at [129, 185] on div "Event Date * 11/21/2025" at bounding box center [231, 191] width 322 height 42
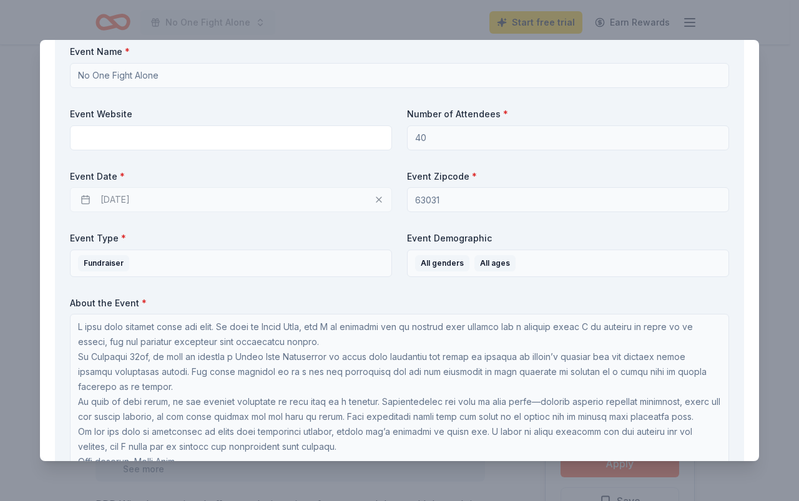
click at [146, 218] on div "Event Name * No One Fight Alone Event Website Number of Attendees * 40 Event Da…" at bounding box center [399, 292] width 659 height 493
click at [271, 218] on div "Event Name * No One Fight Alone Event Website Number of Attendees * 40 Event Da…" at bounding box center [399, 292] width 659 height 493
click at [277, 198] on div "11/21/2025" at bounding box center [231, 199] width 322 height 25
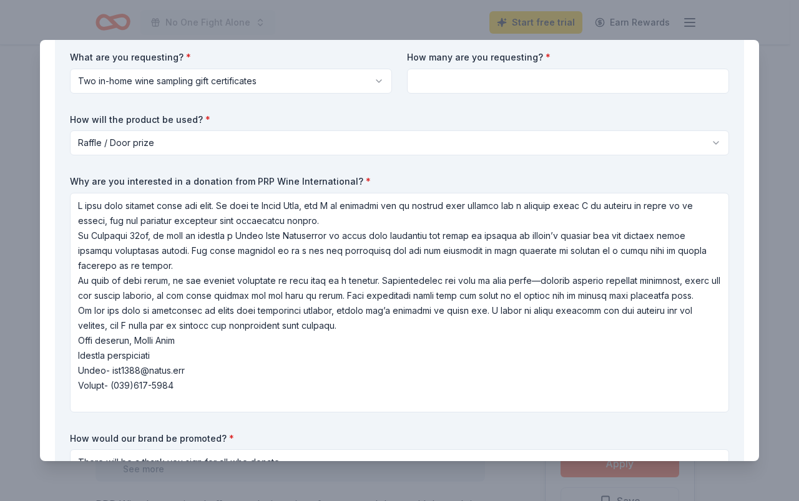
scroll to position [0, 0]
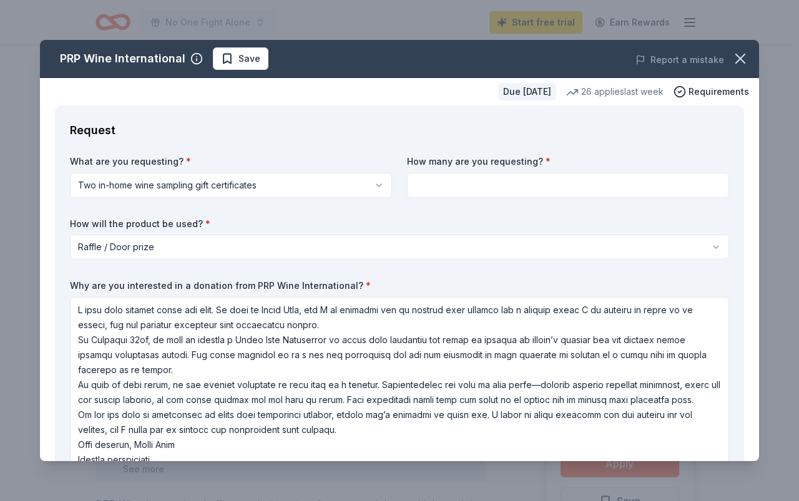
click at [493, 165] on label "How many are you requesting? *" at bounding box center [568, 161] width 322 height 12
click at [550, 168] on div "How many are you requesting? *" at bounding box center [568, 176] width 322 height 42
click at [525, 192] on input at bounding box center [568, 185] width 322 height 25
type input "2"
click at [557, 222] on label "How will the product be used? *" at bounding box center [399, 224] width 659 height 12
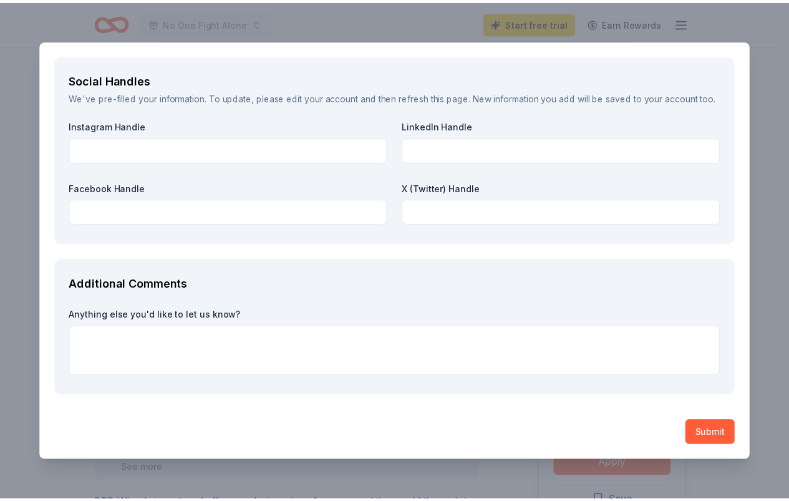
scroll to position [2006, 0]
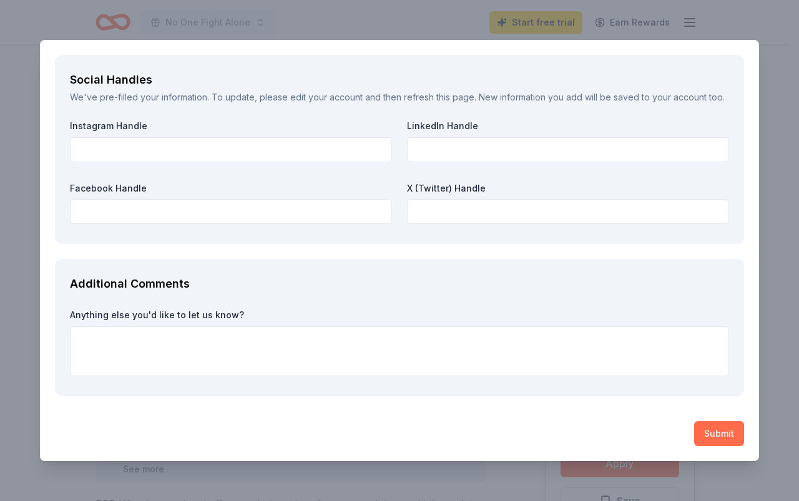
click at [711, 427] on button "Submit" at bounding box center [719, 433] width 50 height 25
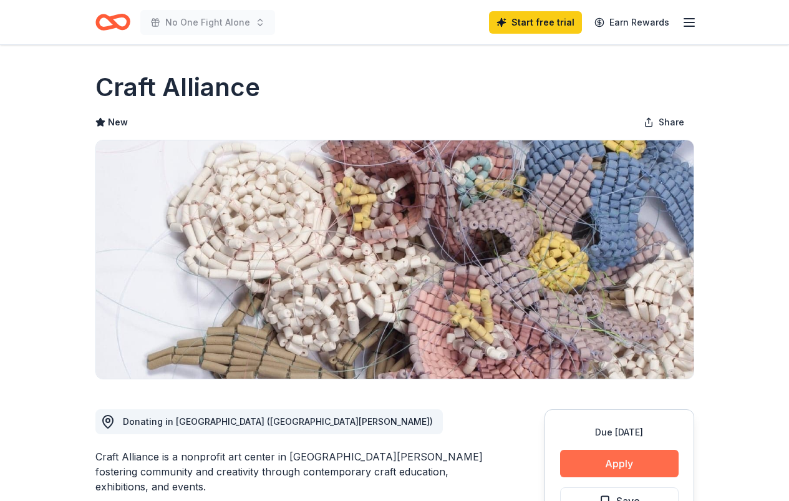
click at [617, 463] on button "Apply" at bounding box center [619, 463] width 119 height 27
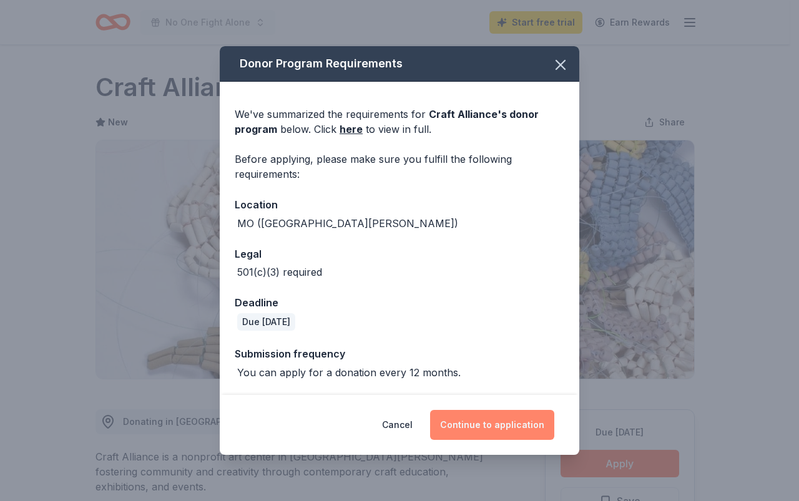
click at [506, 431] on button "Continue to application" at bounding box center [492, 425] width 124 height 30
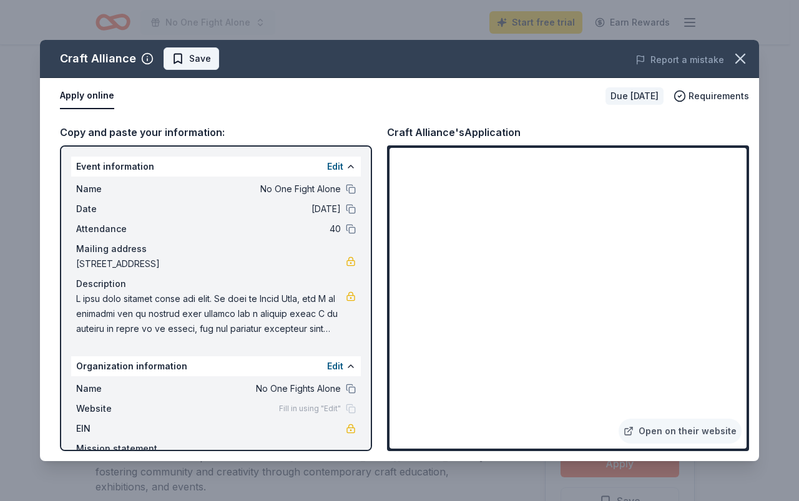
click at [198, 54] on span "Save" at bounding box center [200, 58] width 22 height 15
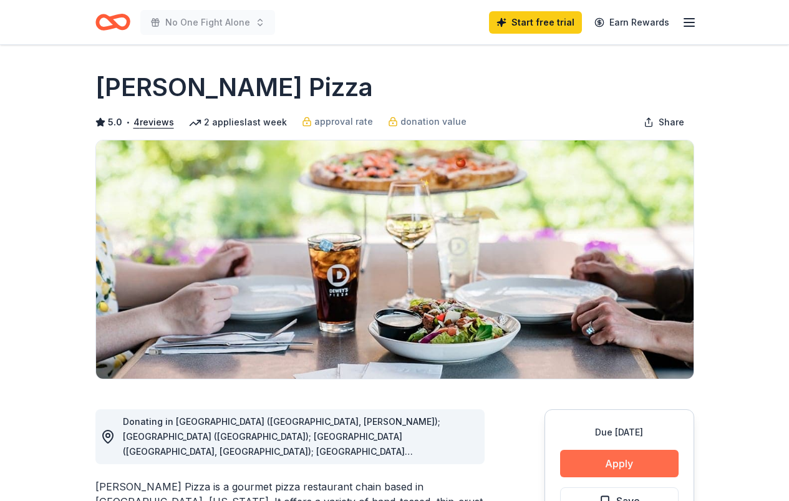
click at [663, 471] on button "Apply" at bounding box center [619, 463] width 119 height 27
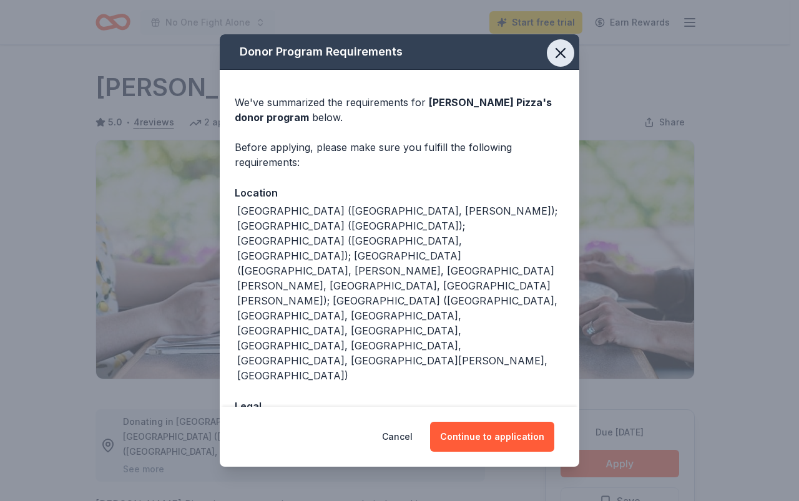
click at [561, 62] on icon "button" at bounding box center [560, 52] width 17 height 17
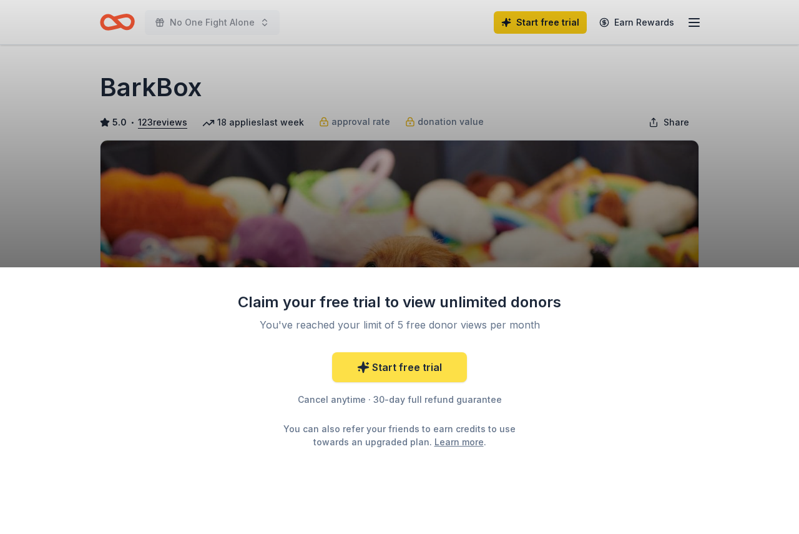
click at [433, 366] on link "Start free trial" at bounding box center [399, 367] width 135 height 30
click at [400, 368] on link "Start free trial" at bounding box center [399, 367] width 135 height 30
click at [418, 367] on link "Start free trial" at bounding box center [399, 367] width 135 height 30
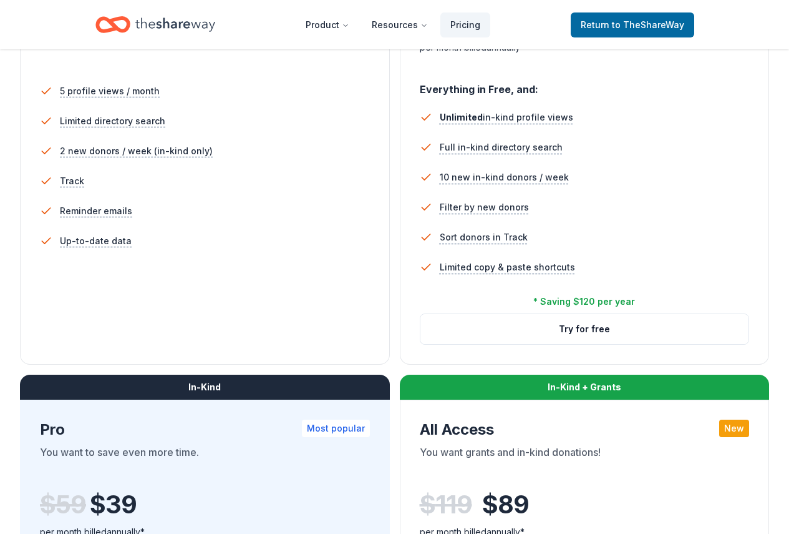
scroll to position [374, 0]
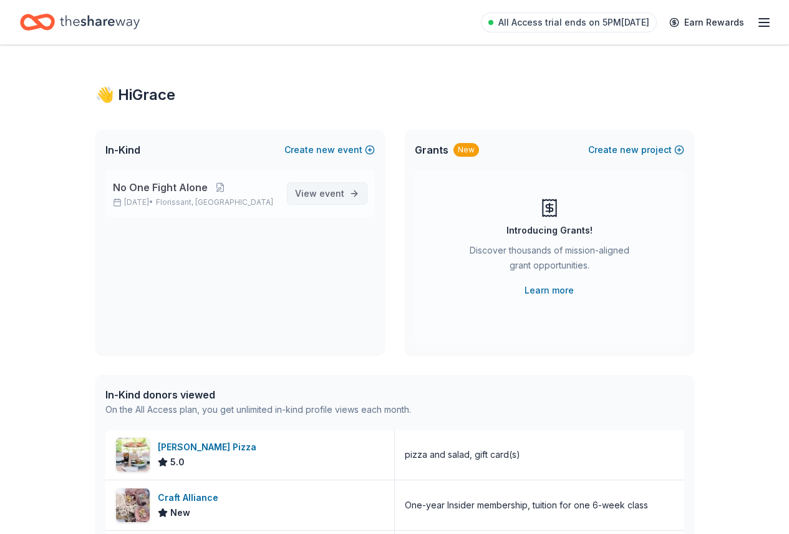
click at [331, 192] on span "event" at bounding box center [332, 193] width 25 height 11
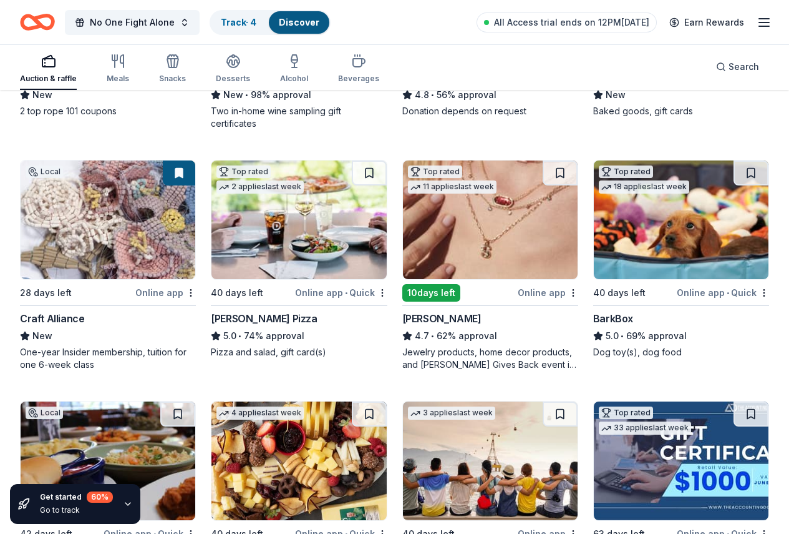
scroll to position [312, 0]
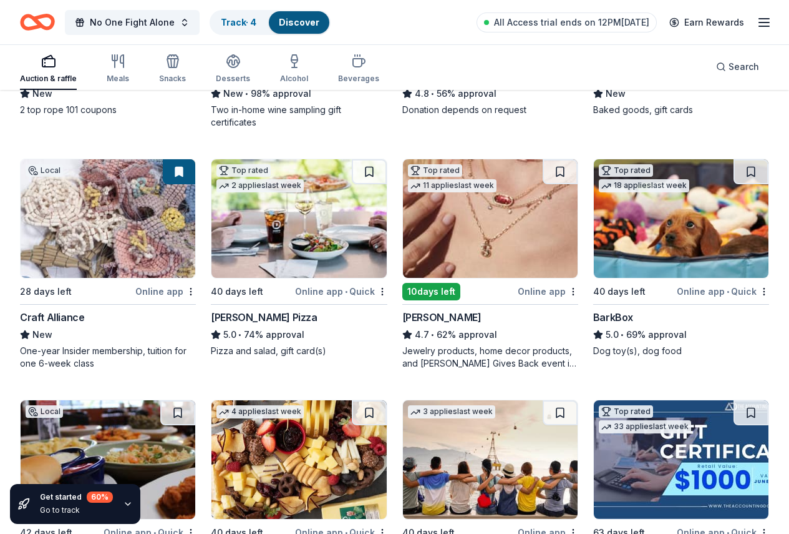
click at [403, 222] on img at bounding box center [490, 218] width 175 height 119
click at [593, 315] on div "BarkBox" at bounding box center [613, 317] width 40 height 15
click at [386, 400] on img at bounding box center [299, 459] width 175 height 119
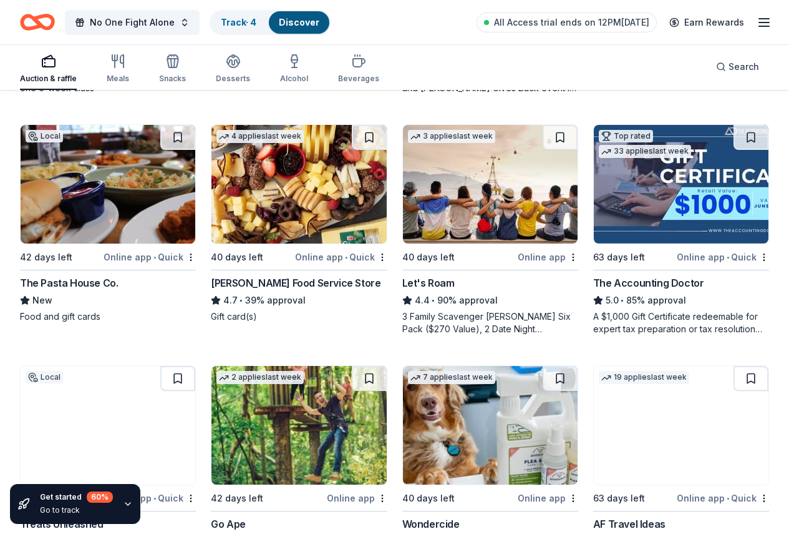
scroll to position [624, 0]
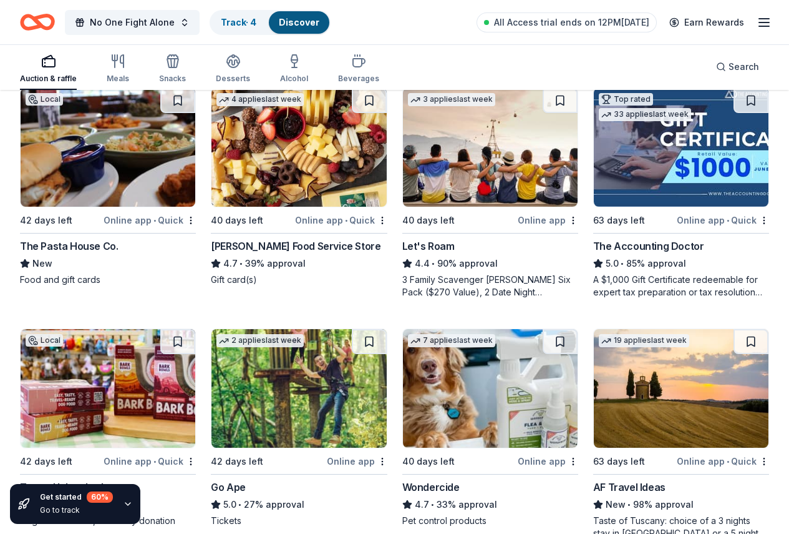
click at [195, 329] on img at bounding box center [108, 388] width 175 height 119
click at [246, 479] on div "Go Ape" at bounding box center [228, 486] width 35 height 15
click at [578, 329] on img at bounding box center [490, 388] width 175 height 119
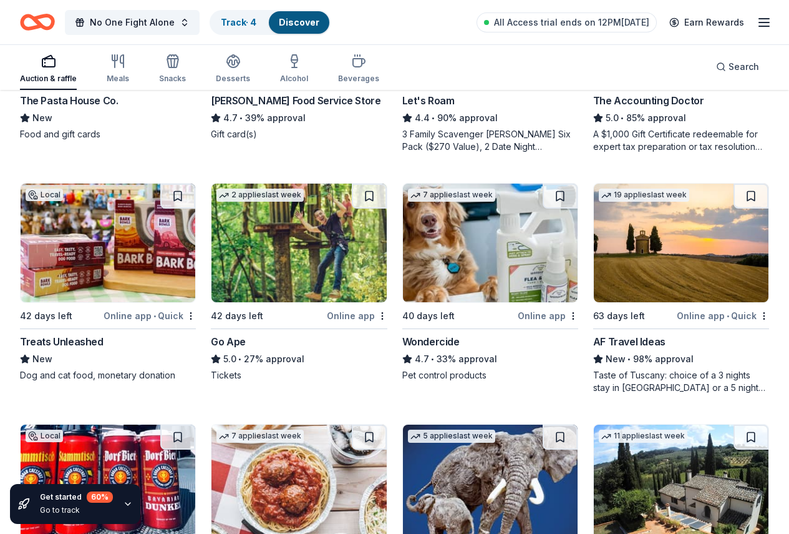
scroll to position [792, 0]
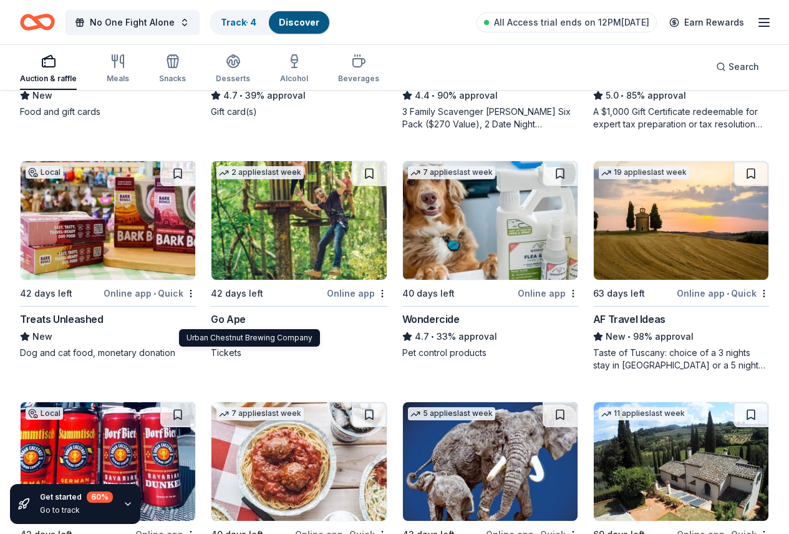
click at [386, 402] on img at bounding box center [299, 461] width 175 height 119
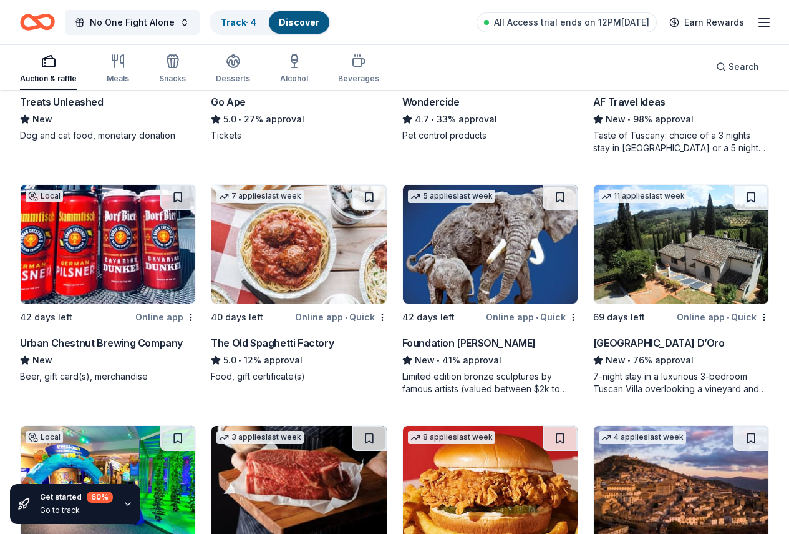
scroll to position [1042, 0]
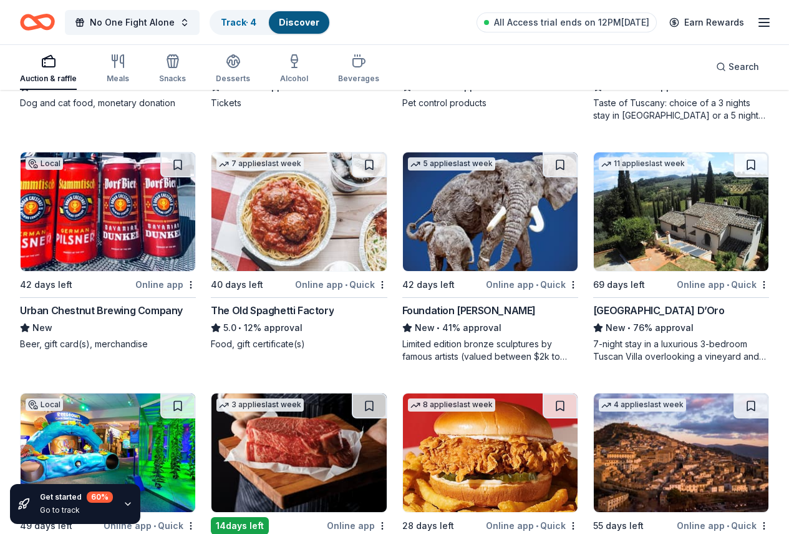
click at [129, 393] on img at bounding box center [108, 452] width 175 height 119
click at [118, 393] on img at bounding box center [108, 452] width 175 height 119
click at [217, 393] on img at bounding box center [299, 452] width 175 height 119
click at [411, 393] on img at bounding box center [490, 452] width 175 height 119
click at [594, 393] on img at bounding box center [681, 452] width 175 height 119
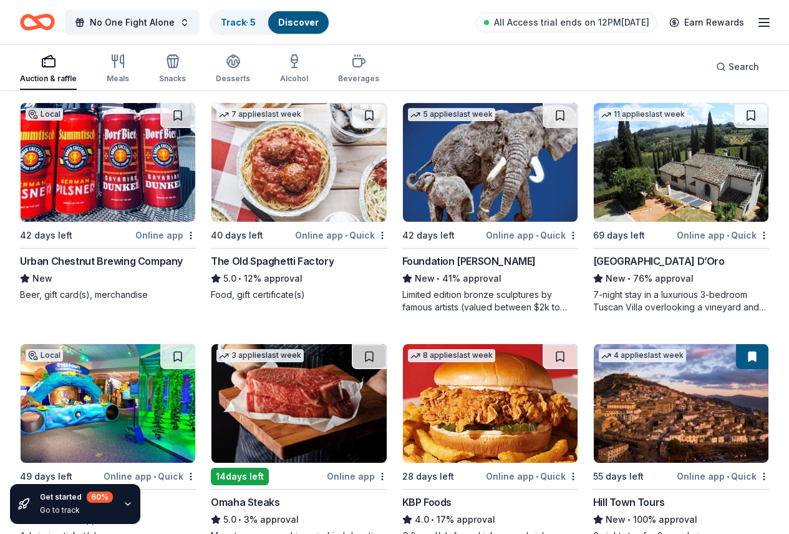
scroll to position [1086, 0]
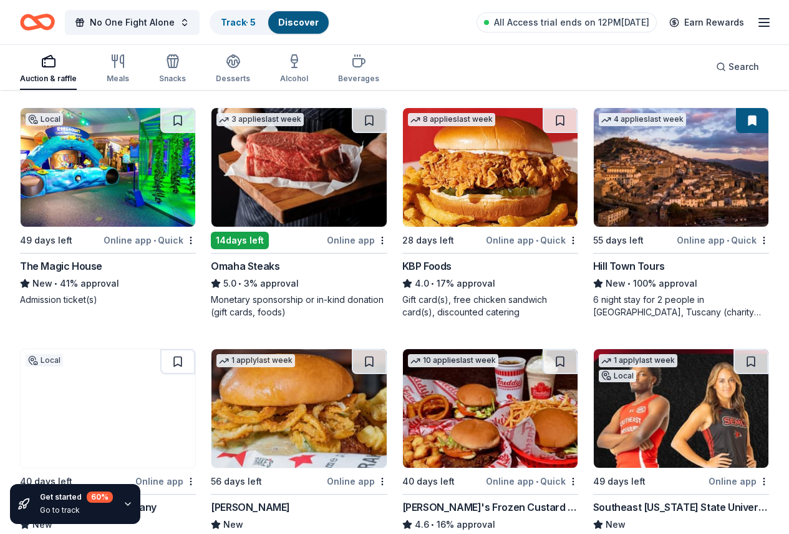
scroll to position [1336, 0]
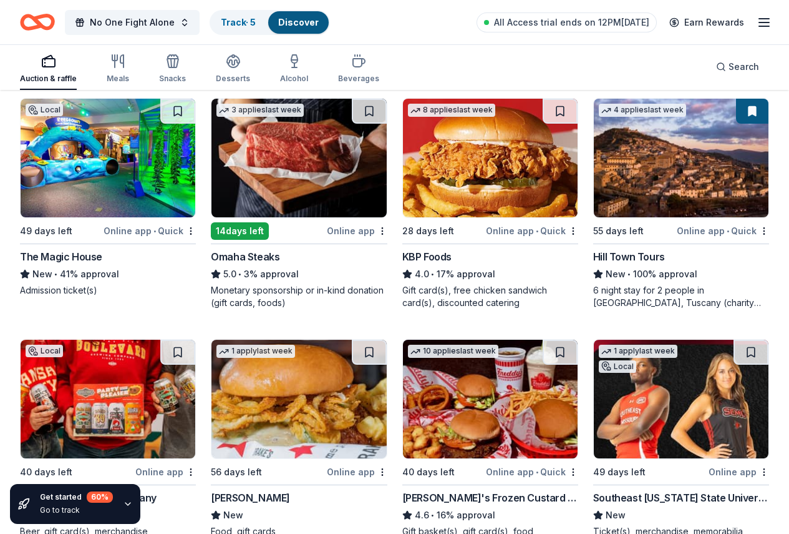
click at [211, 490] on div "Drake's" at bounding box center [250, 497] width 79 height 15
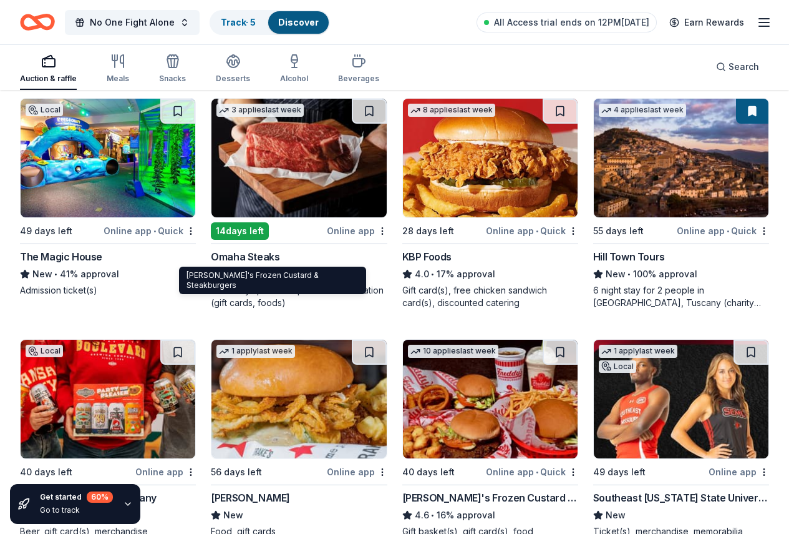
click at [403, 490] on div "Freddy's Frozen Custard & Steakburgers" at bounding box center [491, 497] width 176 height 15
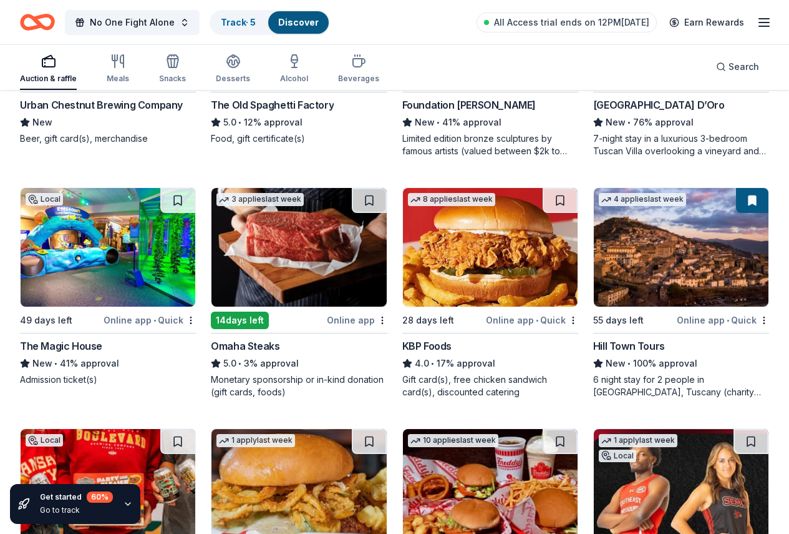
scroll to position [1248, 0]
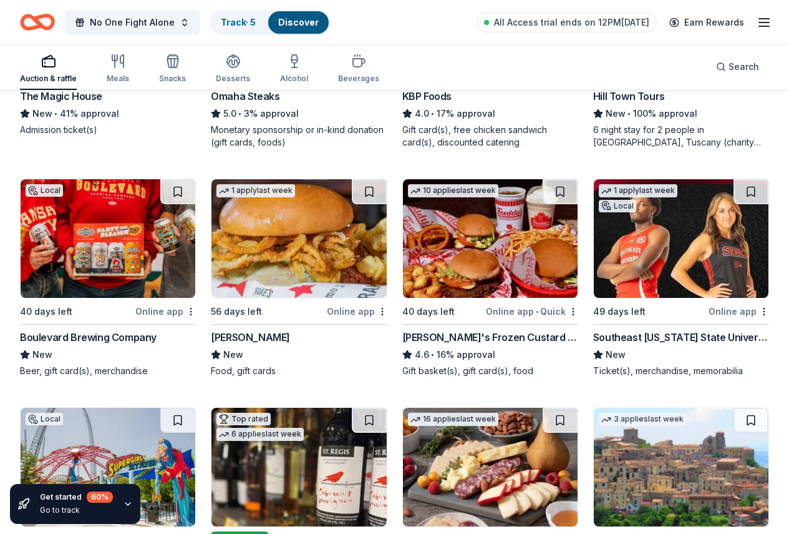
scroll to position [1396, 0]
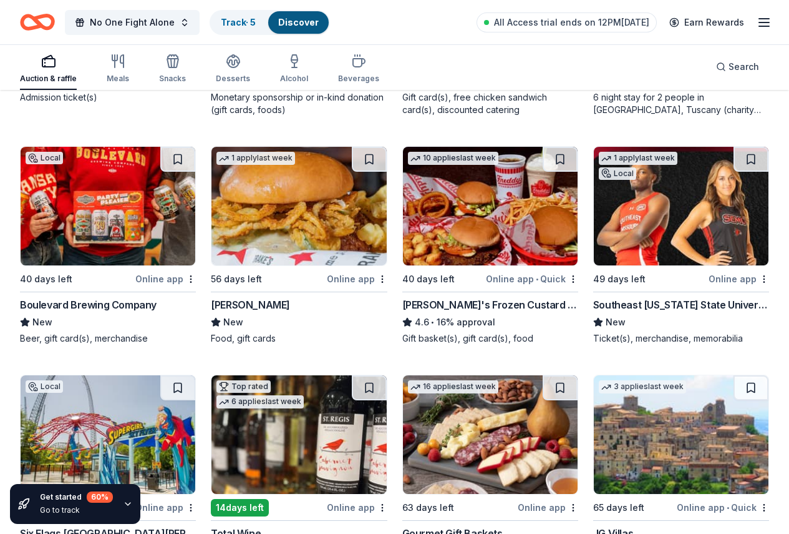
scroll to position [1583, 0]
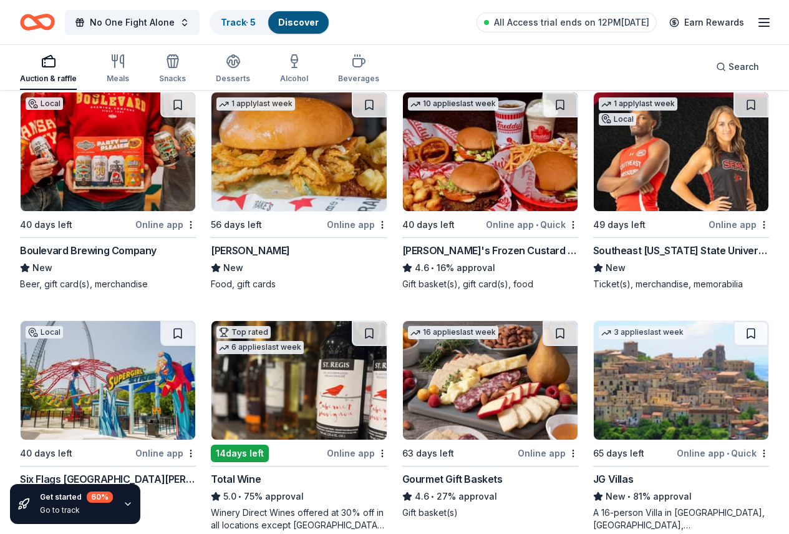
click at [403, 321] on img at bounding box center [490, 380] width 175 height 119
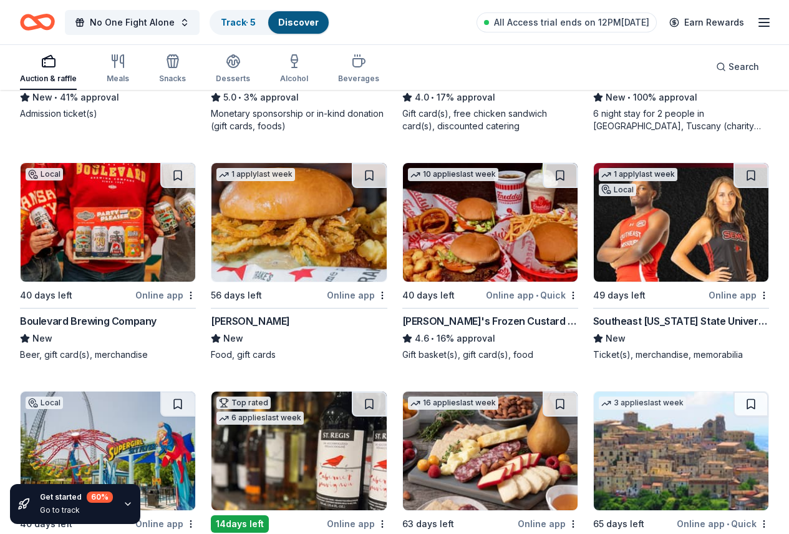
scroll to position [1521, 0]
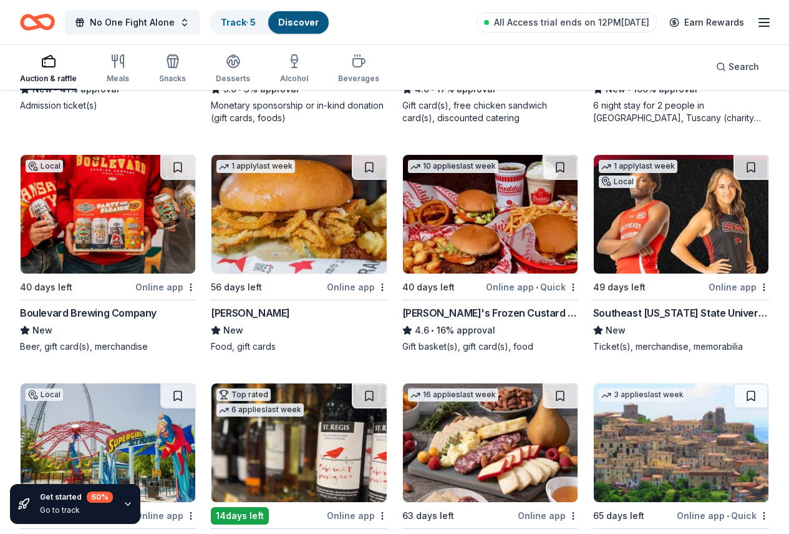
click at [594, 383] on img at bounding box center [681, 442] width 175 height 119
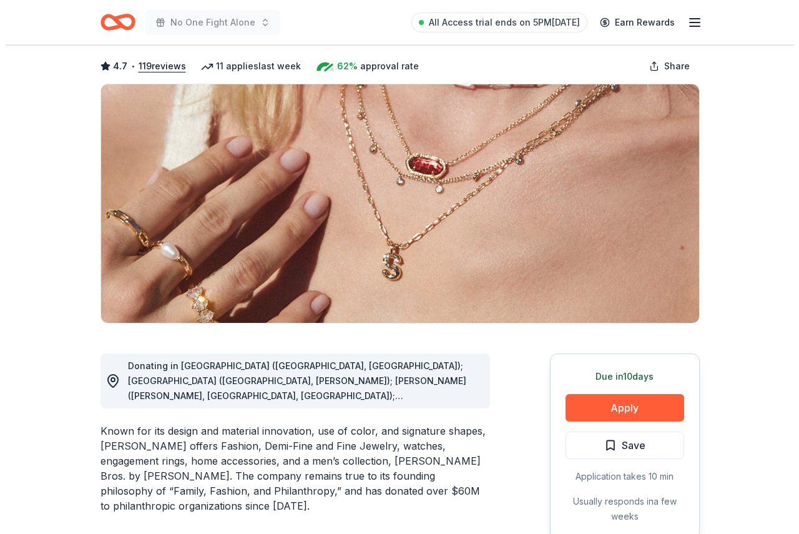
scroll to position [187, 0]
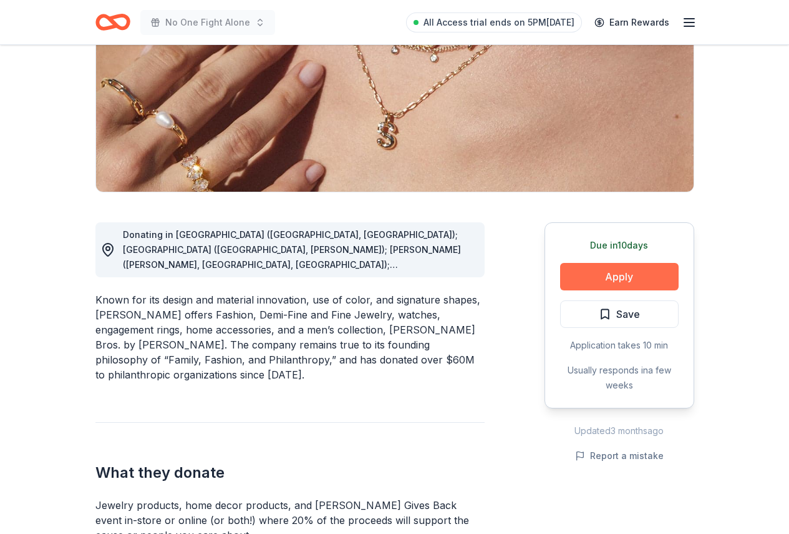
click at [625, 265] on button "Apply" at bounding box center [619, 276] width 119 height 27
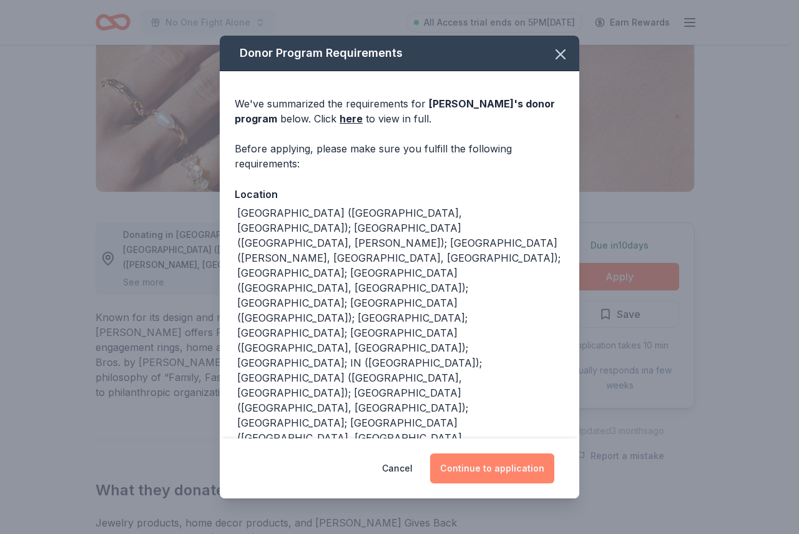
click at [498, 466] on button "Continue to application" at bounding box center [492, 468] width 124 height 30
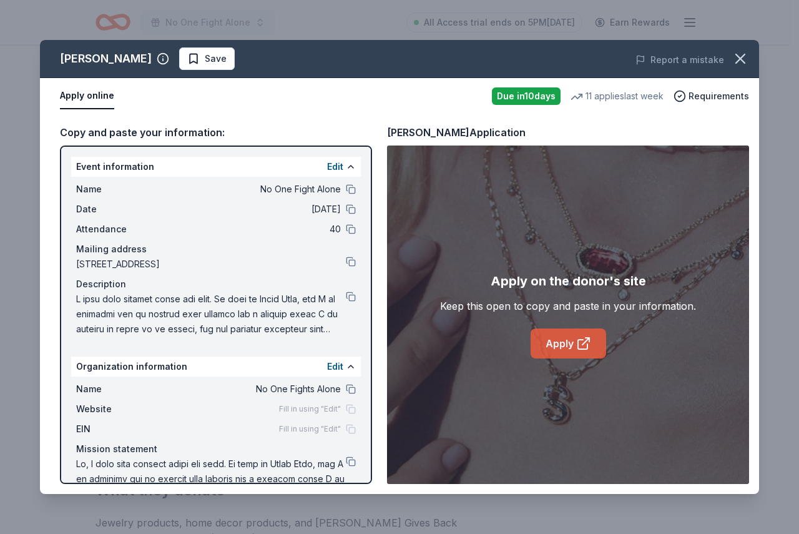
click at [576, 341] on icon at bounding box center [583, 343] width 15 height 15
click at [708, 95] on span "Requirements" at bounding box center [718, 96] width 61 height 15
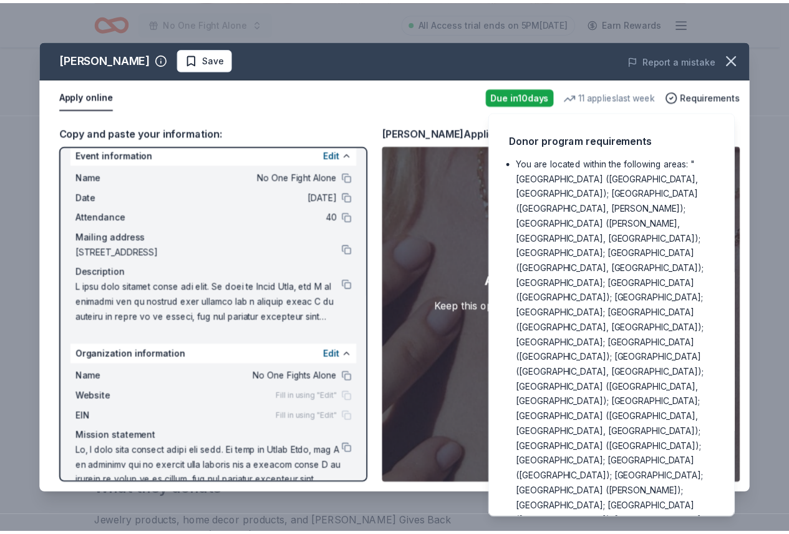
scroll to position [0, 0]
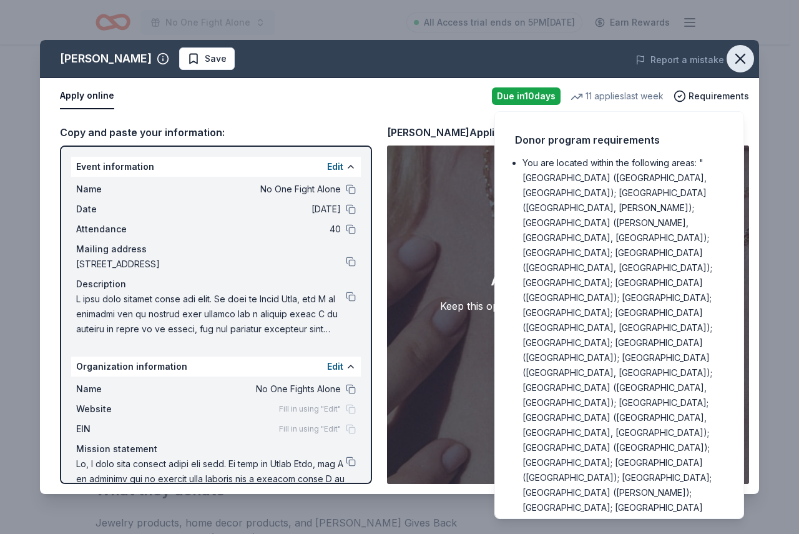
click at [740, 63] on icon "button" at bounding box center [739, 58] width 17 height 17
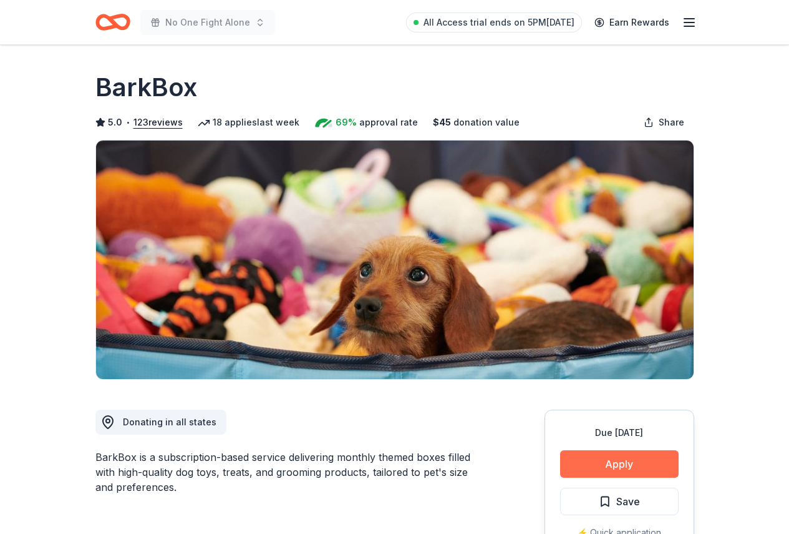
click at [623, 456] on button "Apply" at bounding box center [619, 463] width 119 height 27
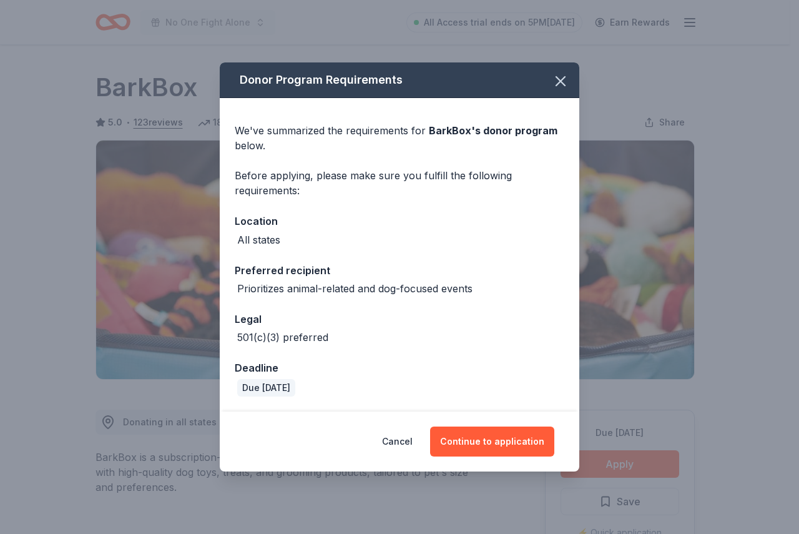
click at [384, 335] on div "501(c)(3) preferred" at bounding box center [399, 336] width 329 height 15
click at [484, 449] on button "Continue to application" at bounding box center [492, 441] width 124 height 30
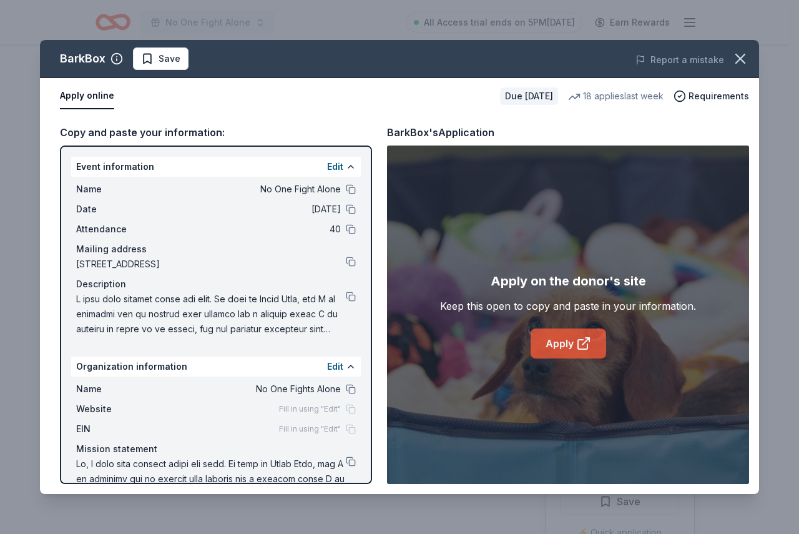
click at [578, 346] on icon at bounding box center [583, 343] width 15 height 15
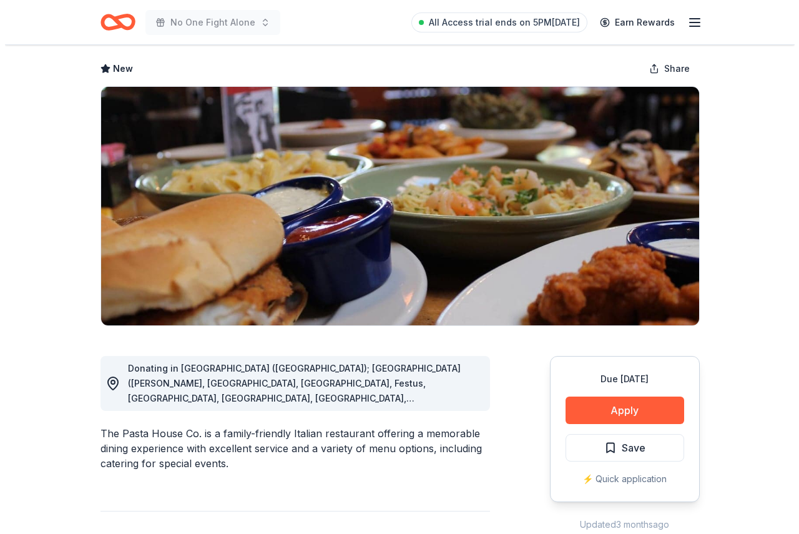
scroll to position [187, 0]
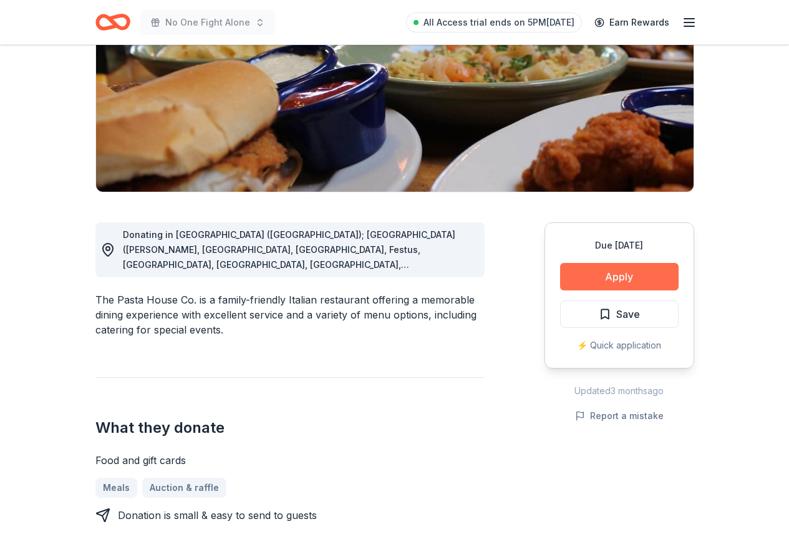
click at [625, 271] on button "Apply" at bounding box center [619, 276] width 119 height 27
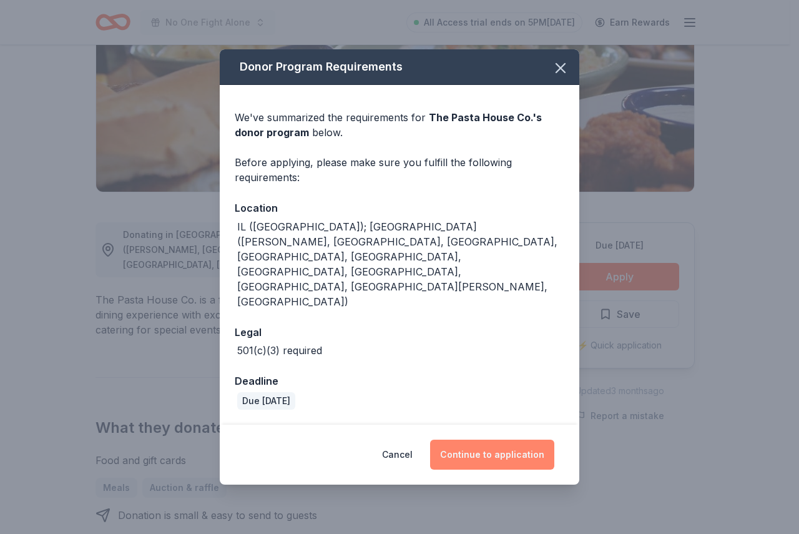
click at [480, 439] on button "Continue to application" at bounding box center [492, 454] width 124 height 30
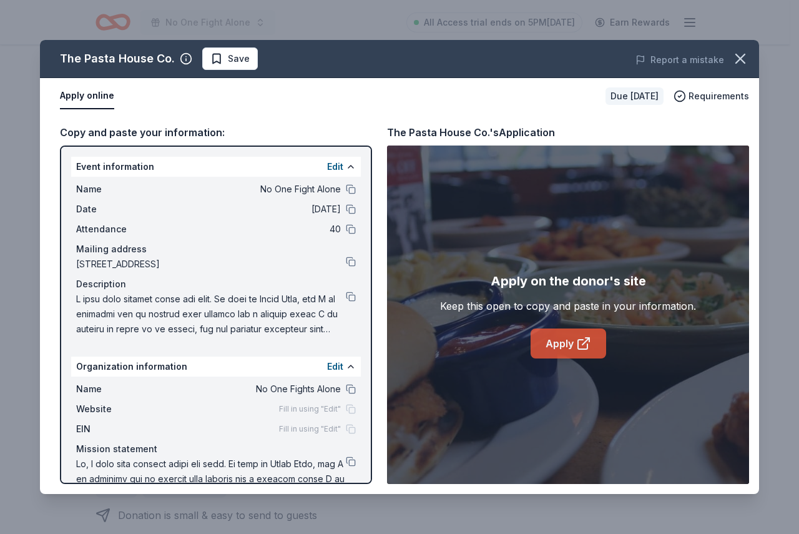
click at [558, 339] on link "Apply" at bounding box center [568, 343] width 76 height 30
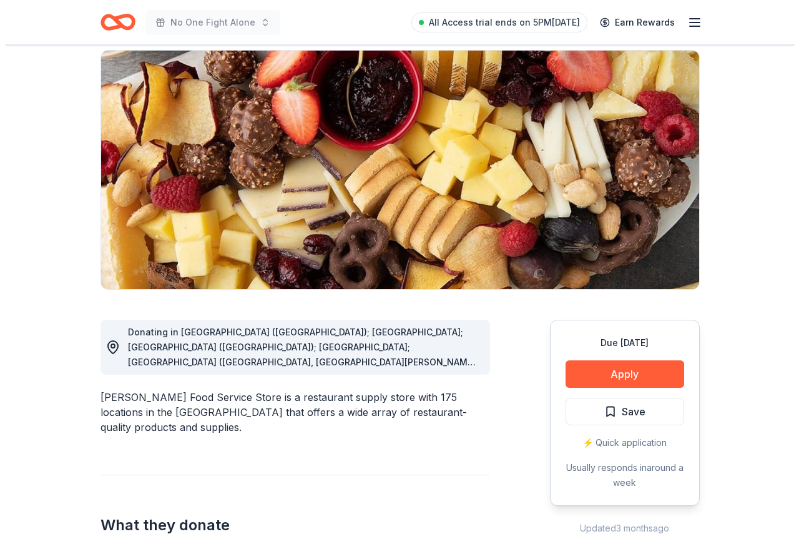
scroll to position [125, 0]
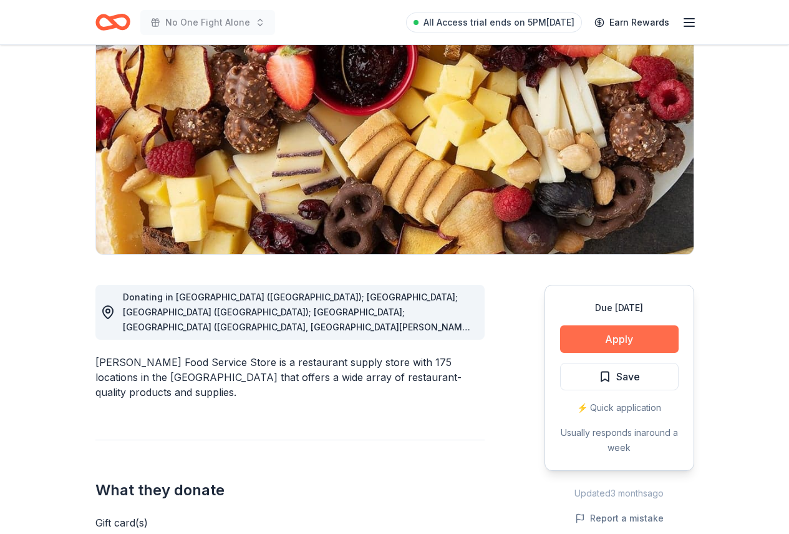
click at [642, 344] on button "Apply" at bounding box center [619, 338] width 119 height 27
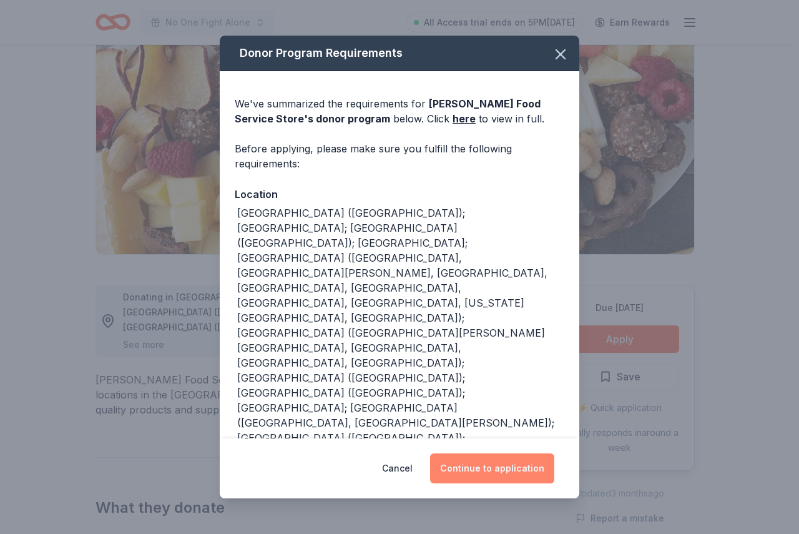
click at [524, 471] on button "Continue to application" at bounding box center [492, 468] width 124 height 30
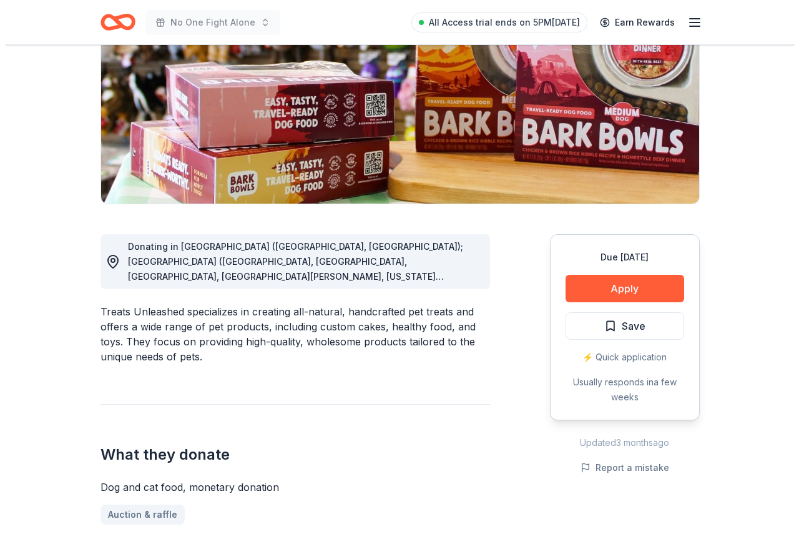
scroll to position [187, 0]
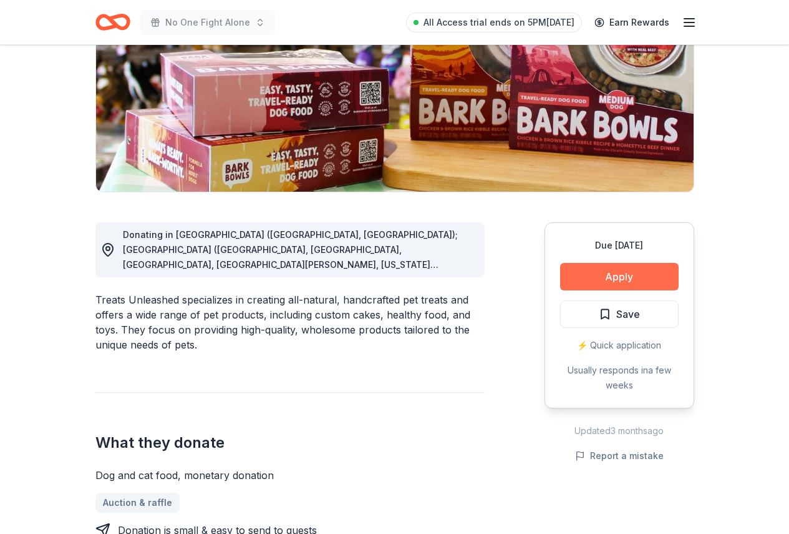
click at [588, 272] on button "Apply" at bounding box center [619, 276] width 119 height 27
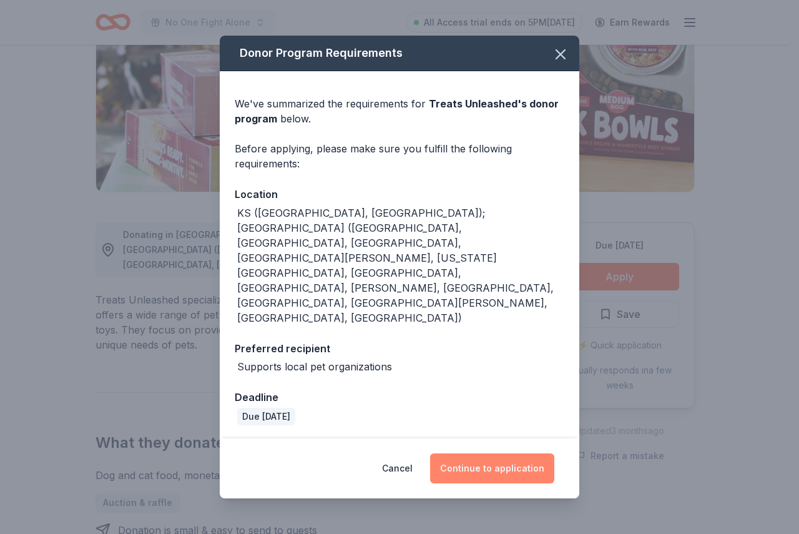
click at [457, 453] on button "Continue to application" at bounding box center [492, 468] width 124 height 30
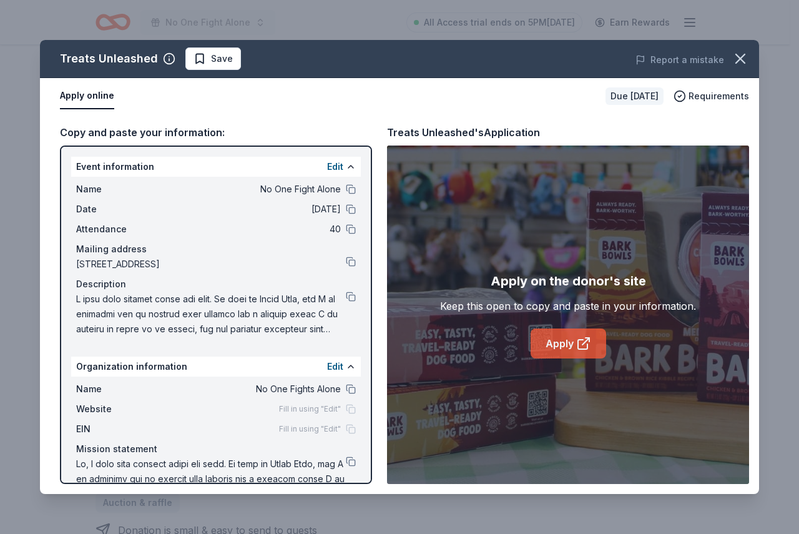
click at [557, 346] on link "Apply" at bounding box center [568, 343] width 76 height 30
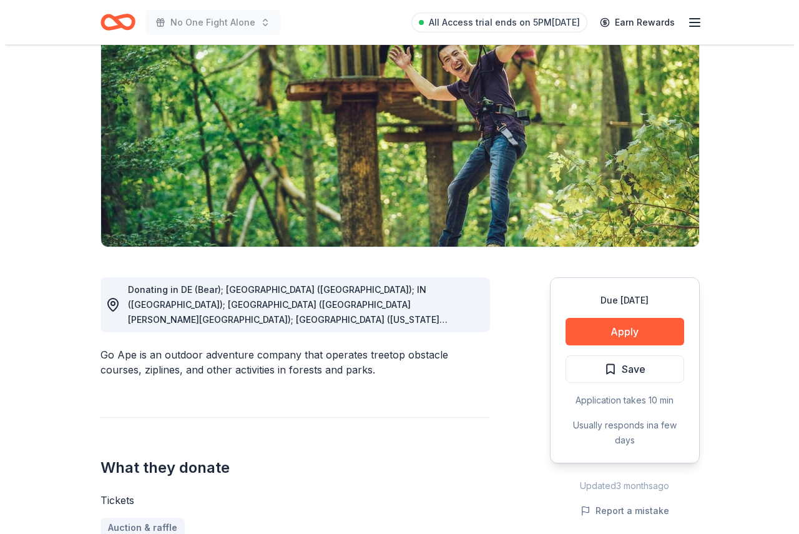
scroll to position [125, 0]
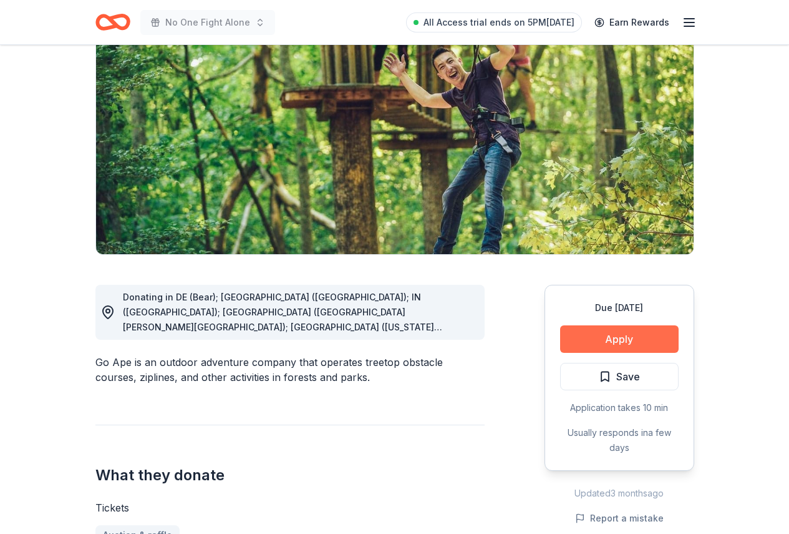
click at [628, 346] on button "Apply" at bounding box center [619, 338] width 119 height 27
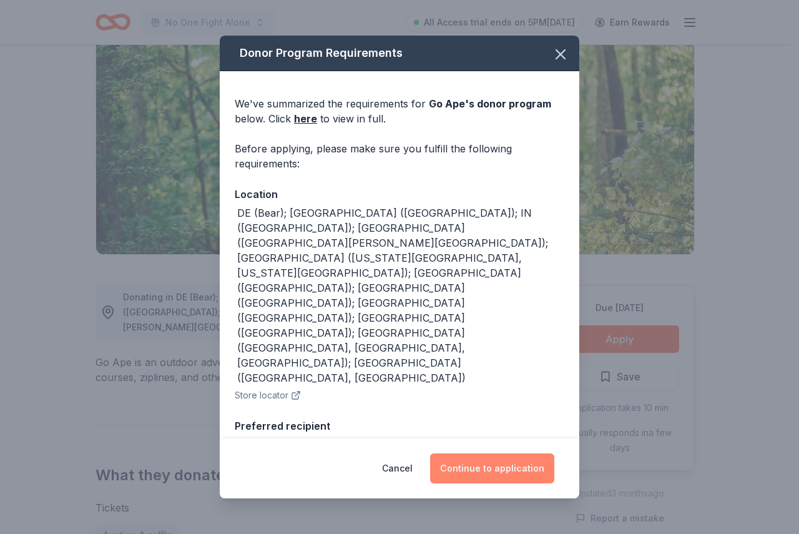
click at [497, 468] on button "Continue to application" at bounding box center [492, 468] width 124 height 30
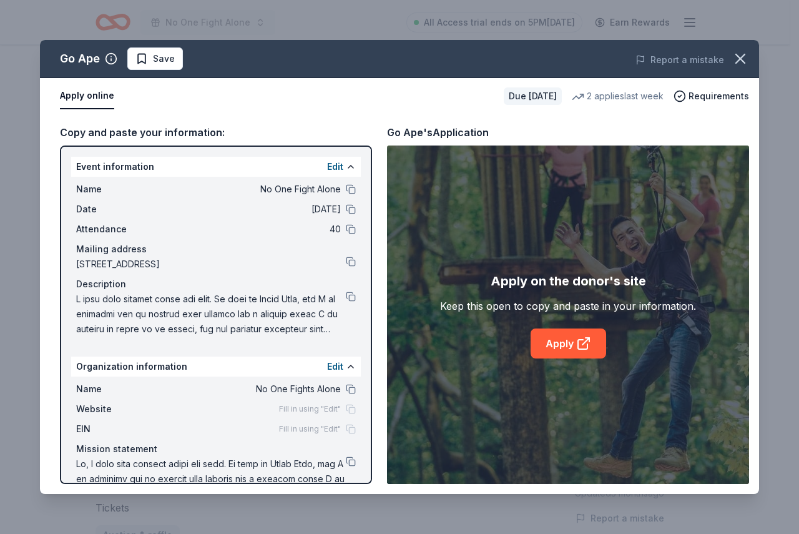
drag, startPoint x: 74, startPoint y: 163, endPoint x: 284, endPoint y: 222, distance: 217.9
click at [205, 222] on div "Event information Edit Name No One Fight Alone Date 11/22/25 Attendance 40 Mail…" at bounding box center [216, 249] width 290 height 185
click at [558, 343] on link "Apply" at bounding box center [568, 343] width 76 height 30
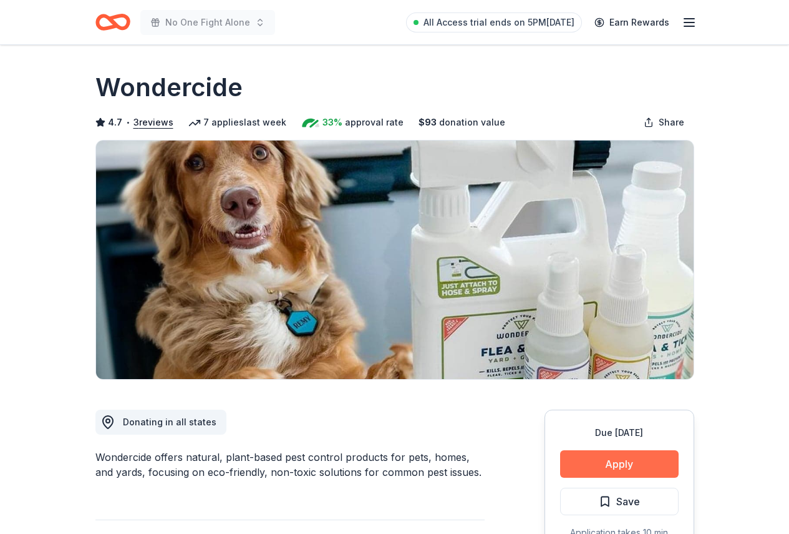
click at [617, 467] on button "Apply" at bounding box center [619, 463] width 119 height 27
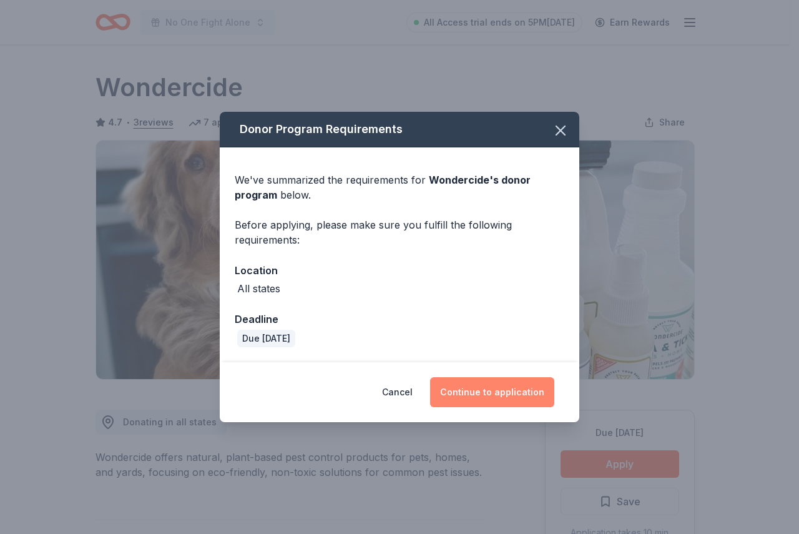
click at [505, 386] on button "Continue to application" at bounding box center [492, 392] width 124 height 30
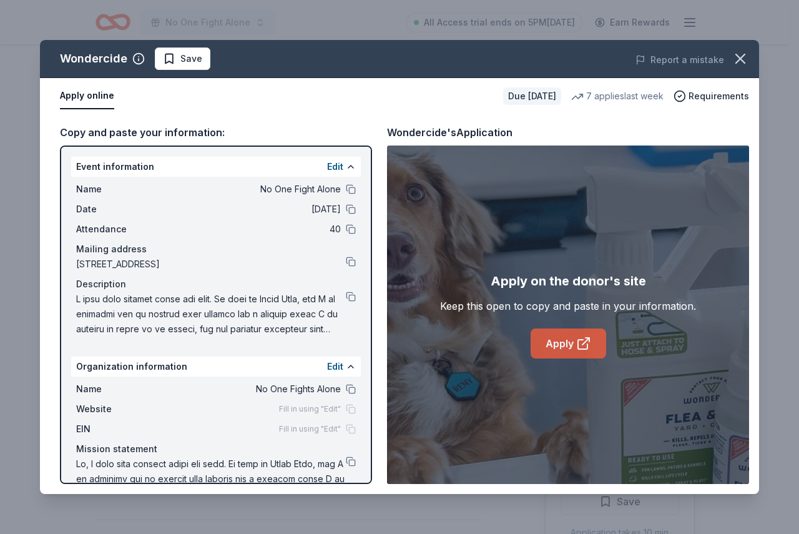
click at [552, 347] on link "Apply" at bounding box center [568, 343] width 76 height 30
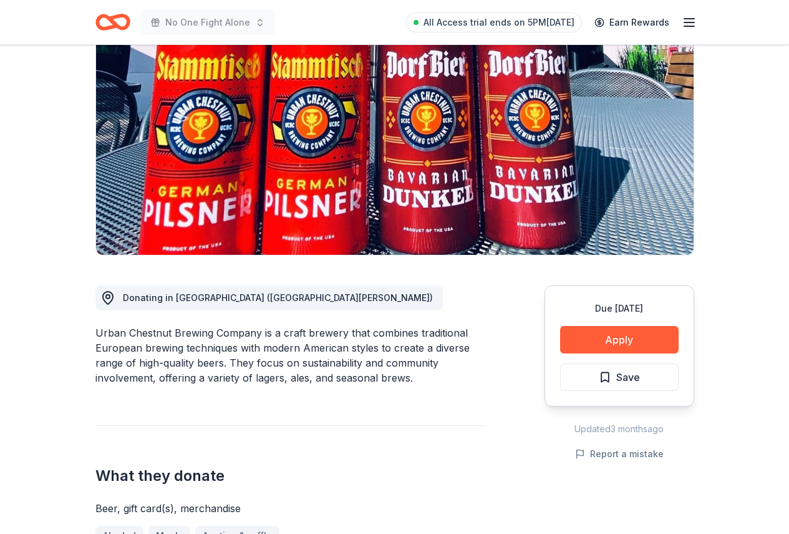
scroll to position [125, 0]
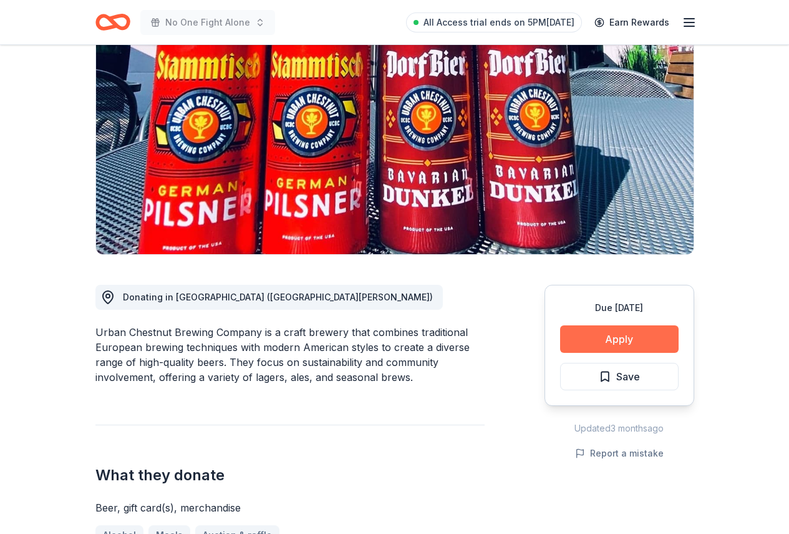
click at [602, 342] on button "Apply" at bounding box center [619, 338] width 119 height 27
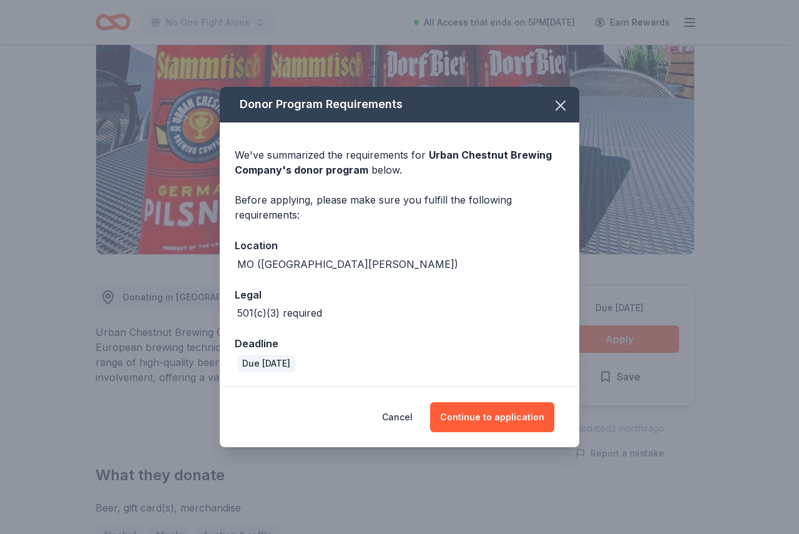
click at [550, 117] on span at bounding box center [560, 105] width 27 height 27
click at [562, 104] on icon "button" at bounding box center [560, 105] width 9 height 9
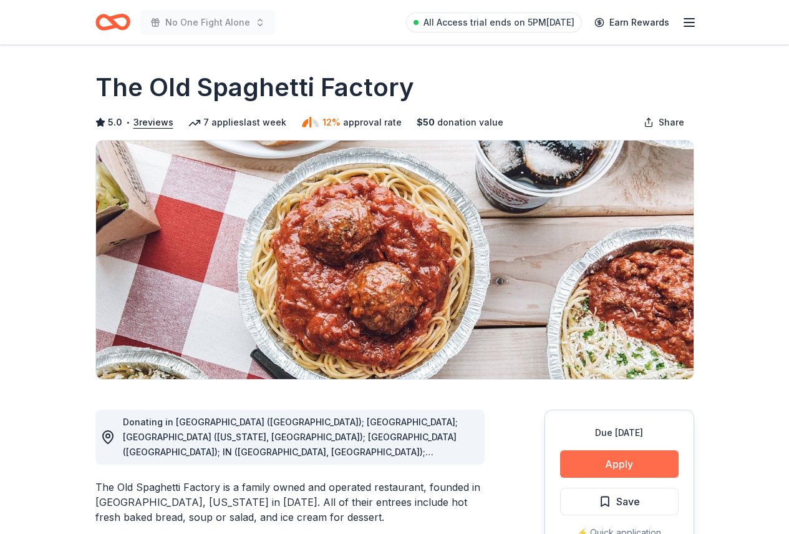
click at [636, 462] on button "Apply" at bounding box center [619, 463] width 119 height 27
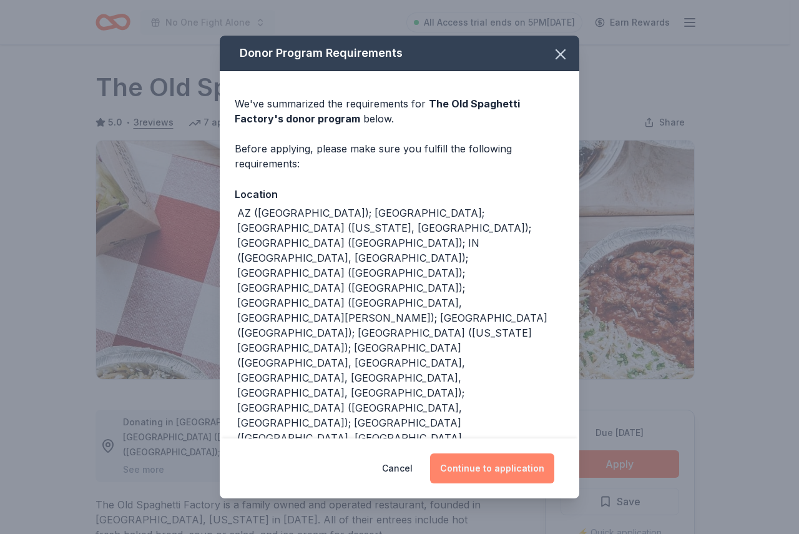
click at [495, 453] on button "Continue to application" at bounding box center [492, 468] width 124 height 30
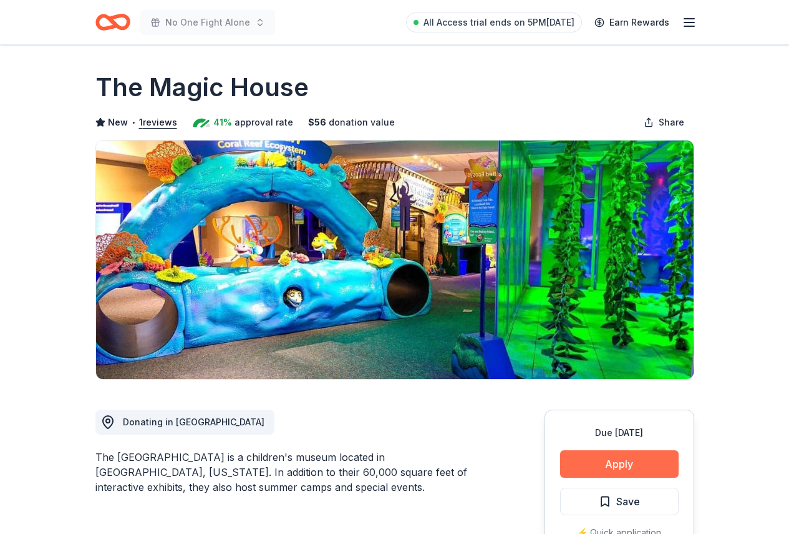
click at [591, 464] on button "Apply" at bounding box center [619, 463] width 119 height 27
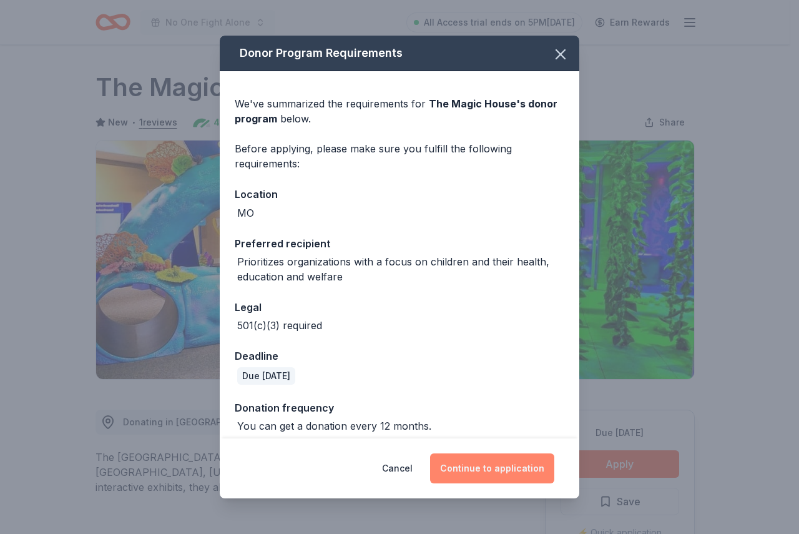
click at [474, 465] on button "Continue to application" at bounding box center [492, 468] width 124 height 30
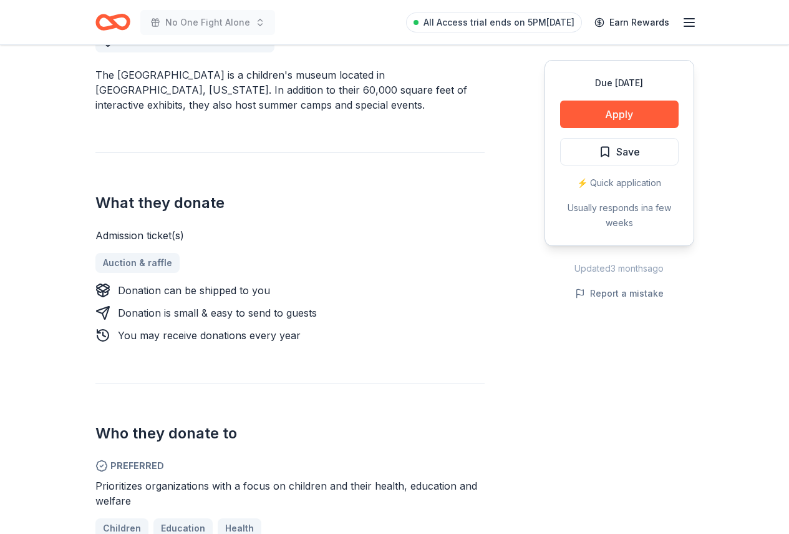
scroll to position [374, 0]
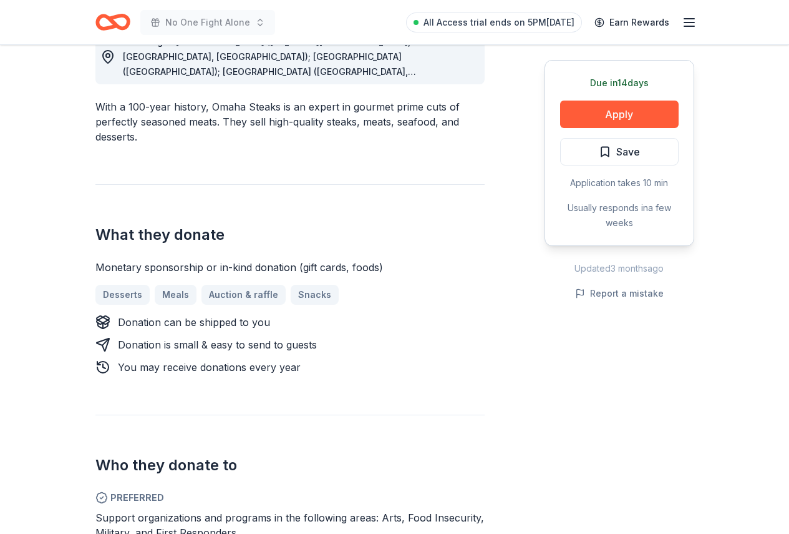
scroll to position [374, 0]
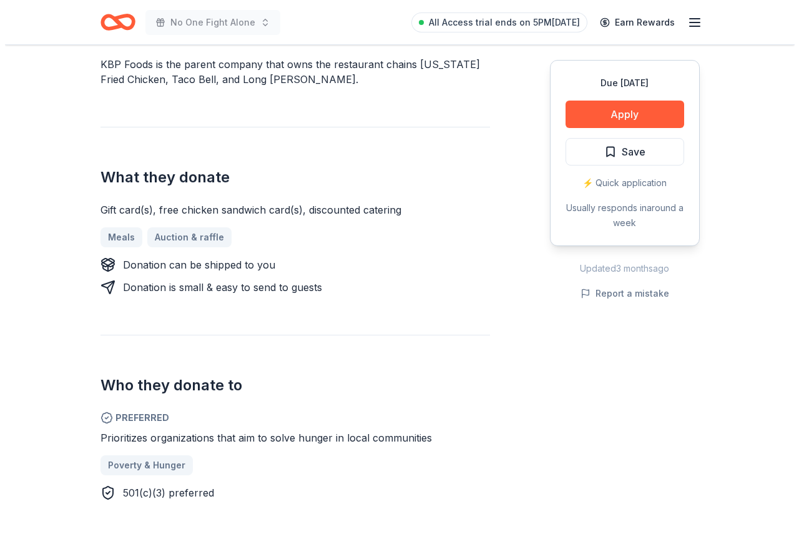
scroll to position [374, 0]
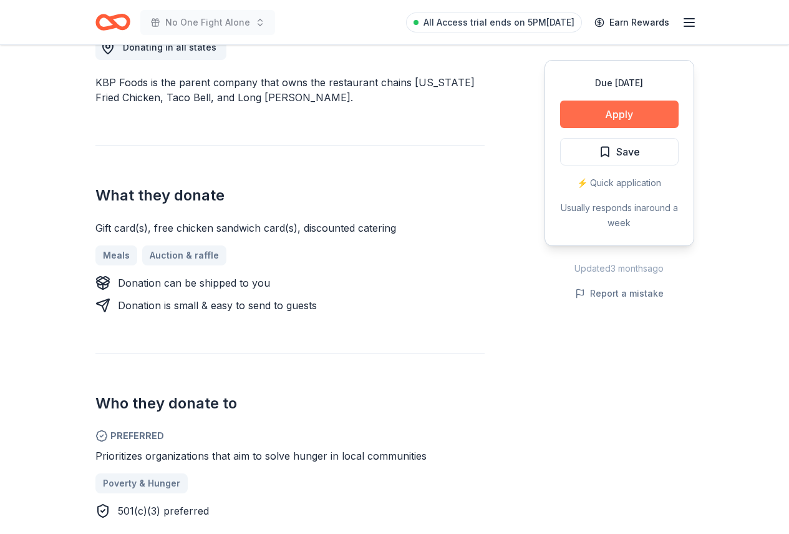
click at [593, 120] on button "Apply" at bounding box center [619, 113] width 119 height 27
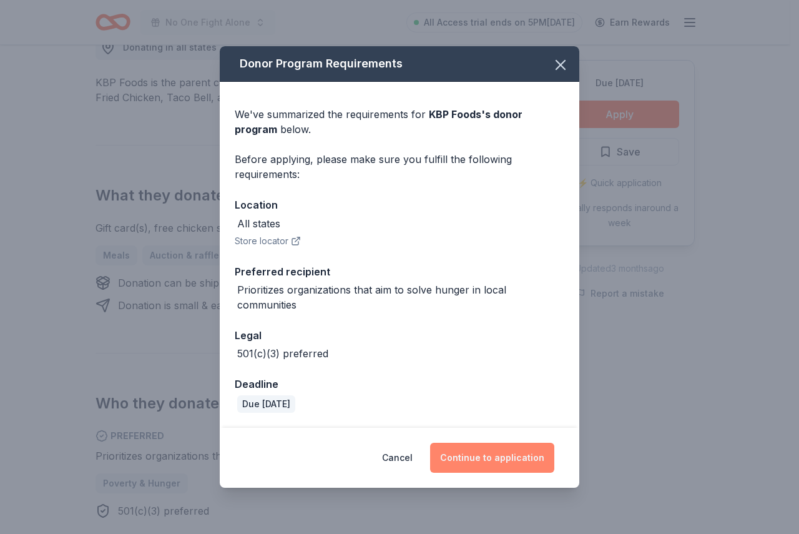
click at [500, 459] on button "Continue to application" at bounding box center [492, 457] width 124 height 30
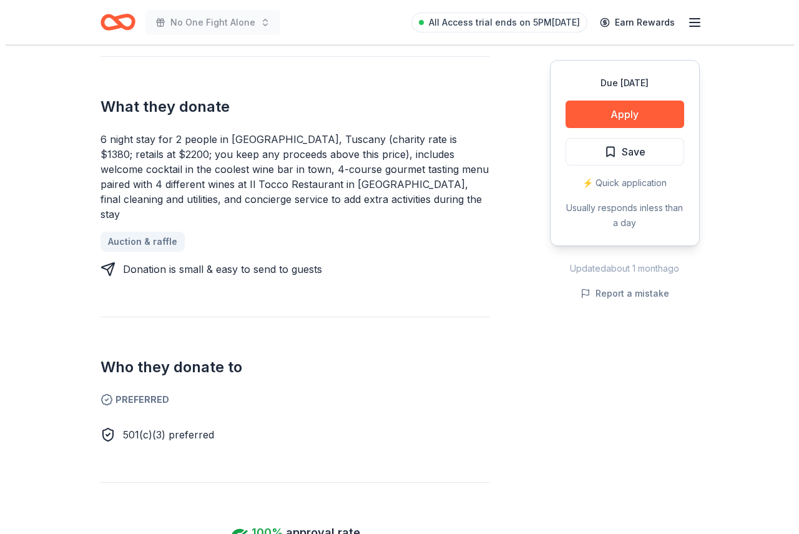
scroll to position [499, 0]
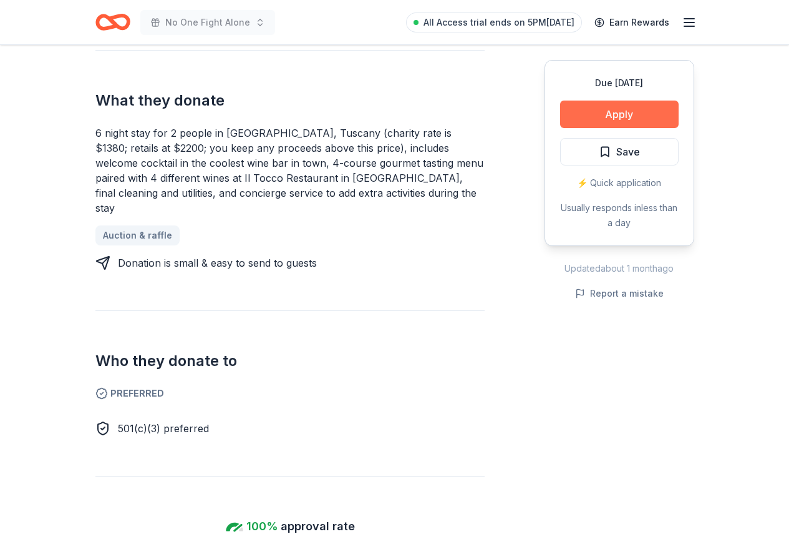
click at [620, 115] on button "Apply" at bounding box center [619, 113] width 119 height 27
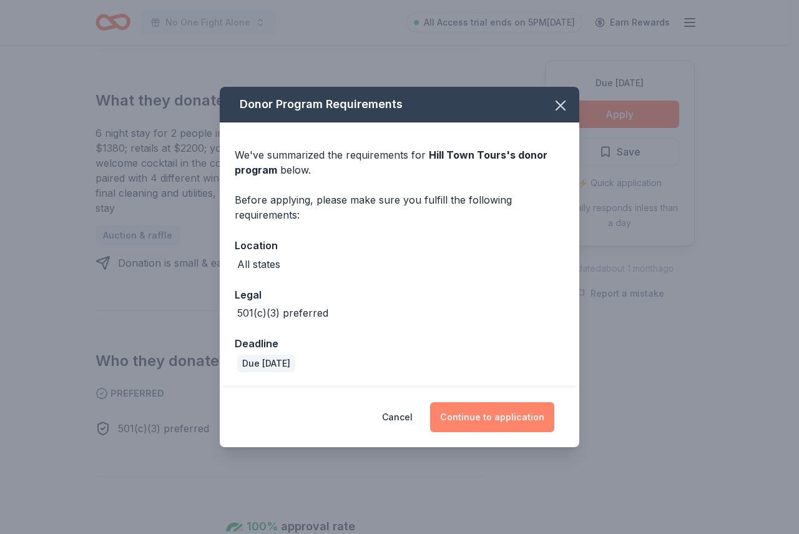
click at [464, 422] on button "Continue to application" at bounding box center [492, 417] width 124 height 30
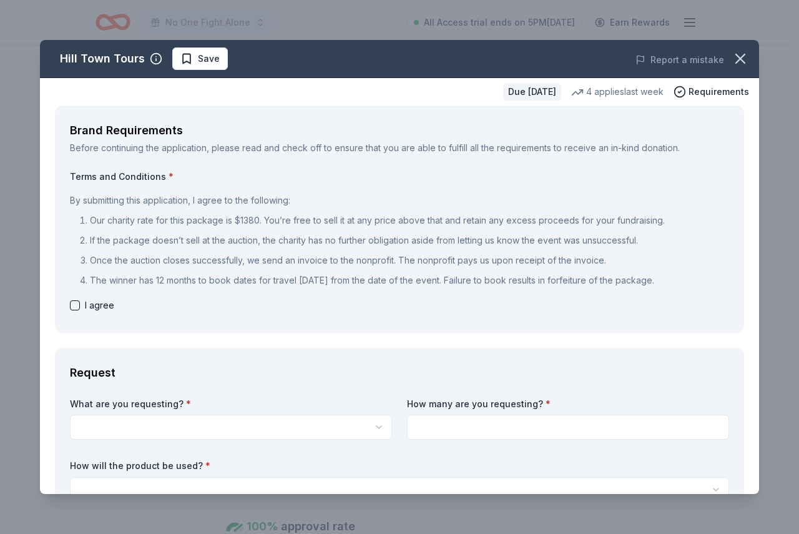
scroll to position [62, 0]
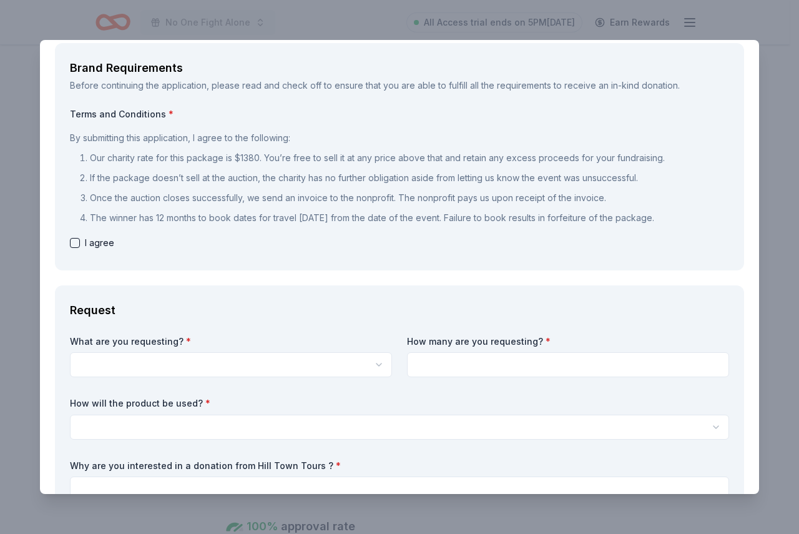
click at [76, 241] on button "button" at bounding box center [75, 243] width 10 height 10
checkbox input "true"
click at [147, 354] on html "No One Fight Alone All Access trial ends on 5PM[DATE] Earn Rewards Due [DATE] S…" at bounding box center [399, 267] width 799 height 534
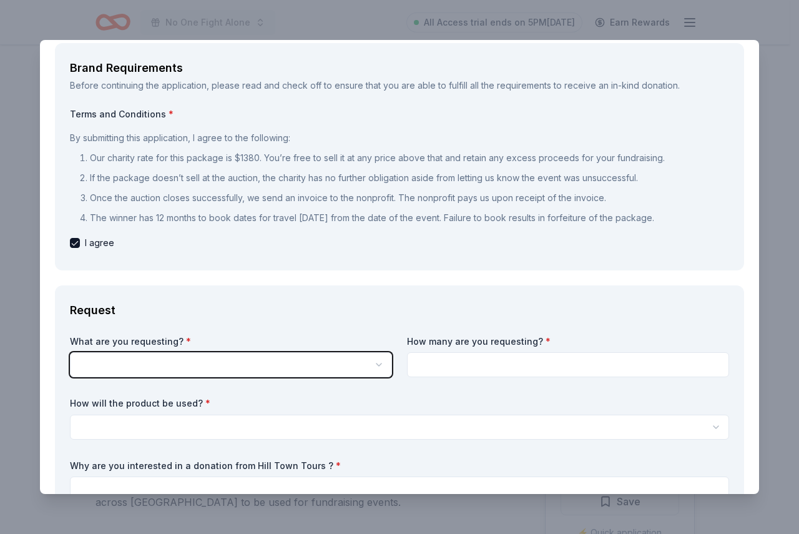
click at [185, 361] on html "No One Fight Alone All Access trial ends on 5PM[DATE] Earn Rewards Due [DATE] S…" at bounding box center [399, 267] width 799 height 534
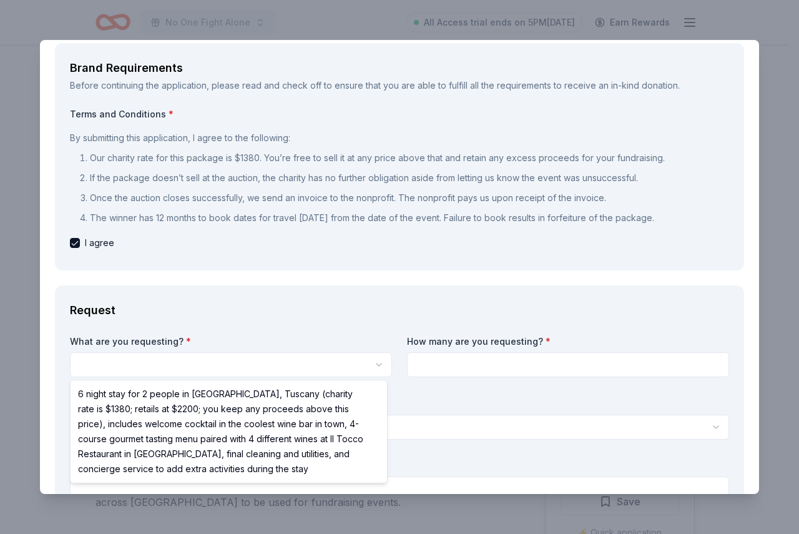
click at [366, 361] on html "No One Fight Alone All Access trial ends on 5PM[DATE] Earn Rewards Due [DATE] S…" at bounding box center [399, 267] width 799 height 534
select select "6 night stay for 2 people in [GEOGRAPHIC_DATA], Tuscany (charity rate is $1380;…"
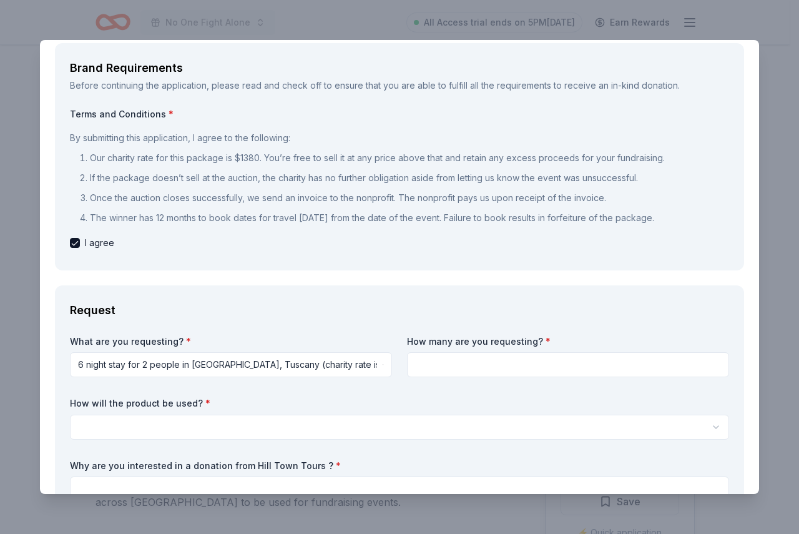
click at [494, 344] on label "How many are you requesting? *" at bounding box center [568, 341] width 322 height 12
click at [545, 341] on span "*" at bounding box center [547, 341] width 5 height 11
click at [501, 360] on input at bounding box center [568, 364] width 322 height 25
type input "1"
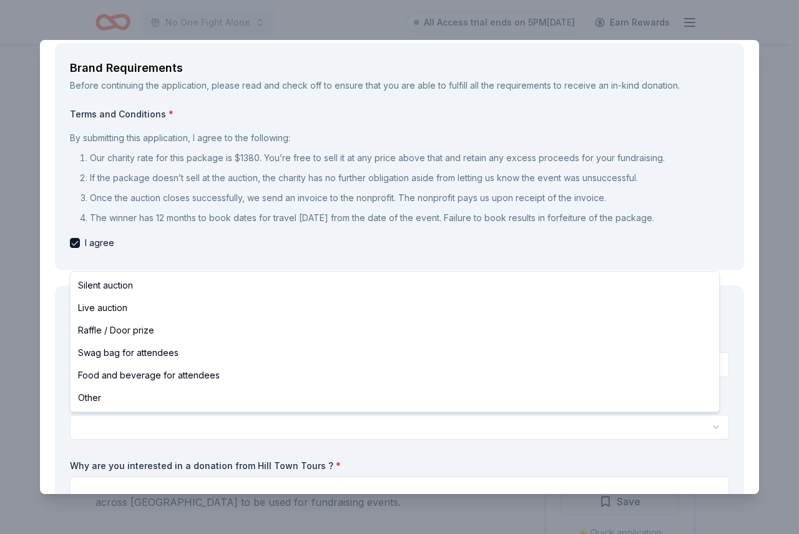
click at [276, 426] on html "No One Fight Alone All Access trial ends on 5PM[DATE] Earn Rewards Due [DATE] S…" at bounding box center [399, 267] width 799 height 534
select select "silentAuction"
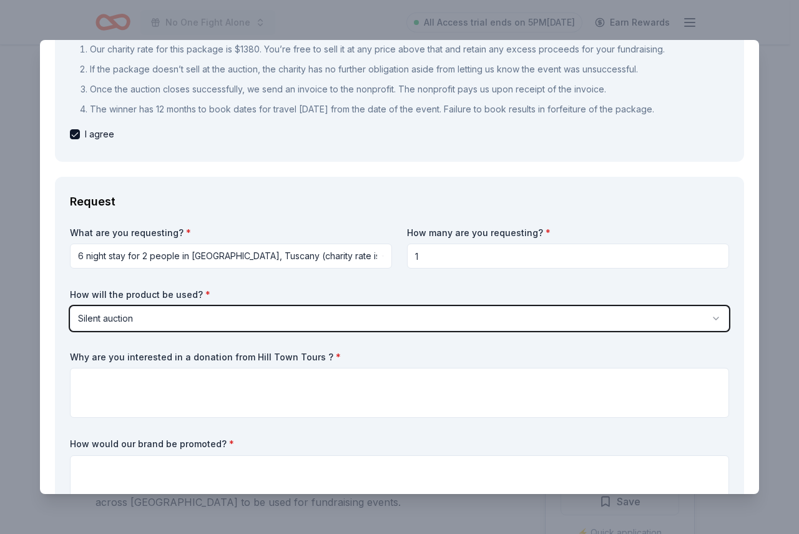
scroll to position [187, 0]
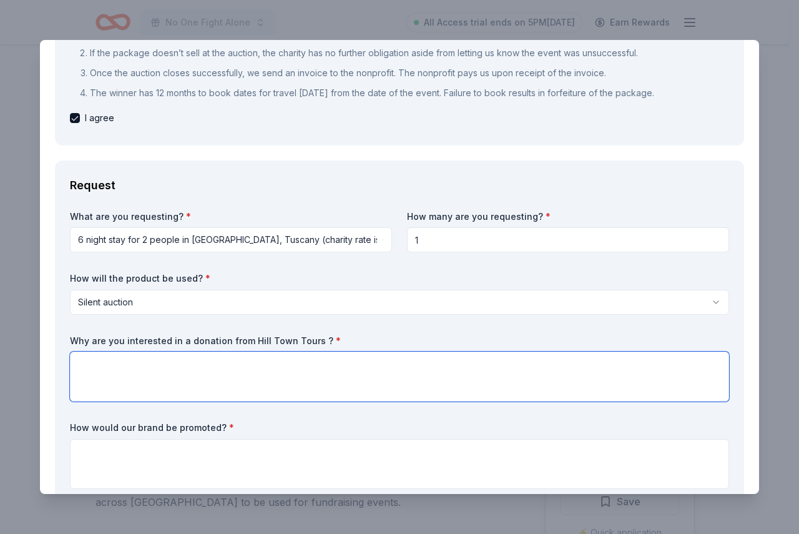
click at [266, 371] on textarea at bounding box center [399, 376] width 659 height 50
paste textarea "L ipsu dolo sitamet conse adi elit. Se doei te Incid Utla, etd M al enimadmi ve…"
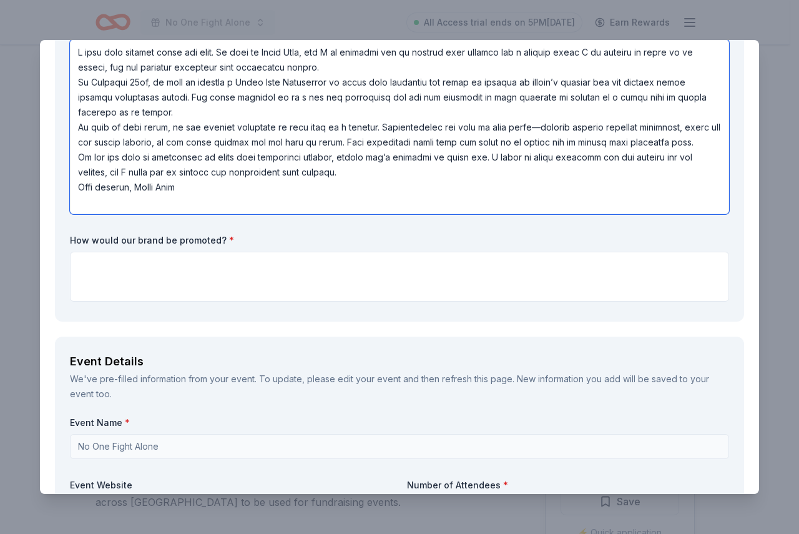
scroll to position [525, 0]
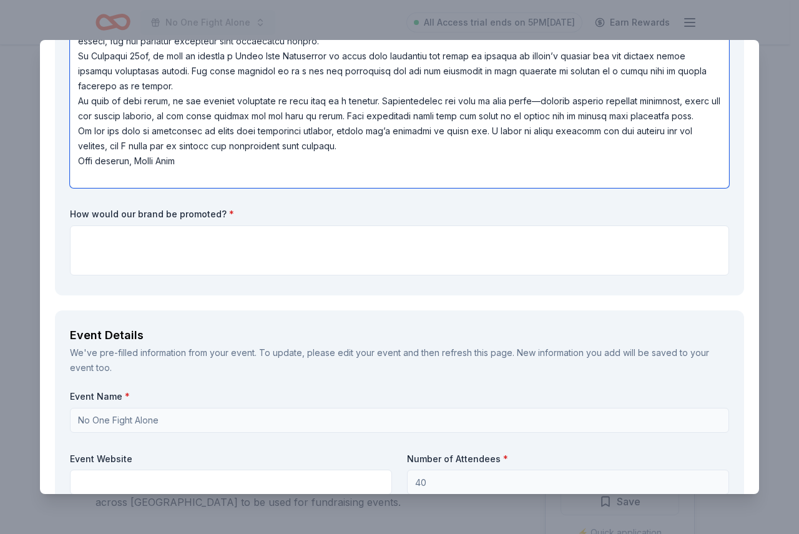
type textarea "L ipsu dolo sitamet conse adi elit. Se doei te Incid Utla, etd M al enimadmi ve…"
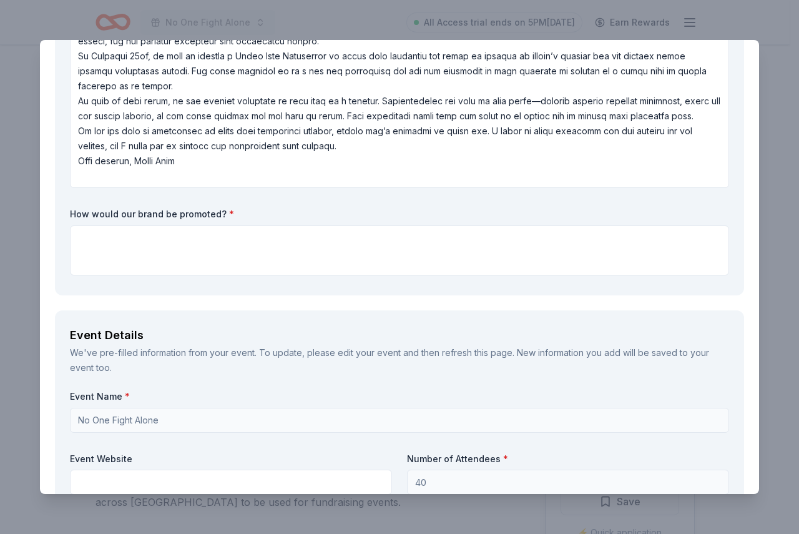
click at [187, 262] on textarea at bounding box center [399, 250] width 659 height 50
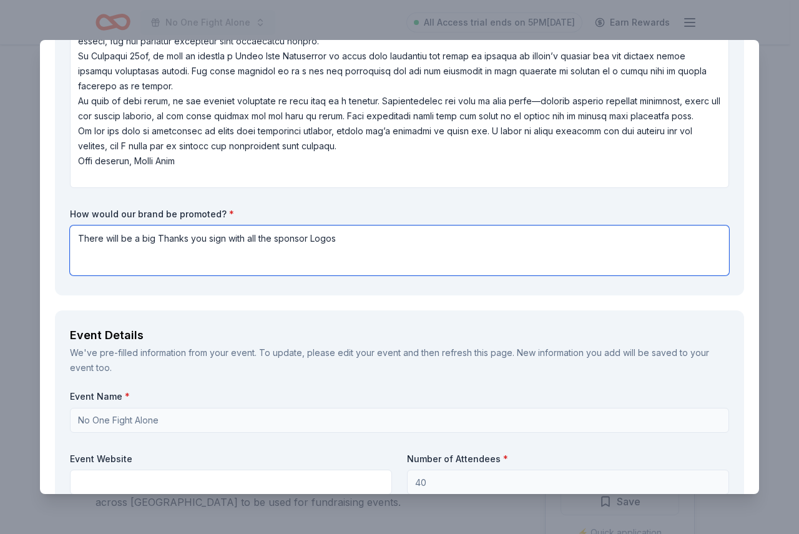
click at [368, 248] on textarea "There will be a big Thanks you sign with all the sponsor Logos" at bounding box center [399, 250] width 659 height 50
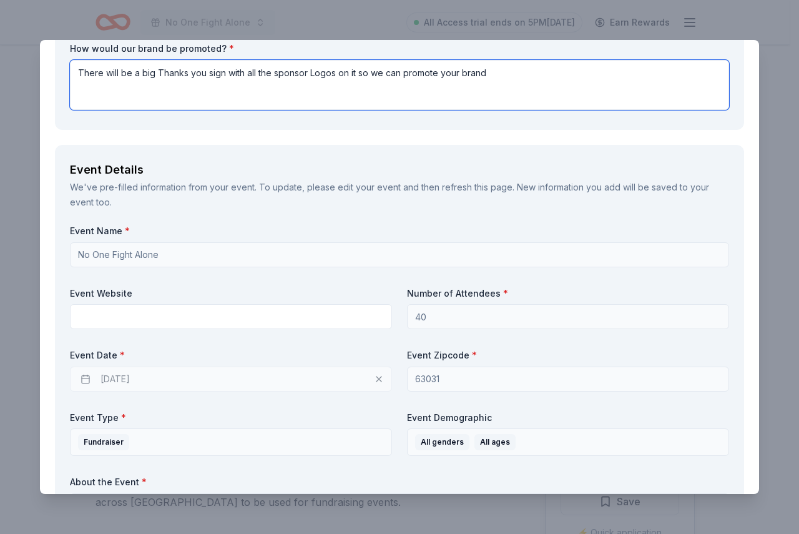
scroll to position [713, 0]
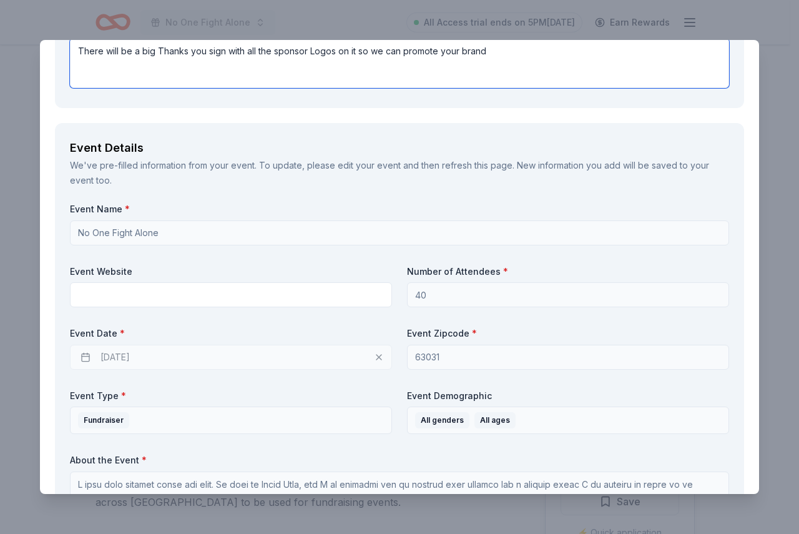
type textarea "There will be a big Thanks you sign with all the sponsor Logos on it so we can …"
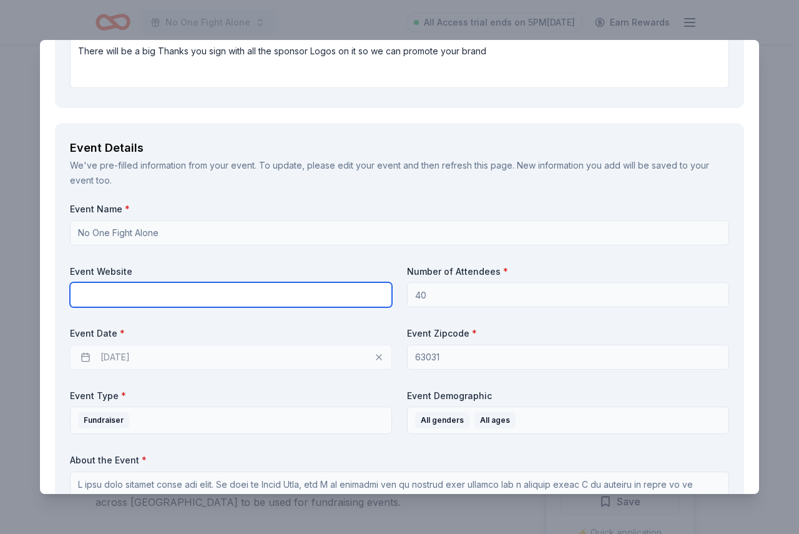
click at [119, 288] on input "text" at bounding box center [231, 294] width 322 height 25
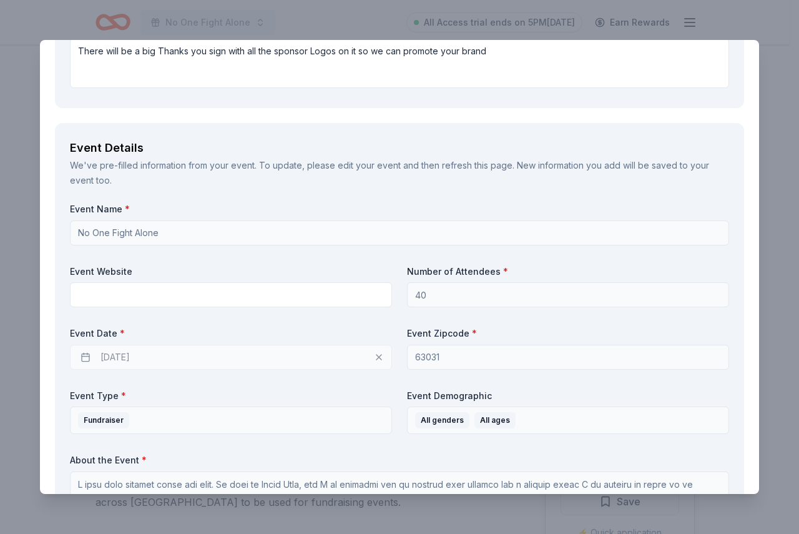
click at [210, 353] on div "[DATE]" at bounding box center [231, 356] width 322 height 25
click at [135, 360] on div "11/21/2025" at bounding box center [231, 356] width 322 height 25
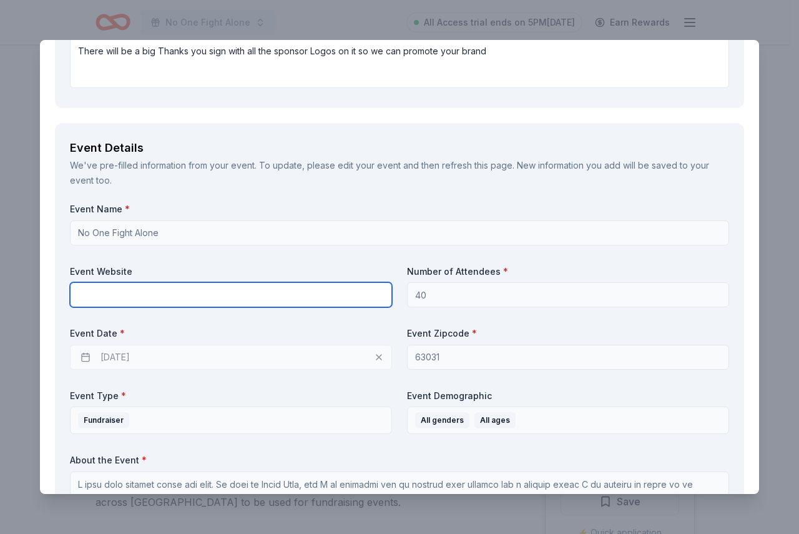
click at [179, 285] on input "text" at bounding box center [231, 294] width 322 height 25
paste input "[URL][DOMAIN_NAME][PERSON_NAME]"
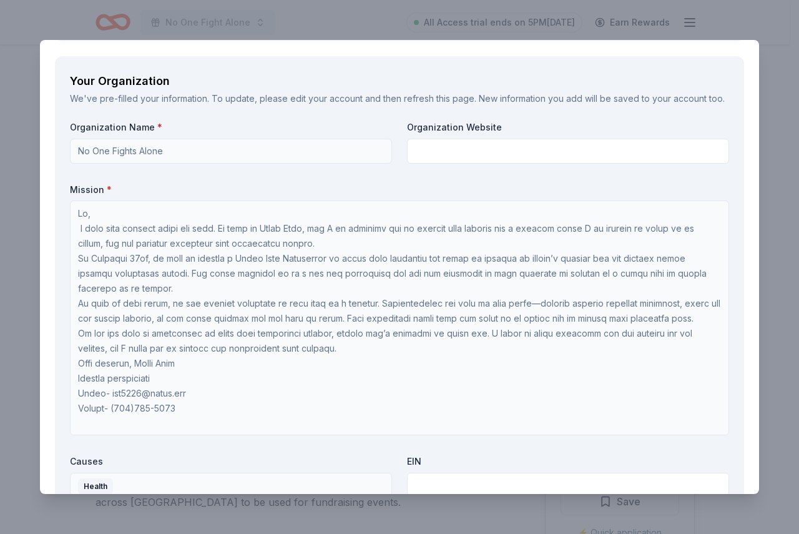
scroll to position [1, 0]
type input "[URL][DOMAIN_NAME][PERSON_NAME]"
click at [503, 164] on input "text" at bounding box center [568, 151] width 322 height 25
paste input "[URL][DOMAIN_NAME][PERSON_NAME]"
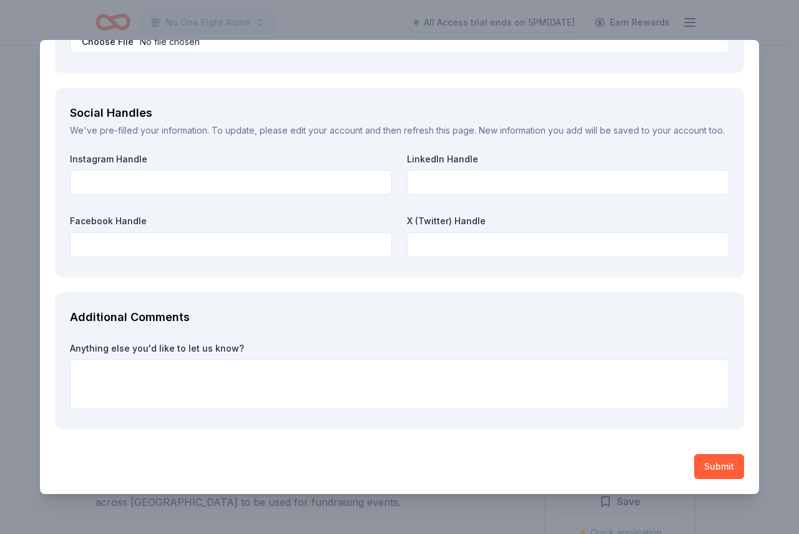
scroll to position [2148, 0]
type input "[URL][DOMAIN_NAME][PERSON_NAME]"
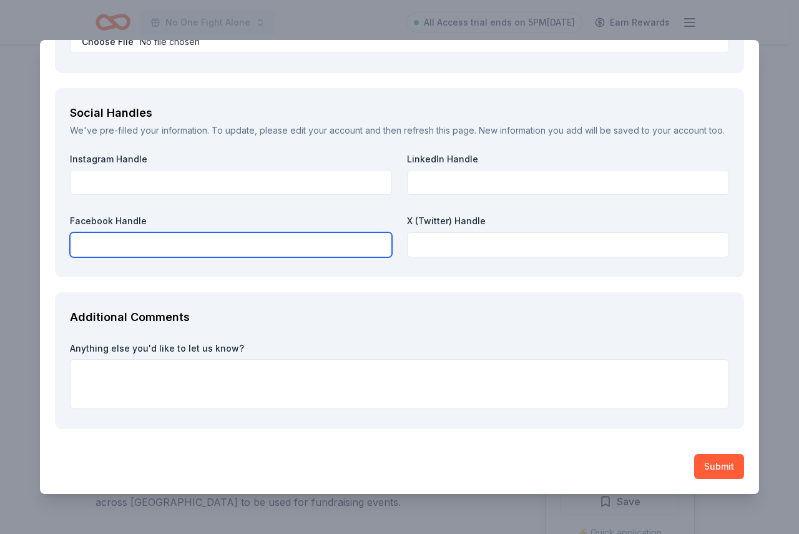
click at [190, 256] on input "text" at bounding box center [231, 244] width 322 height 25
paste input "[URL][DOMAIN_NAME][PERSON_NAME]"
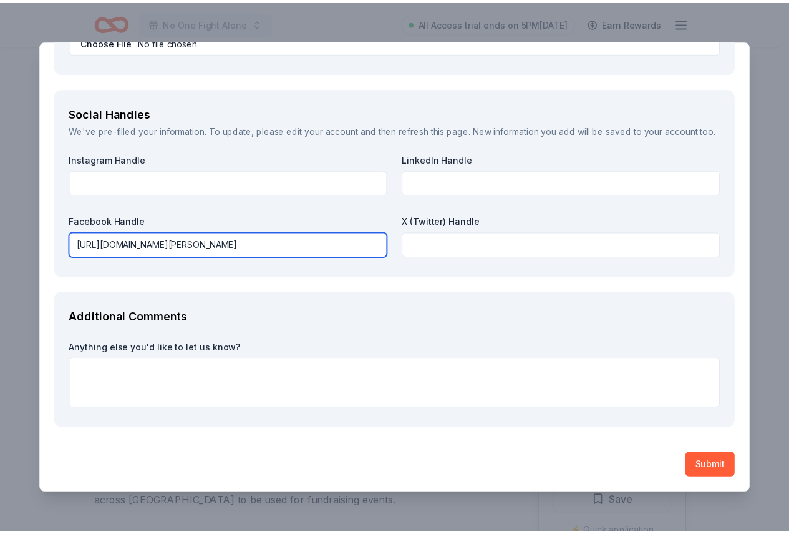
scroll to position [2170, 0]
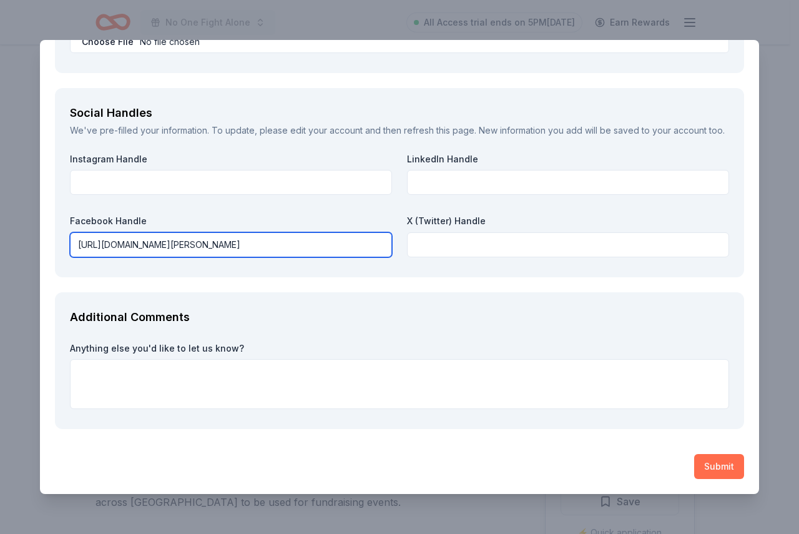
type input "[URL][DOMAIN_NAME][PERSON_NAME]"
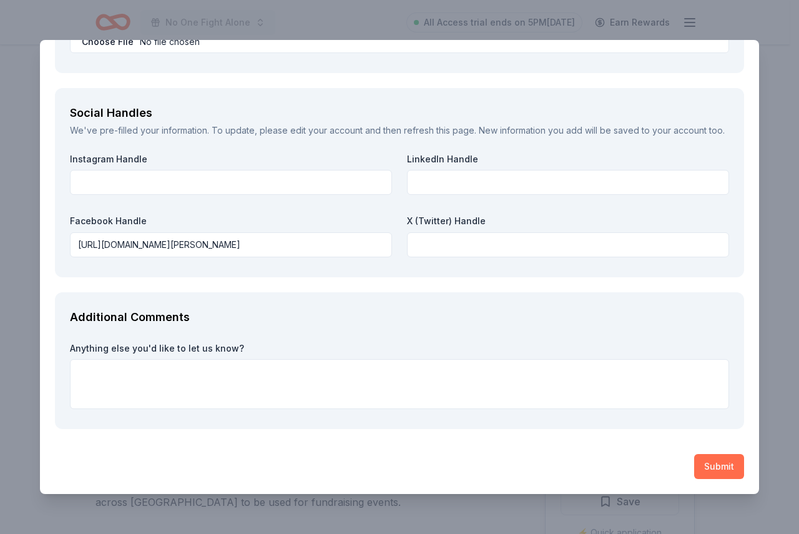
click at [705, 461] on button "Submit" at bounding box center [719, 466] width 50 height 25
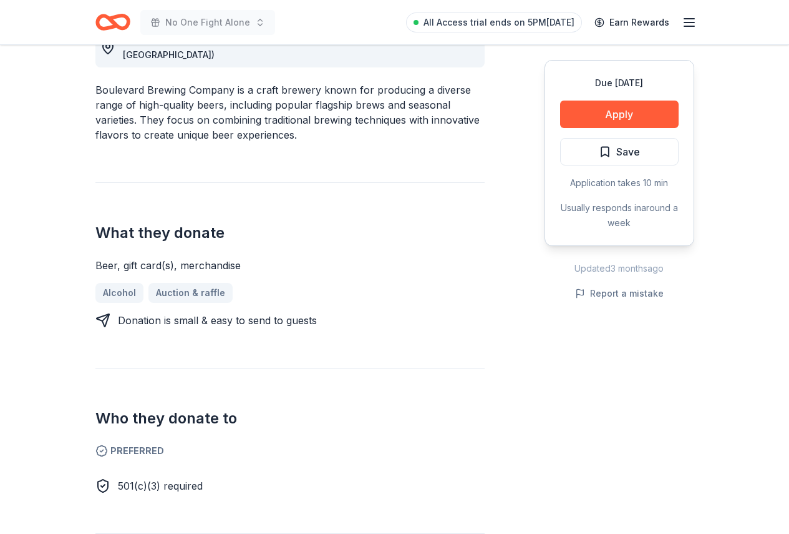
scroll to position [374, 0]
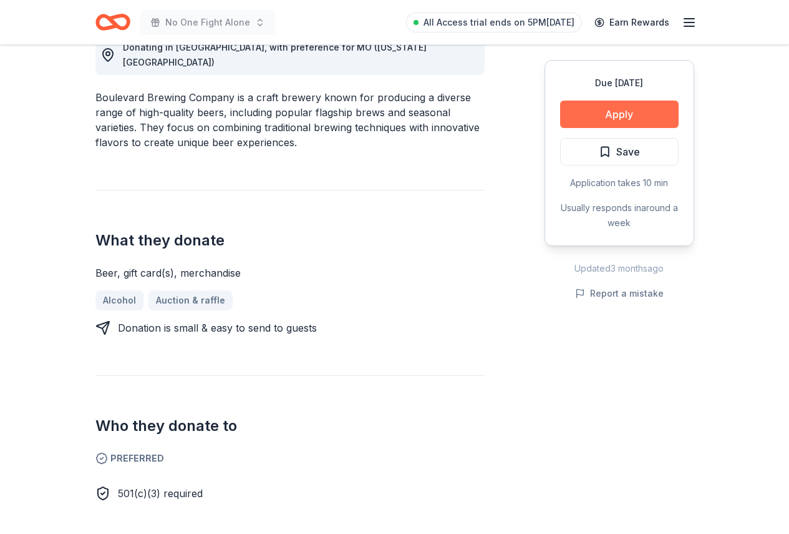
click at [634, 109] on button "Apply" at bounding box center [619, 113] width 119 height 27
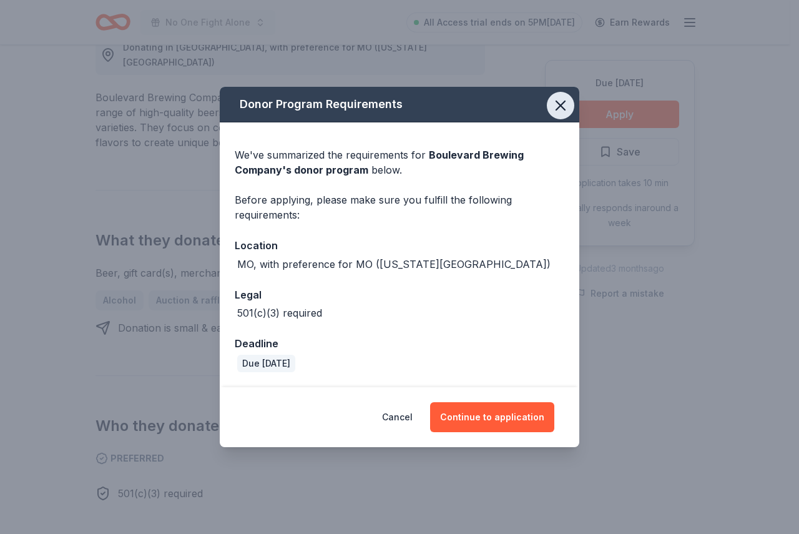
click at [555, 105] on icon "button" at bounding box center [560, 105] width 17 height 17
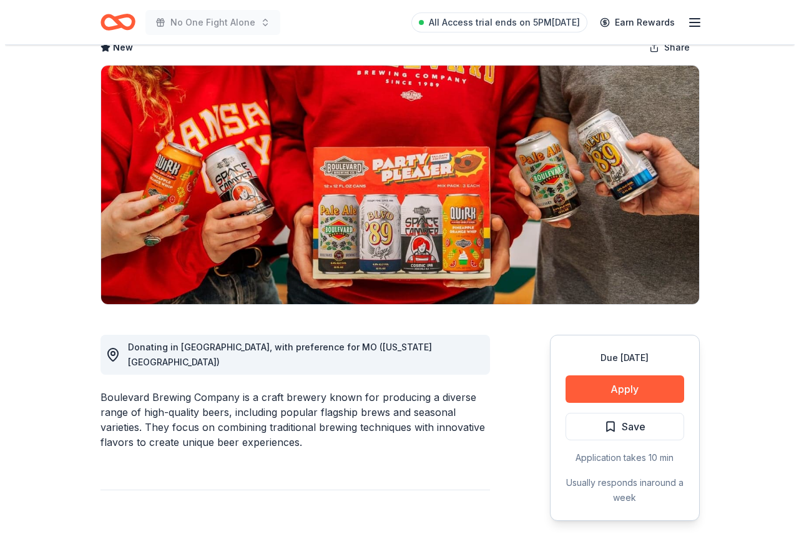
scroll to position [187, 0]
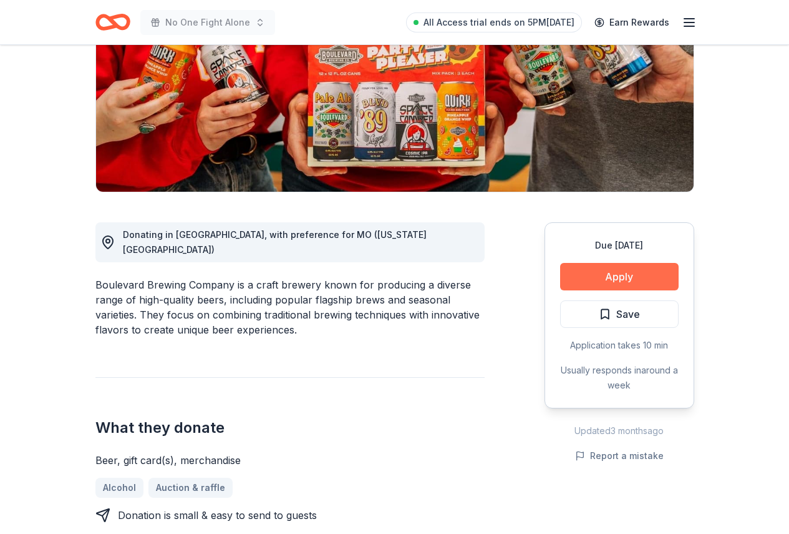
click at [615, 271] on button "Apply" at bounding box center [619, 276] width 119 height 27
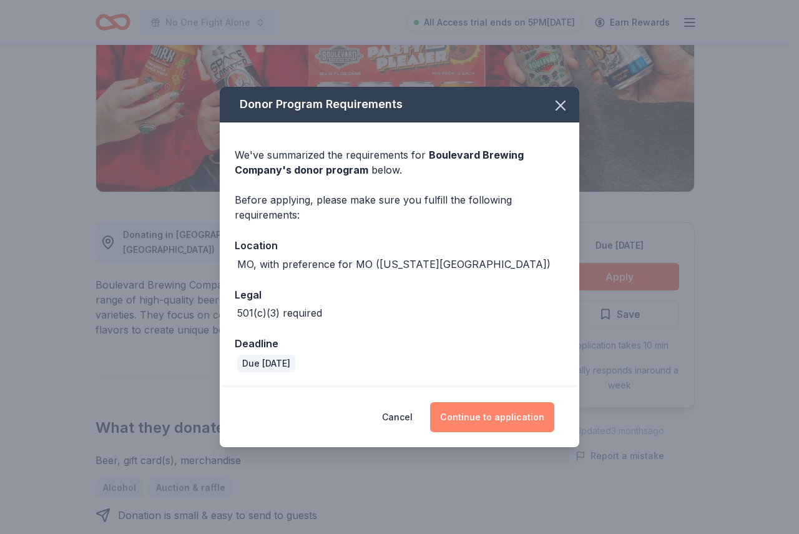
click at [517, 419] on button "Continue to application" at bounding box center [492, 417] width 124 height 30
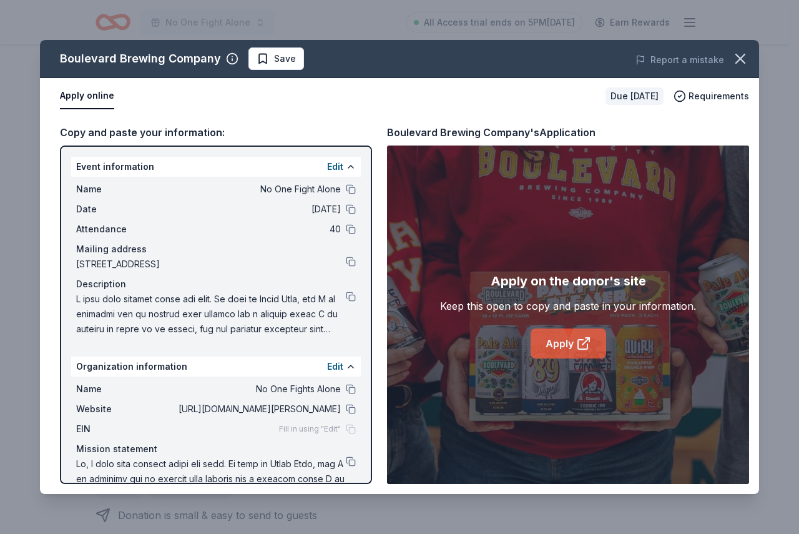
click at [560, 353] on link "Apply" at bounding box center [568, 343] width 76 height 30
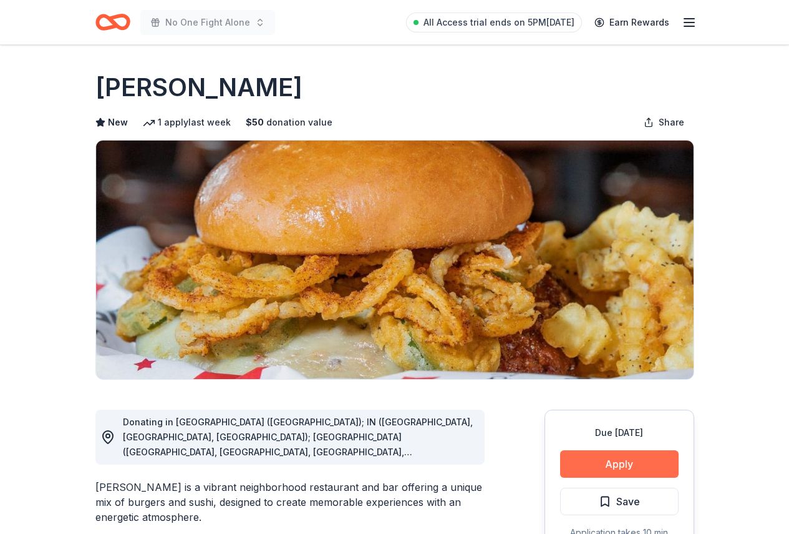
click at [623, 466] on button "Apply" at bounding box center [619, 463] width 119 height 27
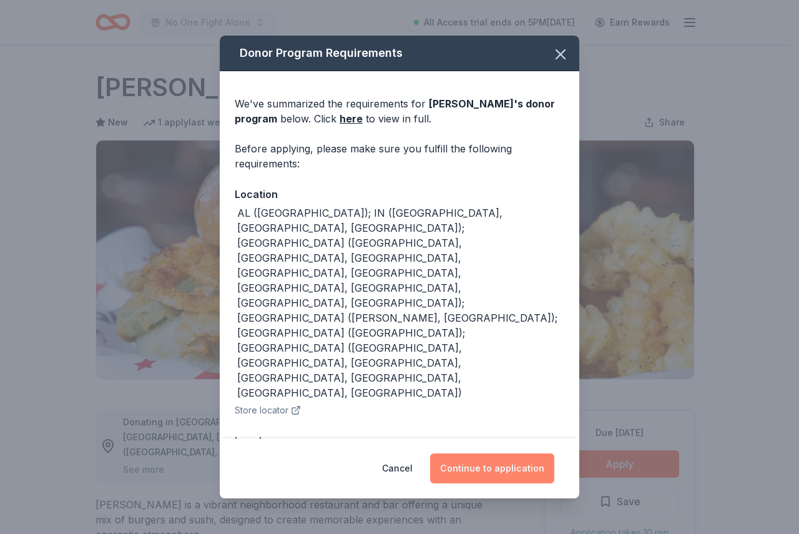
click at [496, 465] on button "Continue to application" at bounding box center [492, 468] width 124 height 30
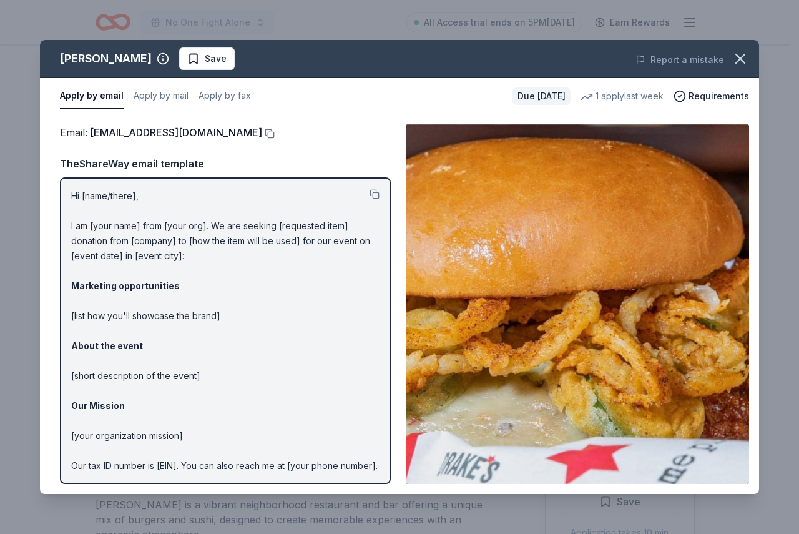
click at [208, 218] on p "Hi [name/there], I am [your name] from [your org]. We are seeking [requested it…" at bounding box center [225, 352] width 308 height 329
click at [198, 260] on p "Hi [name/there], I am [your name] from [your org]. We are seeking [requested it…" at bounding box center [225, 352] width 308 height 329
click at [130, 130] on link "katyt@bhglex.com" at bounding box center [176, 132] width 172 height 16
click at [138, 130] on link "katyt@bhglex.com" at bounding box center [176, 132] width 172 height 16
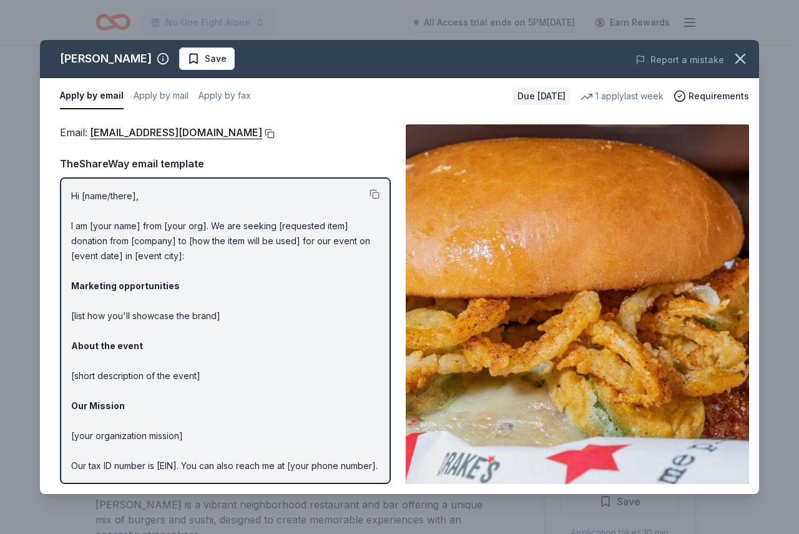
click at [262, 135] on button at bounding box center [268, 134] width 12 height 10
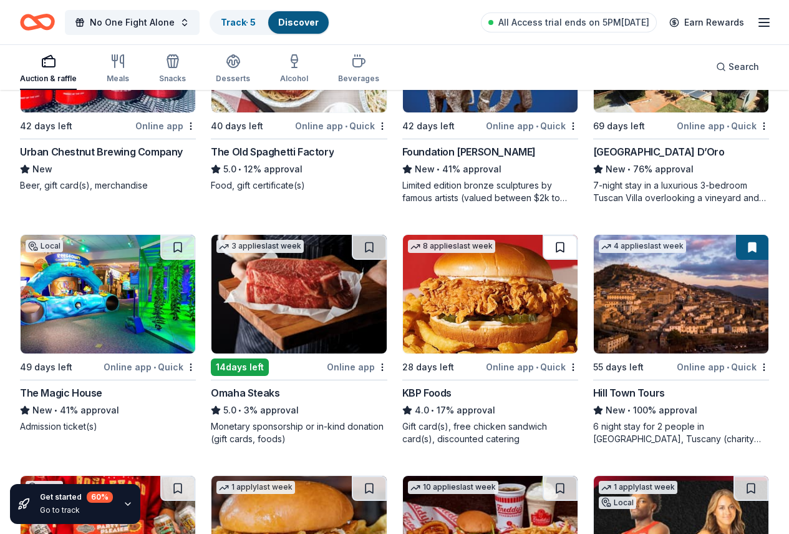
scroll to position [1211, 0]
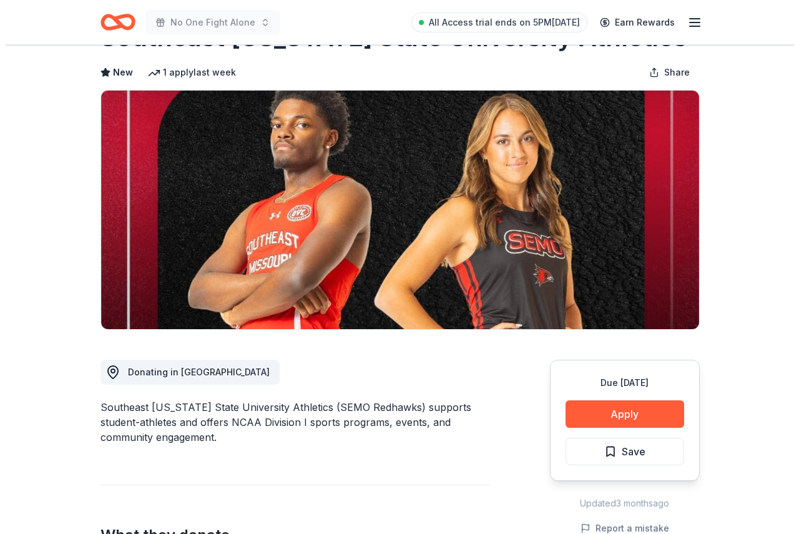
scroll to position [125, 0]
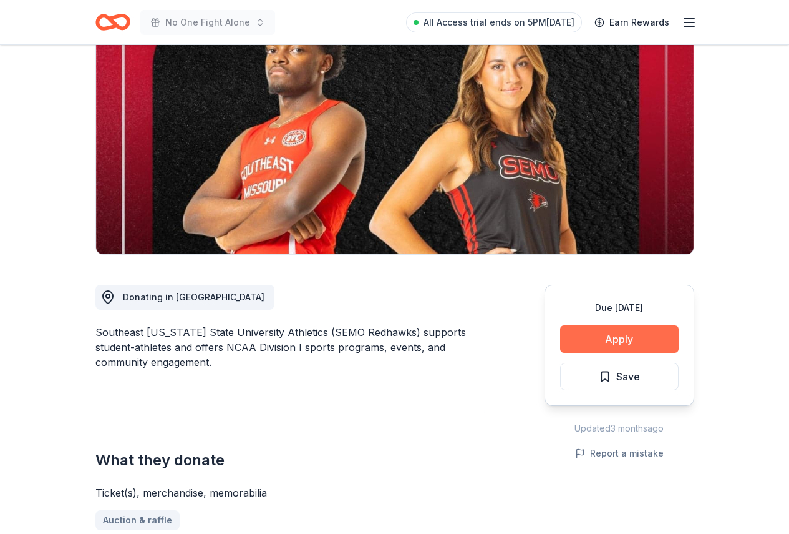
click at [602, 342] on button "Apply" at bounding box center [619, 338] width 119 height 27
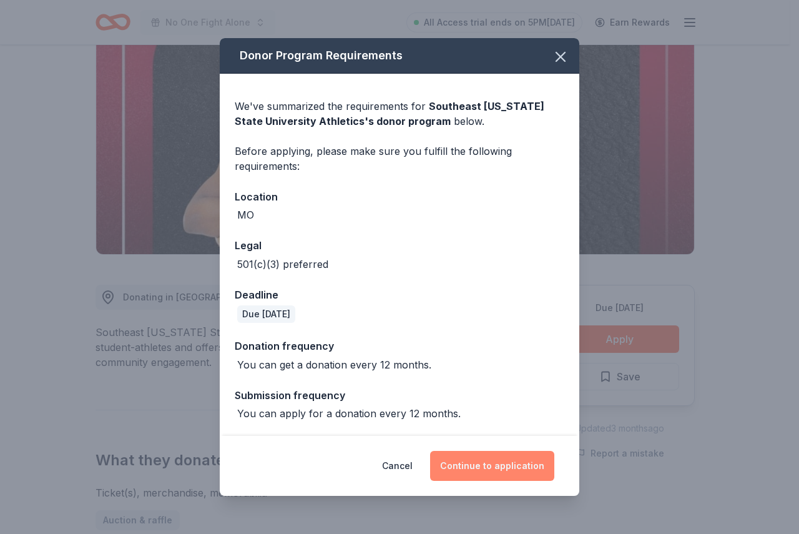
click at [471, 462] on button "Continue to application" at bounding box center [492, 466] width 124 height 30
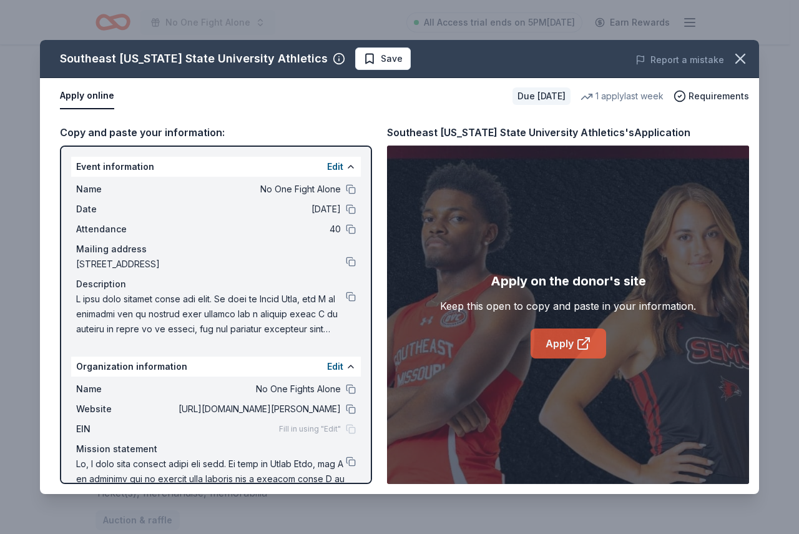
click at [565, 346] on link "Apply" at bounding box center [568, 343] width 76 height 30
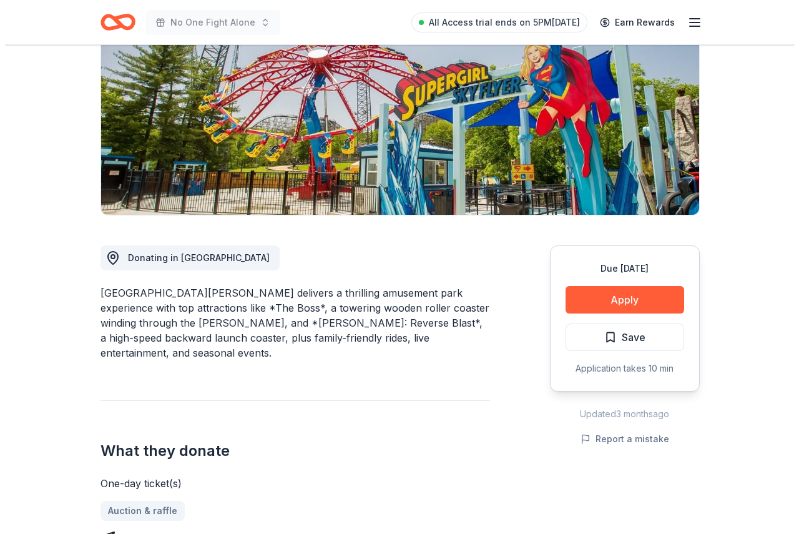
scroll to position [187, 0]
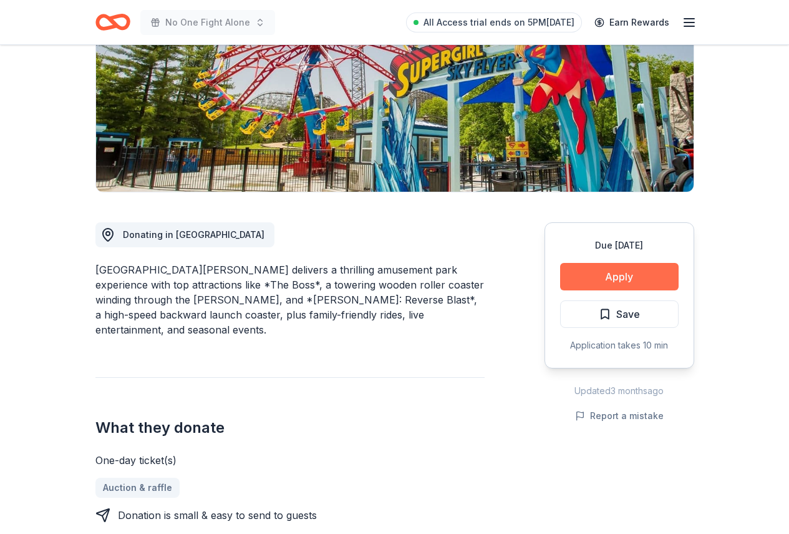
click at [598, 271] on button "Apply" at bounding box center [619, 276] width 119 height 27
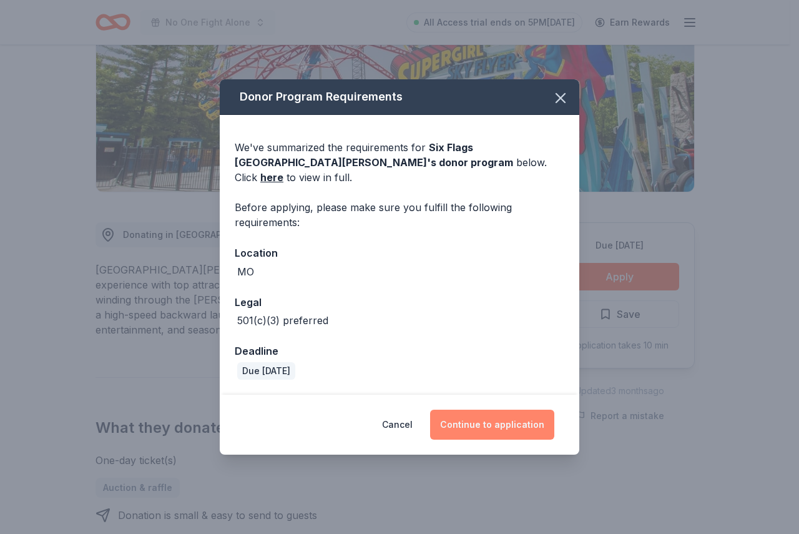
click at [492, 416] on button "Continue to application" at bounding box center [492, 424] width 124 height 30
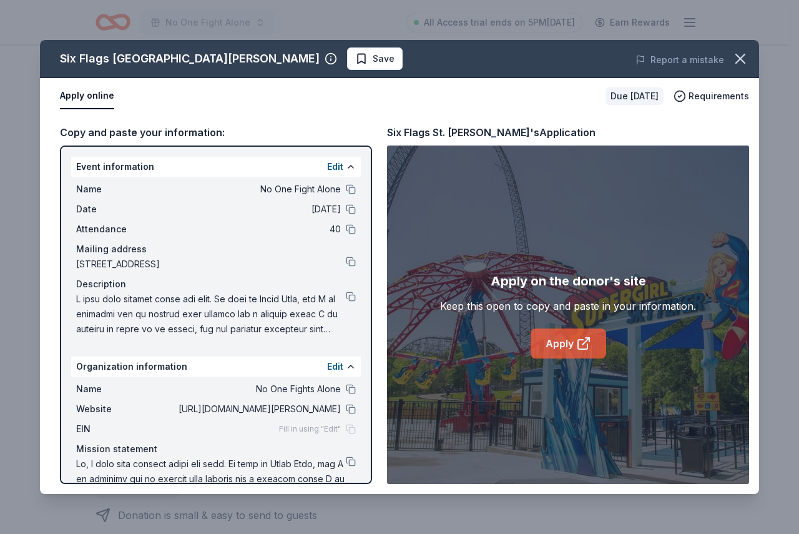
click at [566, 347] on link "Apply" at bounding box center [568, 343] width 76 height 30
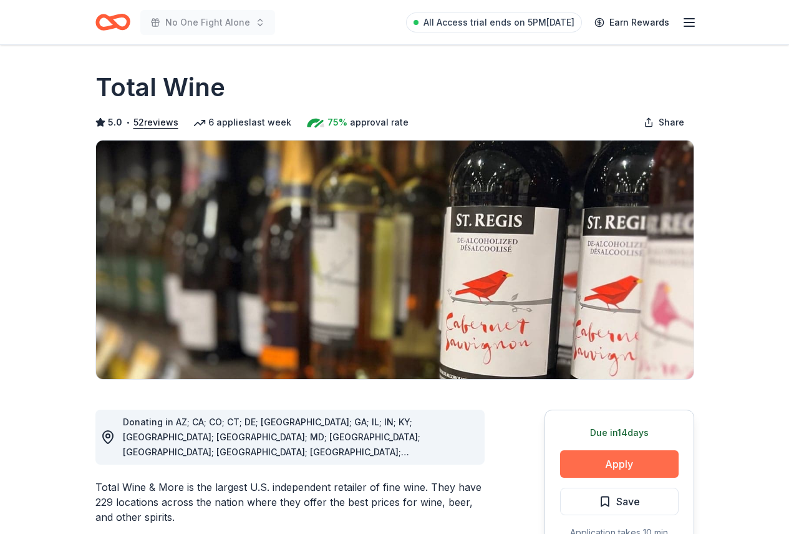
click at [614, 462] on button "Apply" at bounding box center [619, 463] width 119 height 27
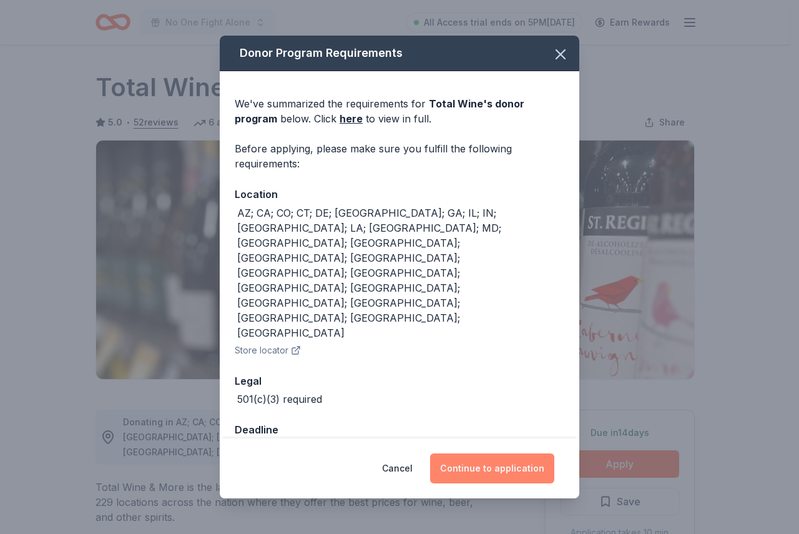
click at [474, 453] on button "Continue to application" at bounding box center [492, 468] width 124 height 30
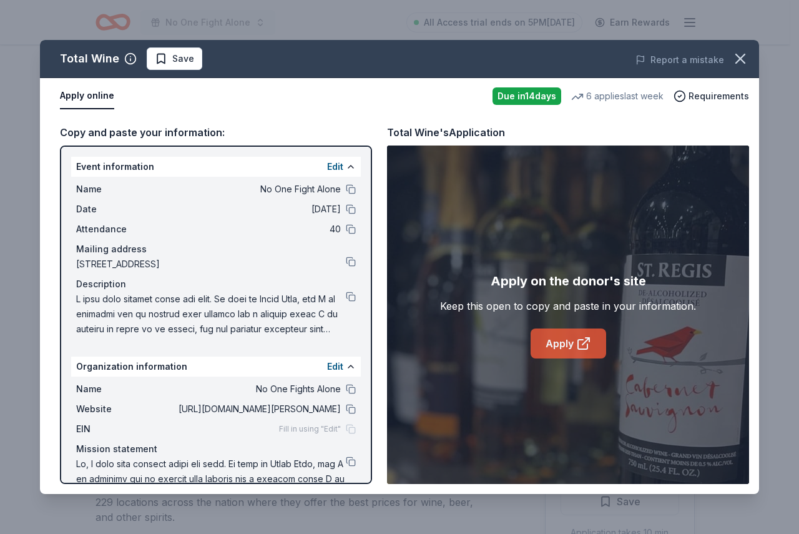
click at [569, 346] on link "Apply" at bounding box center [568, 343] width 76 height 30
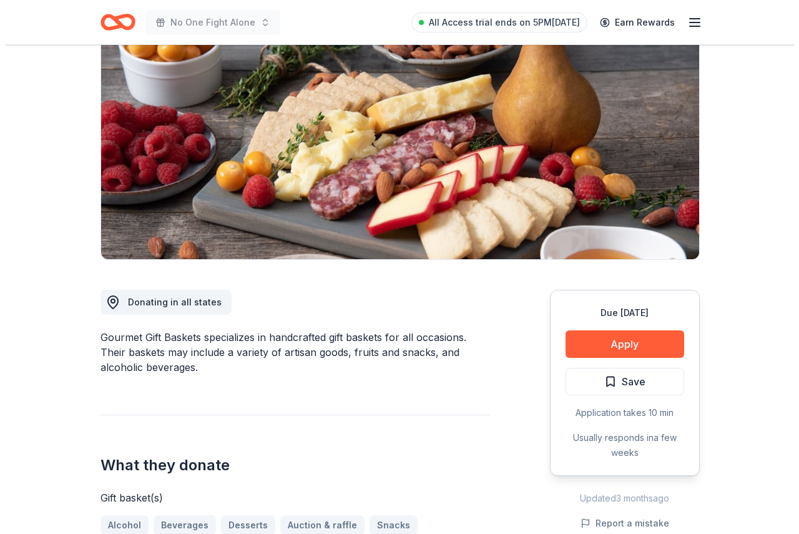
scroll to position [125, 0]
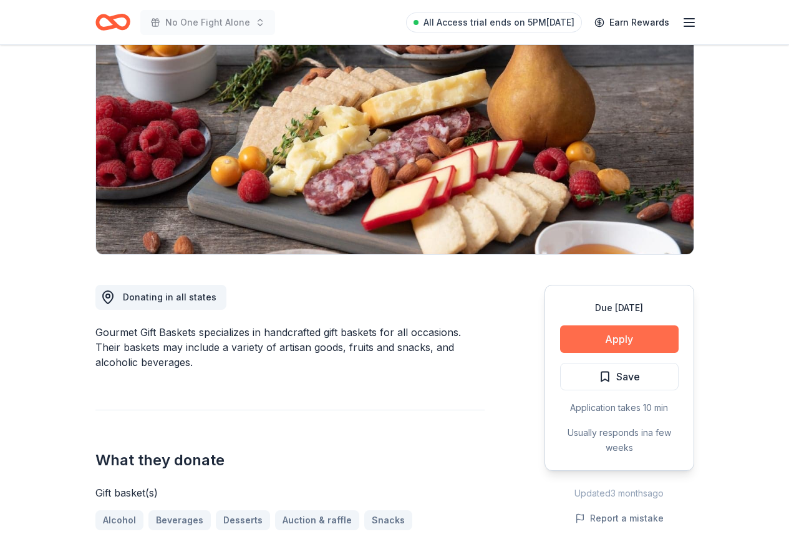
click at [615, 348] on button "Apply" at bounding box center [619, 338] width 119 height 27
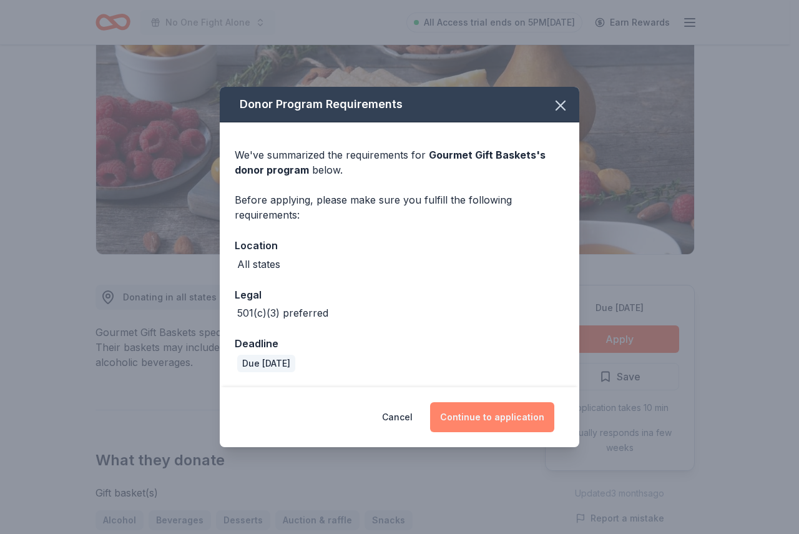
click at [477, 409] on button "Continue to application" at bounding box center [492, 417] width 124 height 30
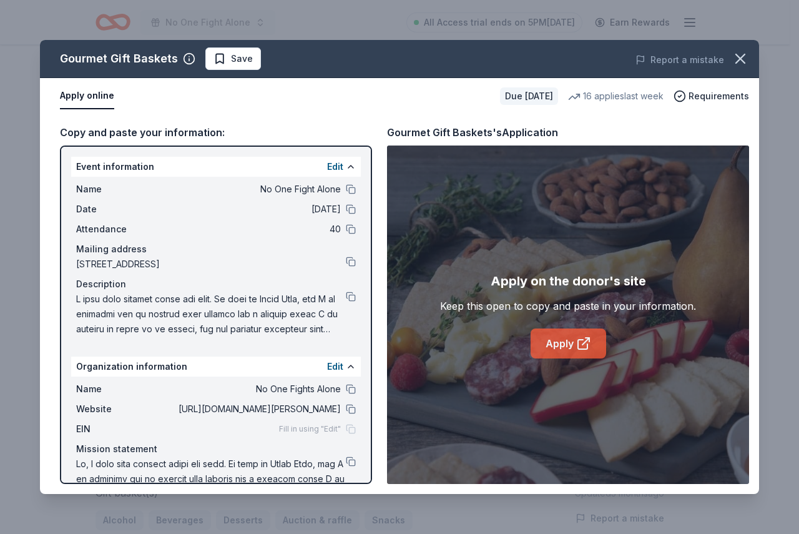
click at [564, 342] on link "Apply" at bounding box center [568, 343] width 76 height 30
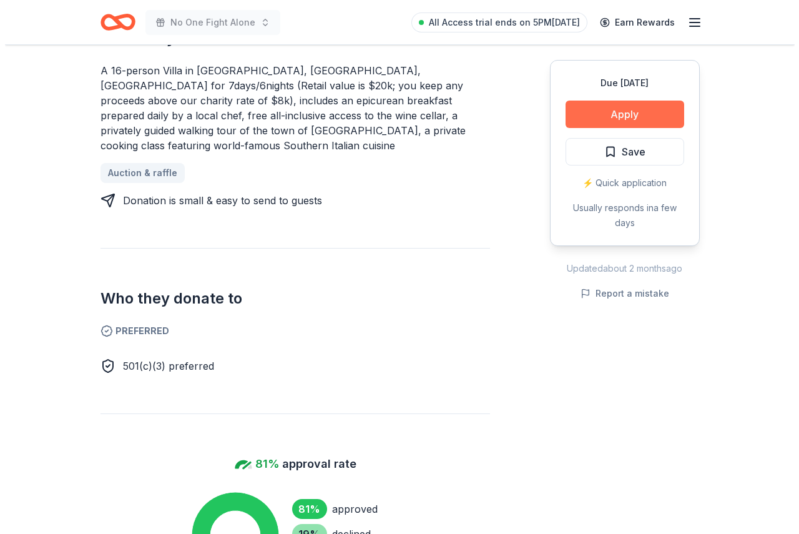
scroll to position [499, 0]
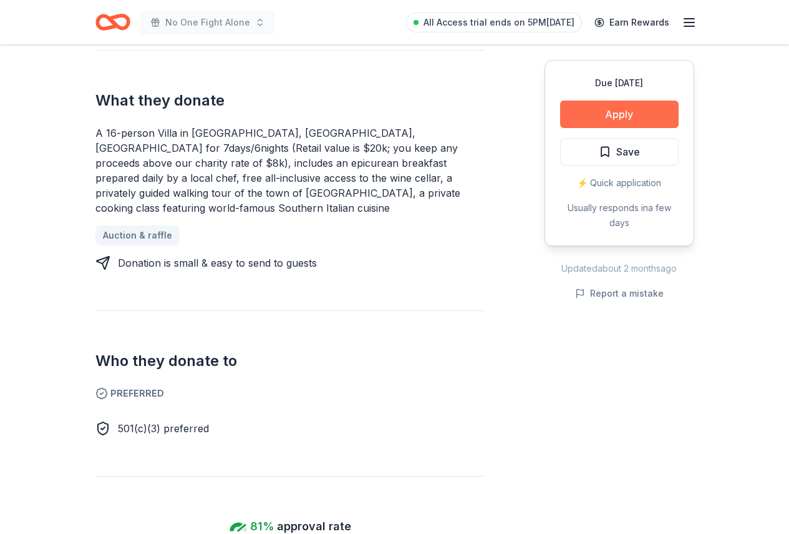
click at [638, 118] on button "Apply" at bounding box center [619, 113] width 119 height 27
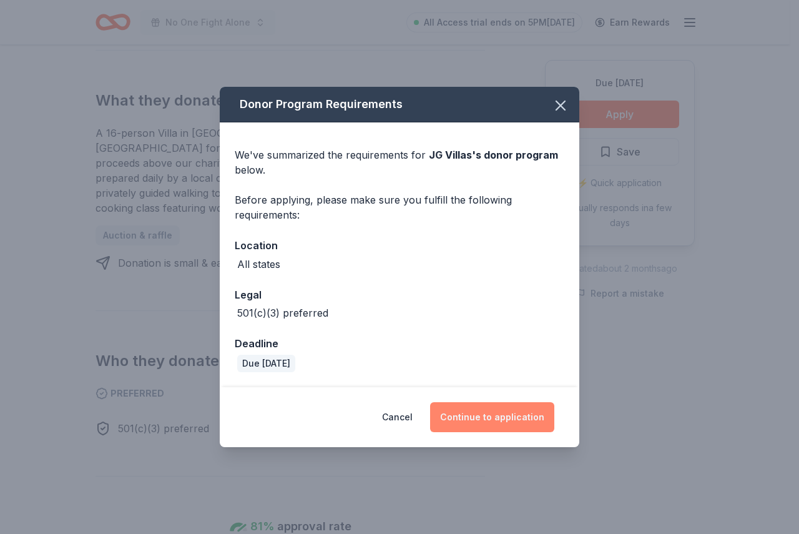
click at [457, 417] on button "Continue to application" at bounding box center [492, 417] width 124 height 30
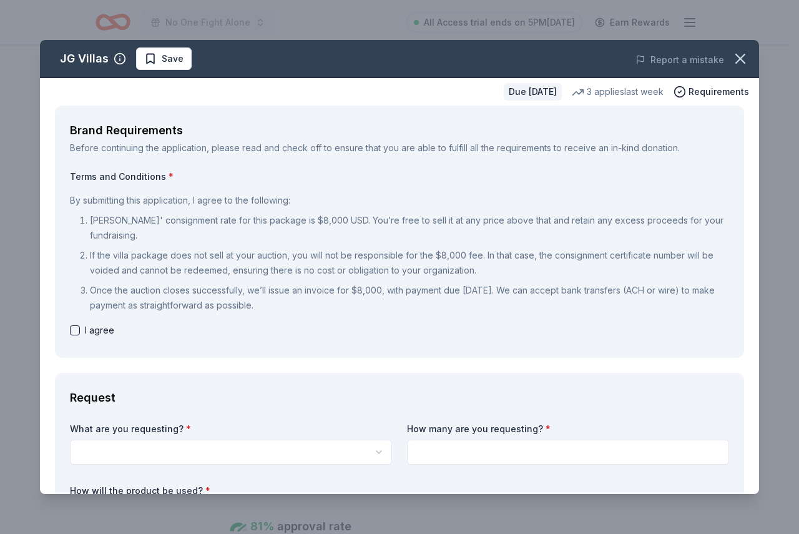
click at [77, 328] on button "button" at bounding box center [75, 330] width 10 height 10
checkbox input "true"
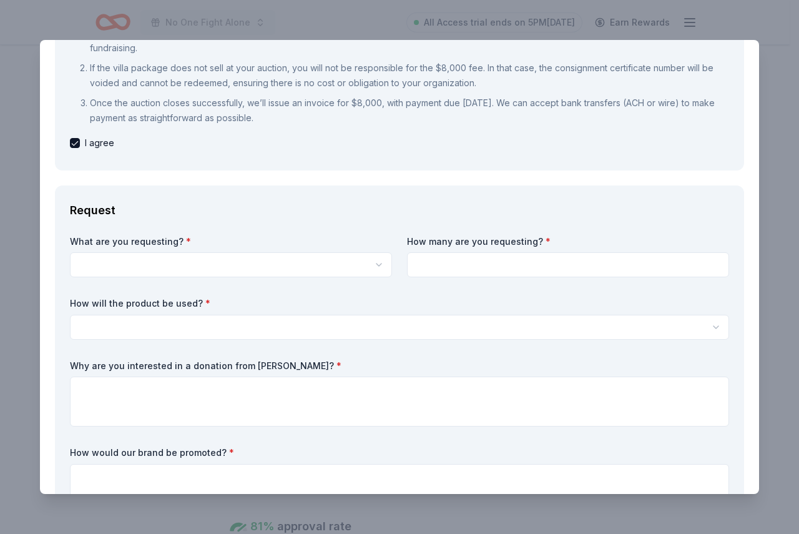
scroll to position [0, 0]
click at [149, 265] on html "No One Fight Alone All Access trial ends on 5PM[DATE] Earn Rewards Due [DATE] S…" at bounding box center [399, 267] width 799 height 534
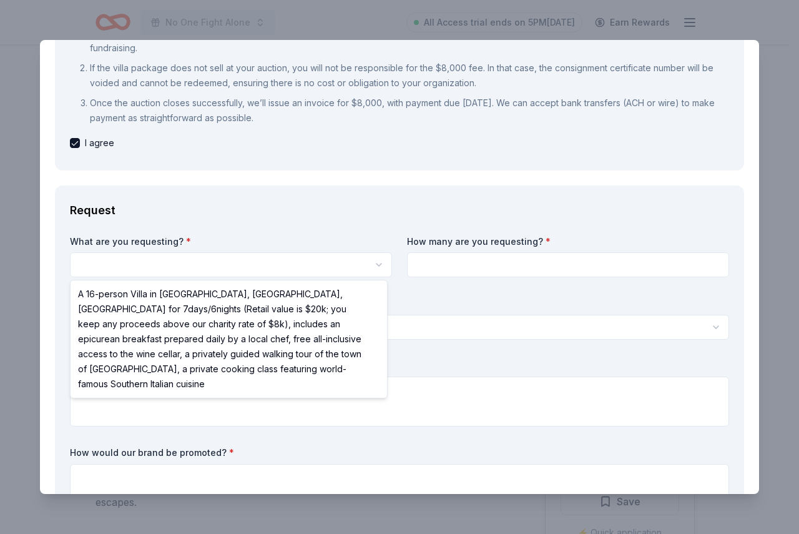
select select "A 16-person Villa in [GEOGRAPHIC_DATA], [GEOGRAPHIC_DATA], [GEOGRAPHIC_DATA] fo…"
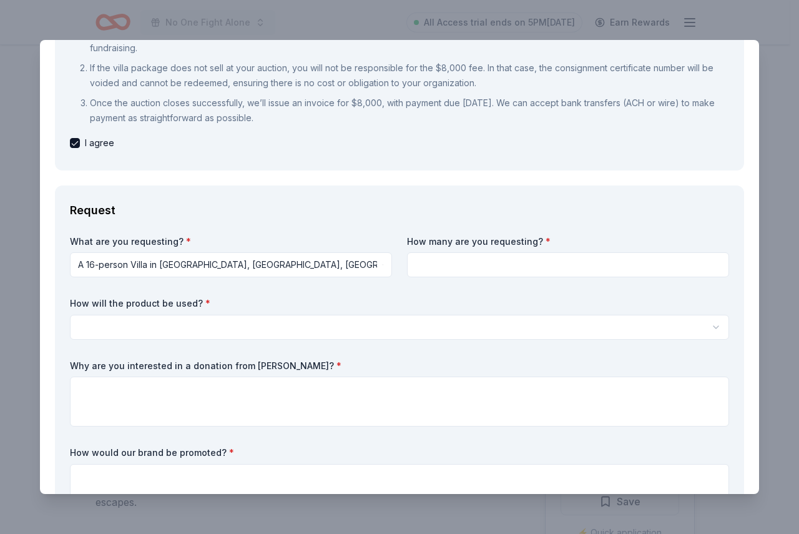
click at [451, 270] on input at bounding box center [568, 264] width 322 height 25
type input "1"
click at [184, 317] on html "No One Fight Alone All Access trial ends on 5PM[DATE] Earn Rewards Due [DATE] S…" at bounding box center [399, 267] width 799 height 534
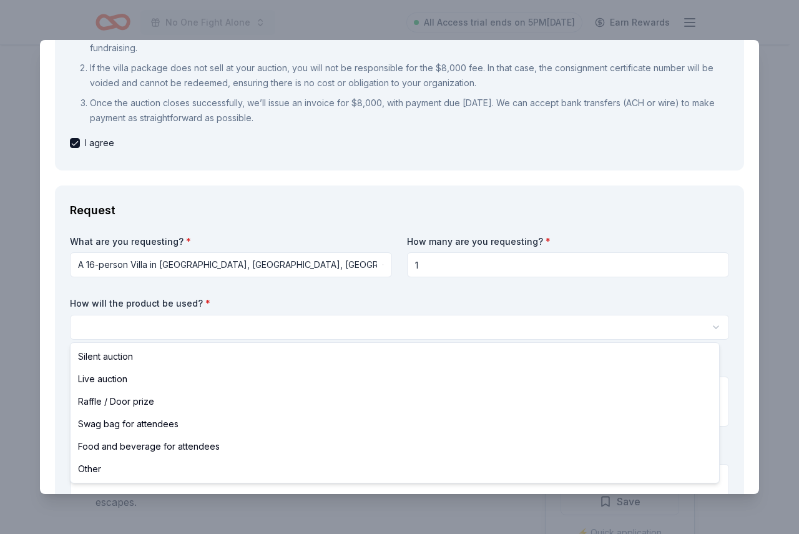
select select "silentAuction"
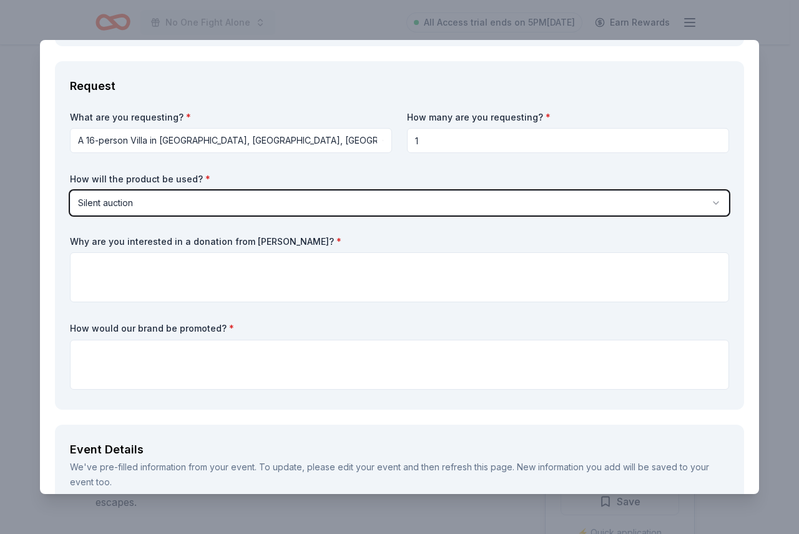
scroll to position [312, 0]
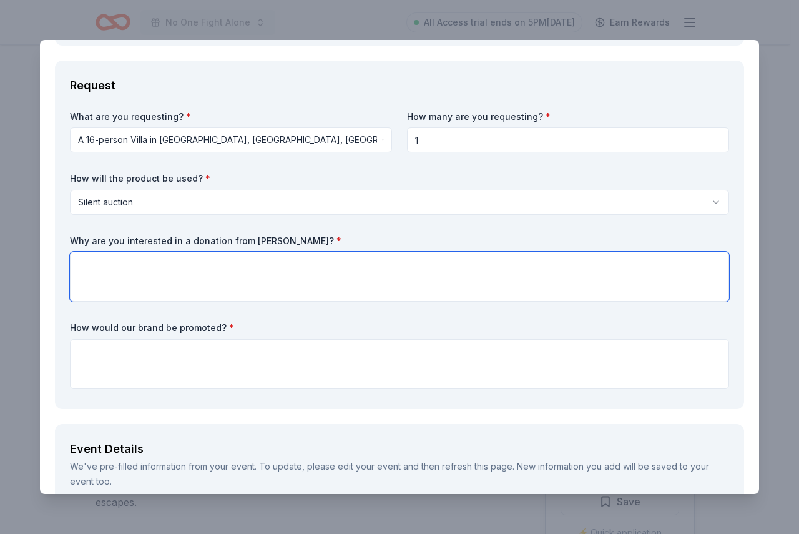
click at [243, 278] on textarea at bounding box center [399, 276] width 659 height 50
type textarea "I"
paste textarea "I am reaching out to request your support for a special event I am hosting in h…"
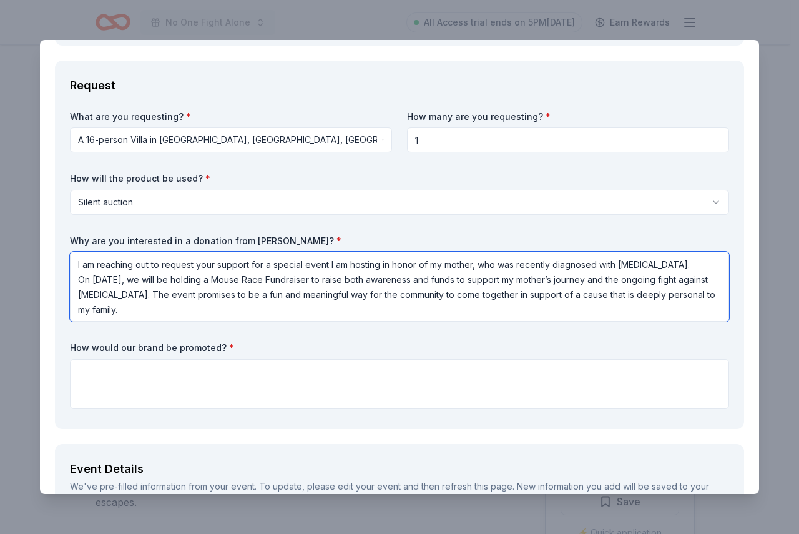
scroll to position [1, 0]
type textarea "I am reaching out to request your support for a special event I am hosting in h…"
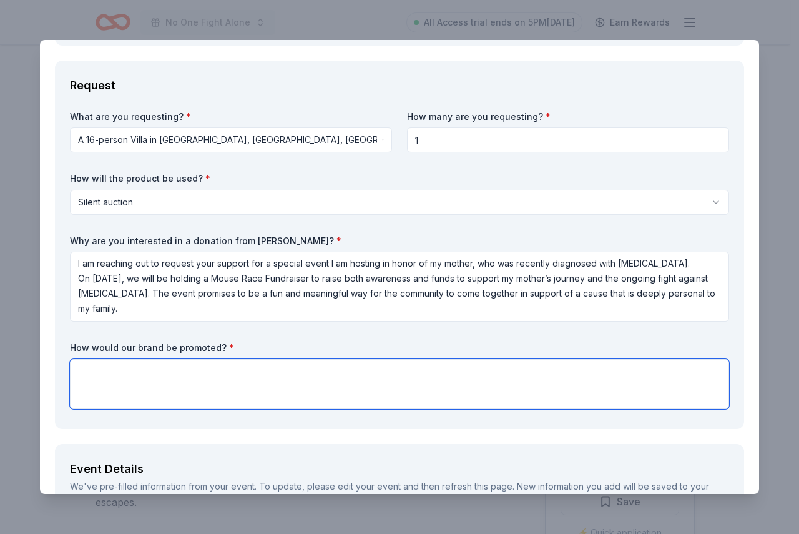
click at [204, 367] on textarea at bounding box center [399, 384] width 659 height 50
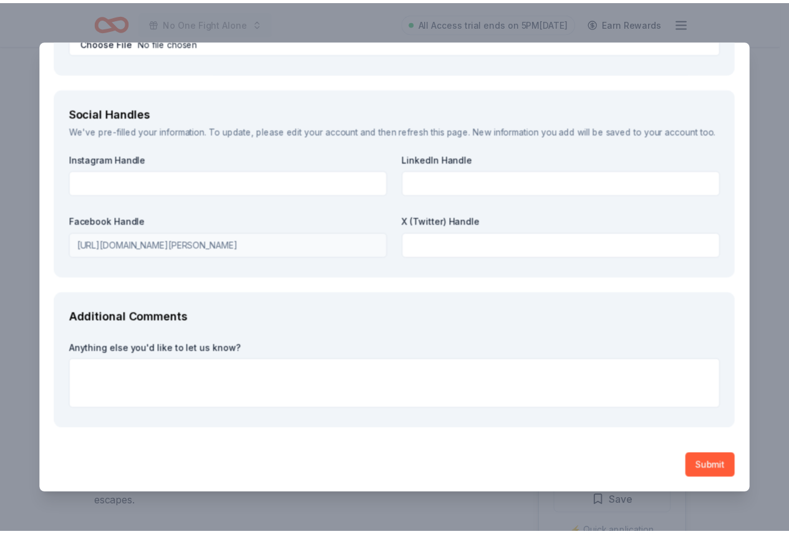
scroll to position [2091, 0]
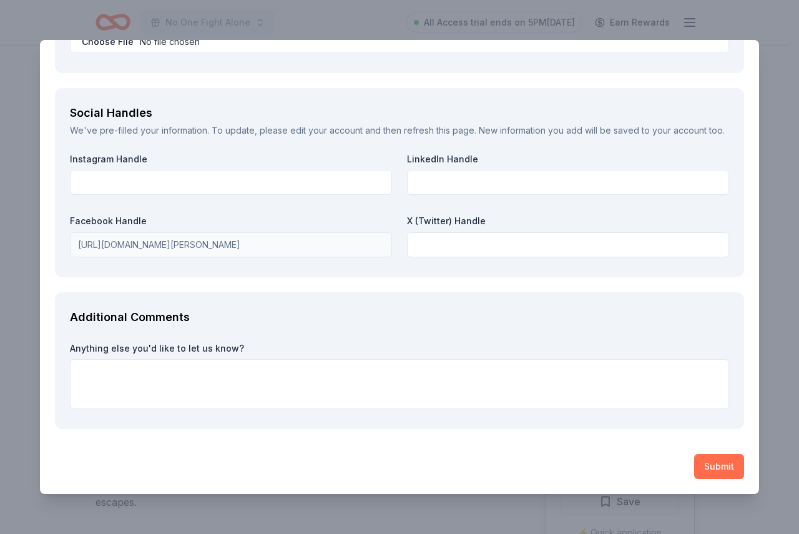
type textarea "There will be a big Thank you sign with your logo to support your brand."
click at [694, 467] on button "Submit" at bounding box center [719, 466] width 50 height 25
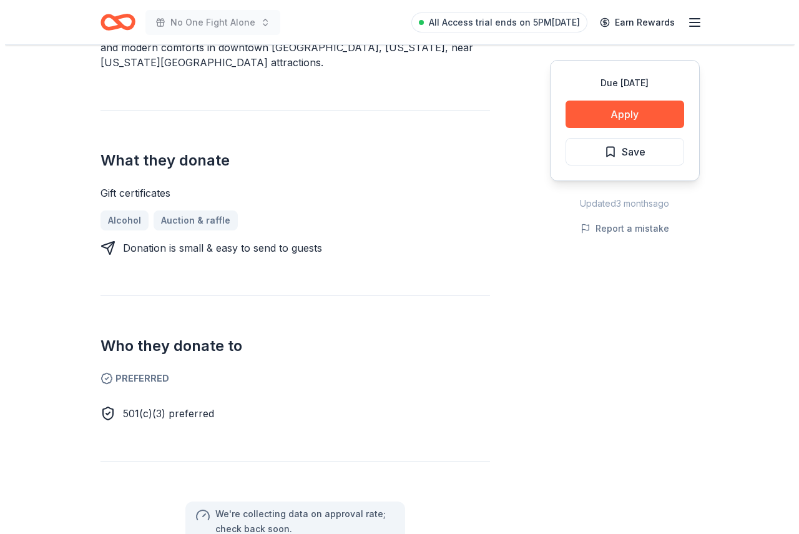
scroll to position [312, 0]
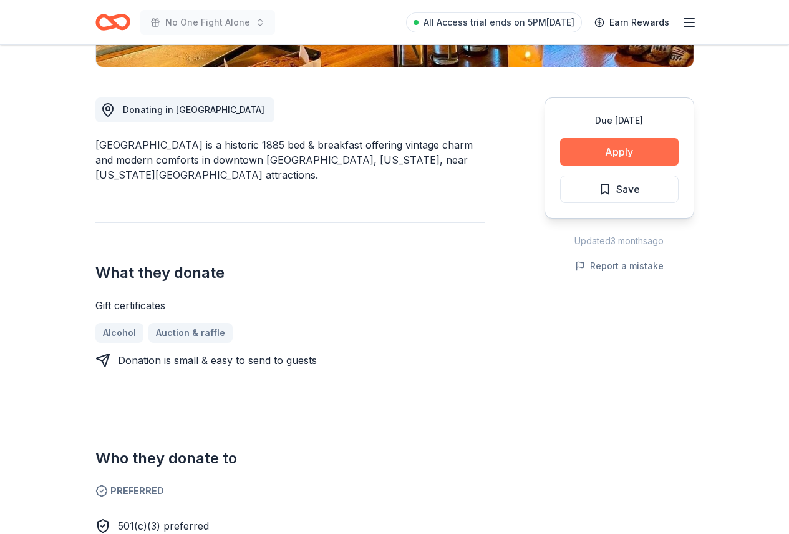
click at [597, 158] on button "Apply" at bounding box center [619, 151] width 119 height 27
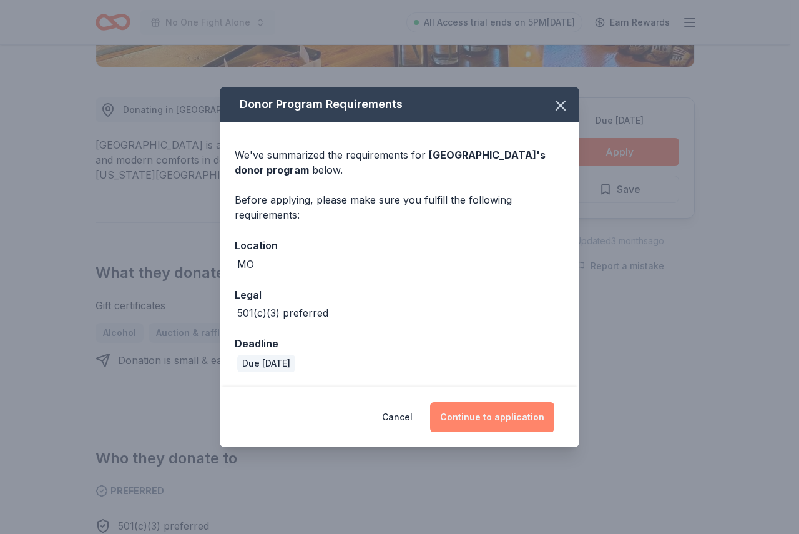
click at [485, 419] on button "Continue to application" at bounding box center [492, 417] width 124 height 30
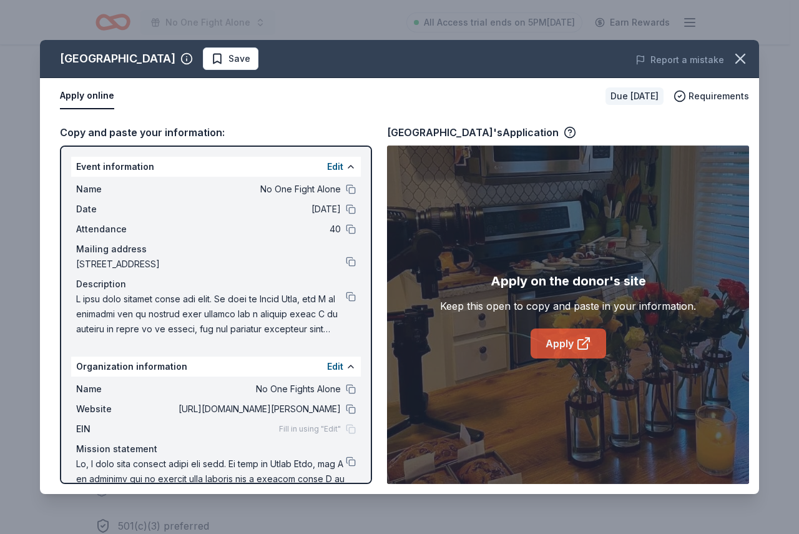
click at [547, 337] on link "Apply" at bounding box center [568, 343] width 76 height 30
